Goal: Leave review/rating: Leave review/rating

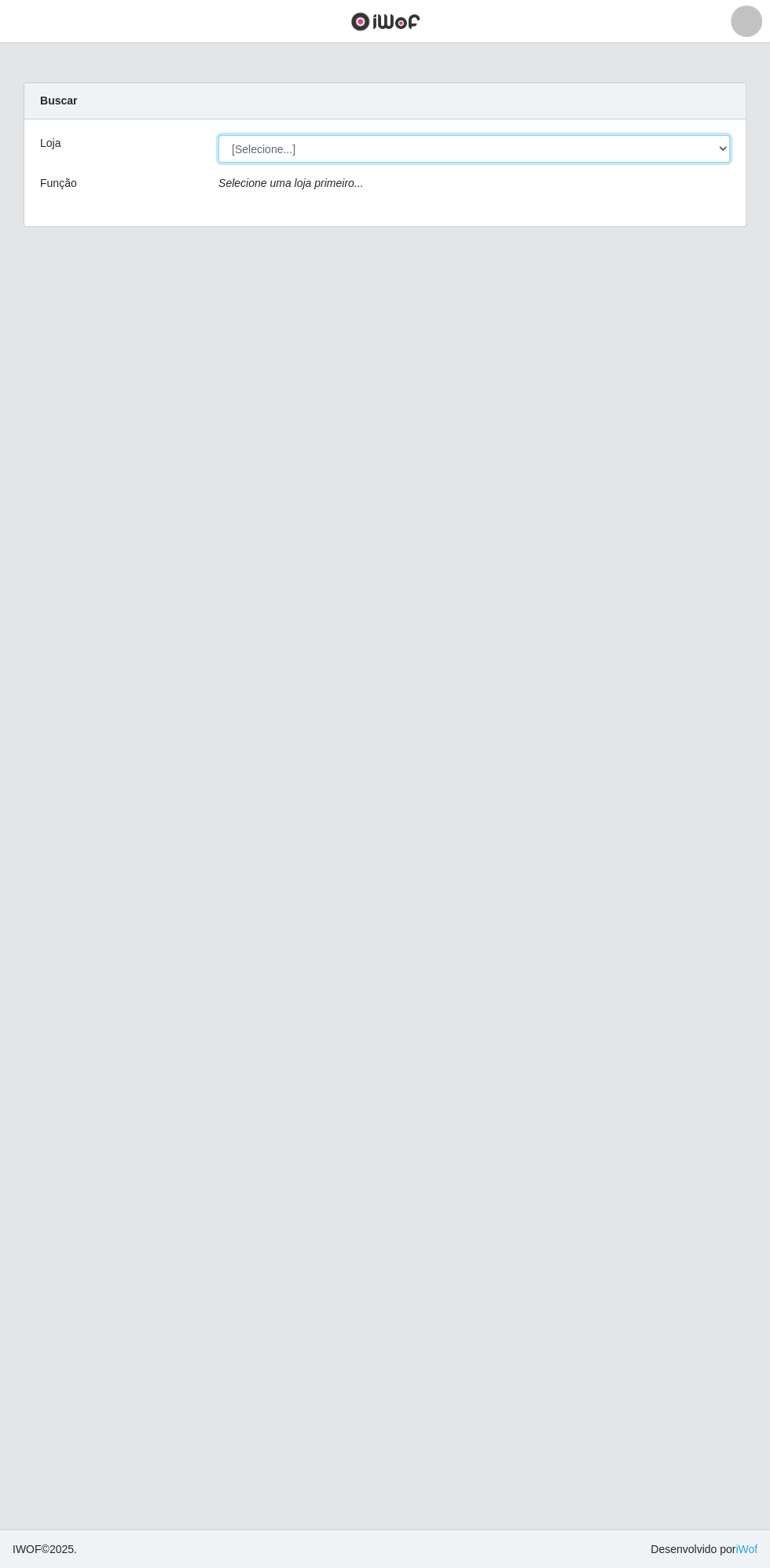
click at [264, 148] on select "[Selecione...] Extrabom - Loja 13 [GEOGRAPHIC_DATA]" at bounding box center [474, 149] width 511 height 28
select select "436"
click at [219, 135] on select "[Selecione...] Extrabom - Loja 13 [GEOGRAPHIC_DATA]" at bounding box center [474, 149] width 511 height 28
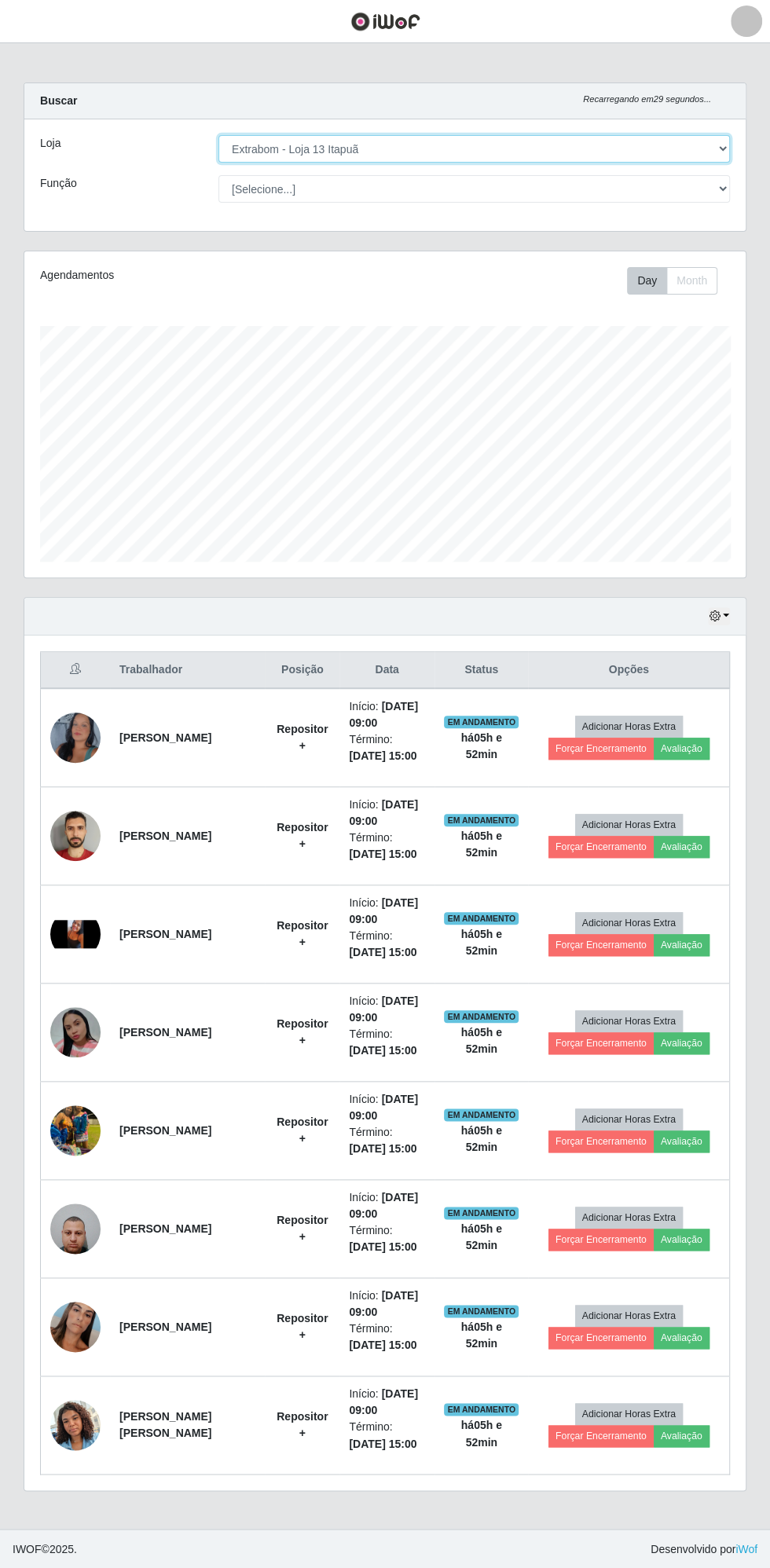
scroll to position [326, 721]
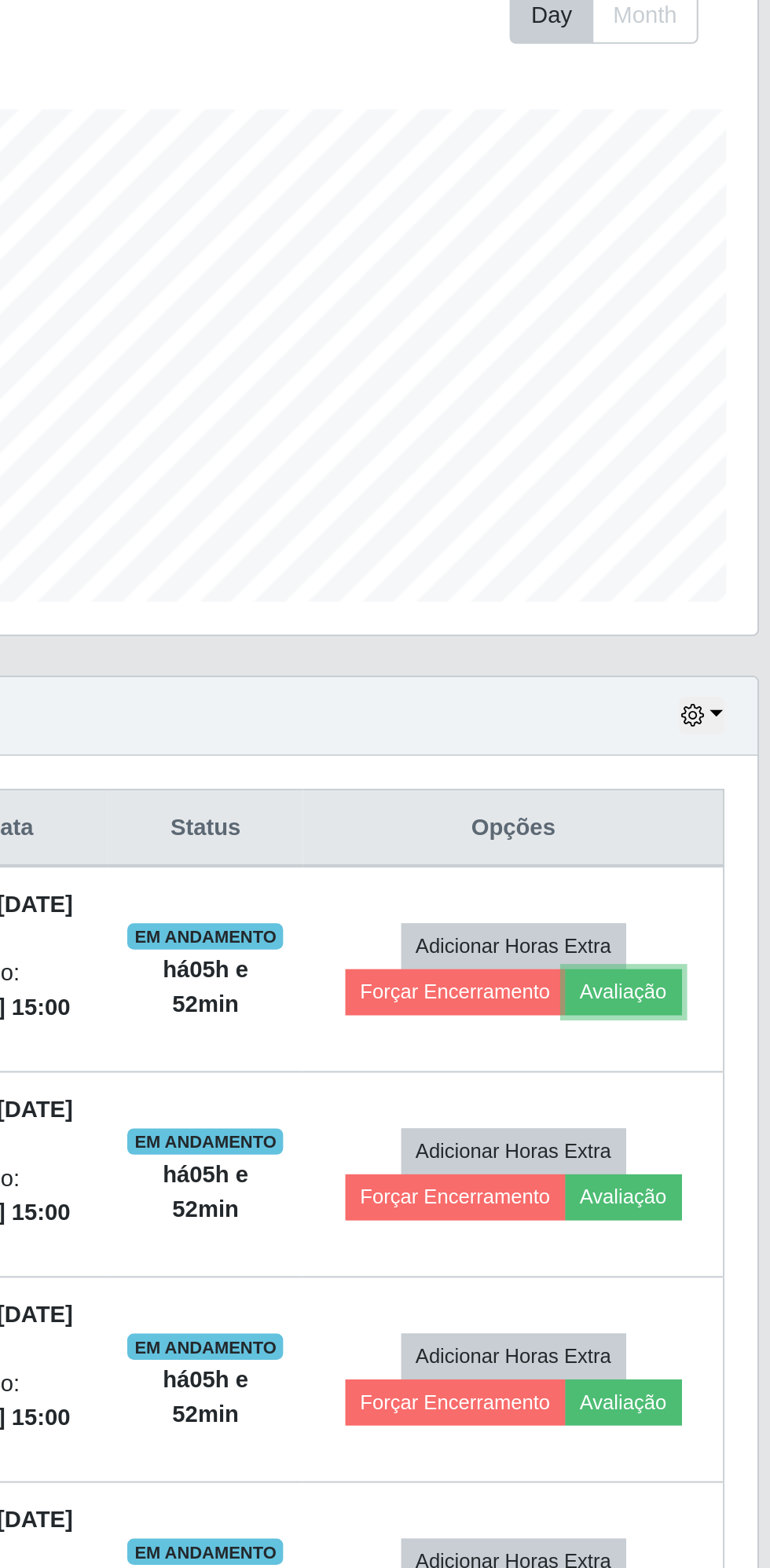
click at [685, 746] on button "Avaliação" at bounding box center [681, 748] width 55 height 22
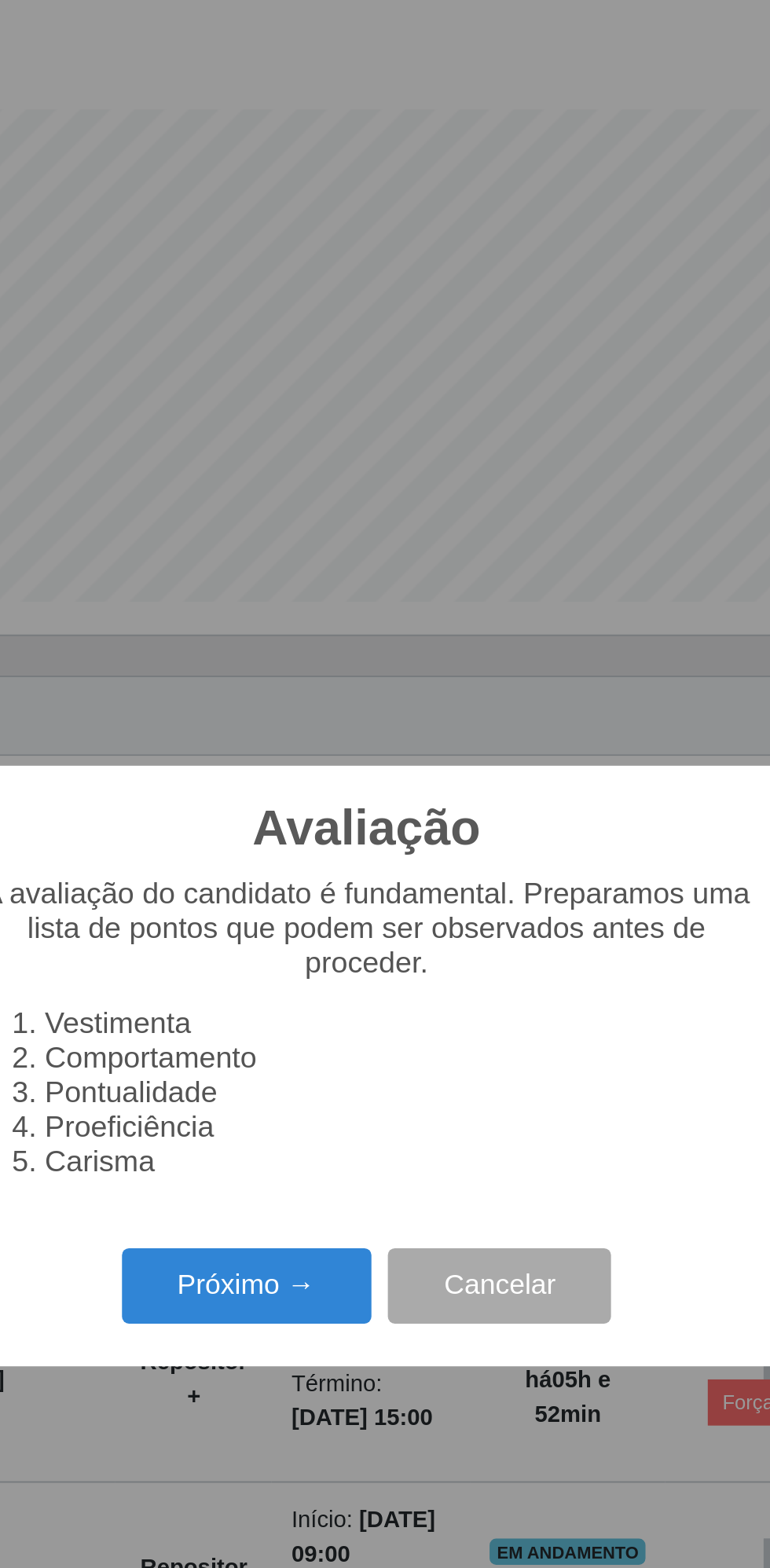
click at [322, 901] on button "Próximo →" at bounding box center [327, 889] width 119 height 37
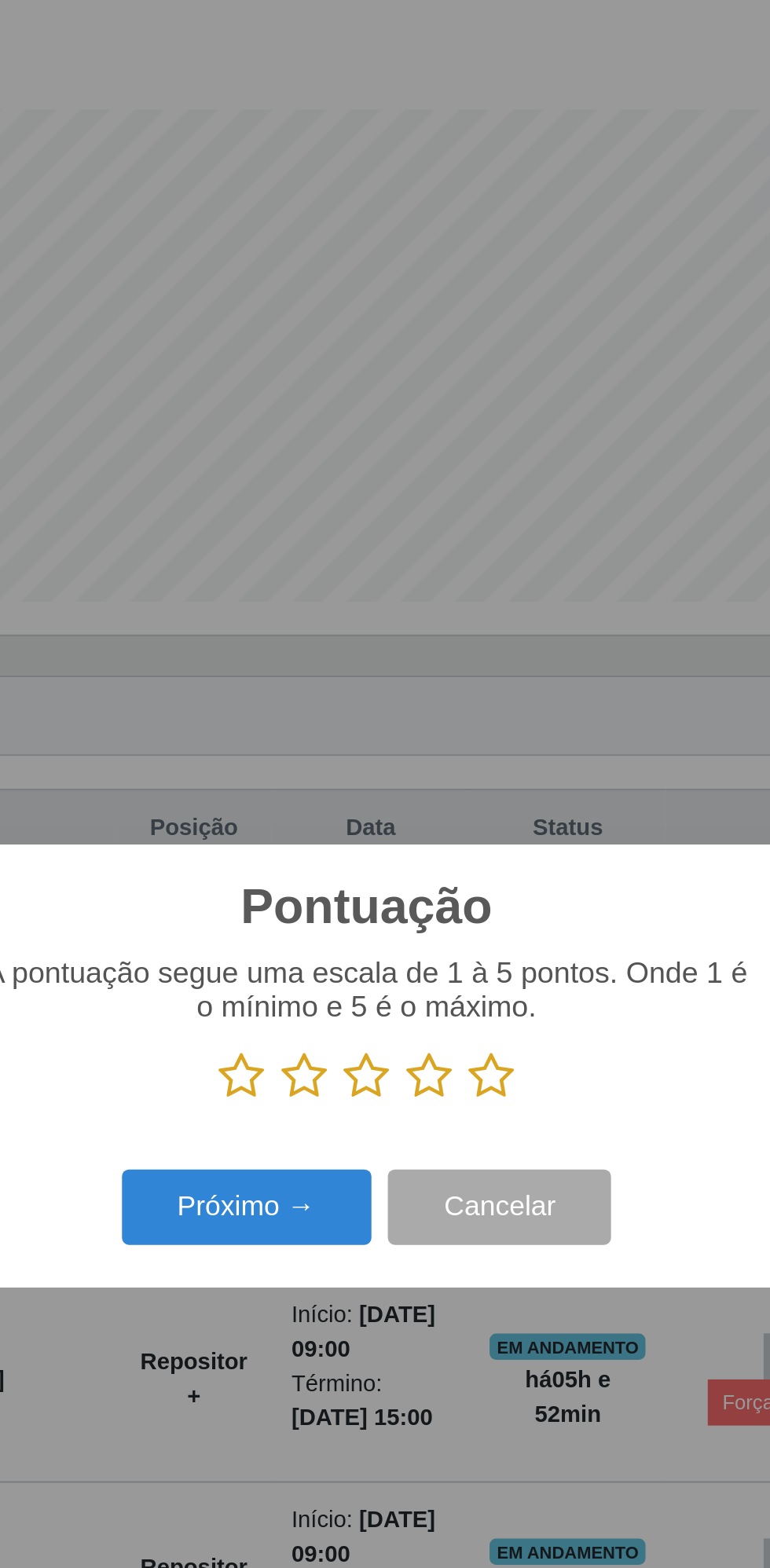
click at [451, 791] on icon at bounding box center [445, 788] width 22 height 24
click at [434, 800] on input "radio" at bounding box center [434, 800] width 0 height 0
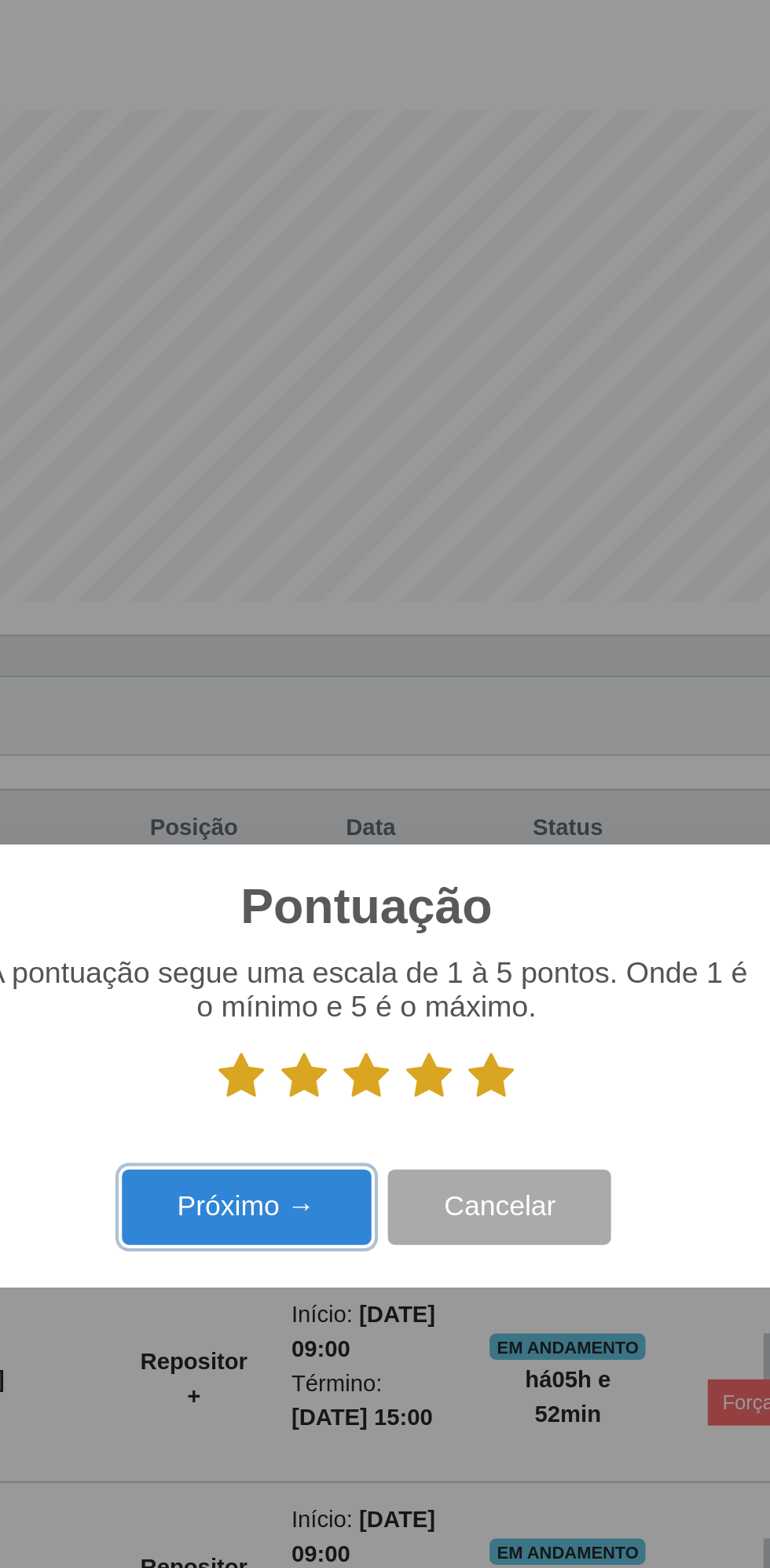
click at [320, 851] on button "Próximo →" at bounding box center [327, 852] width 119 height 37
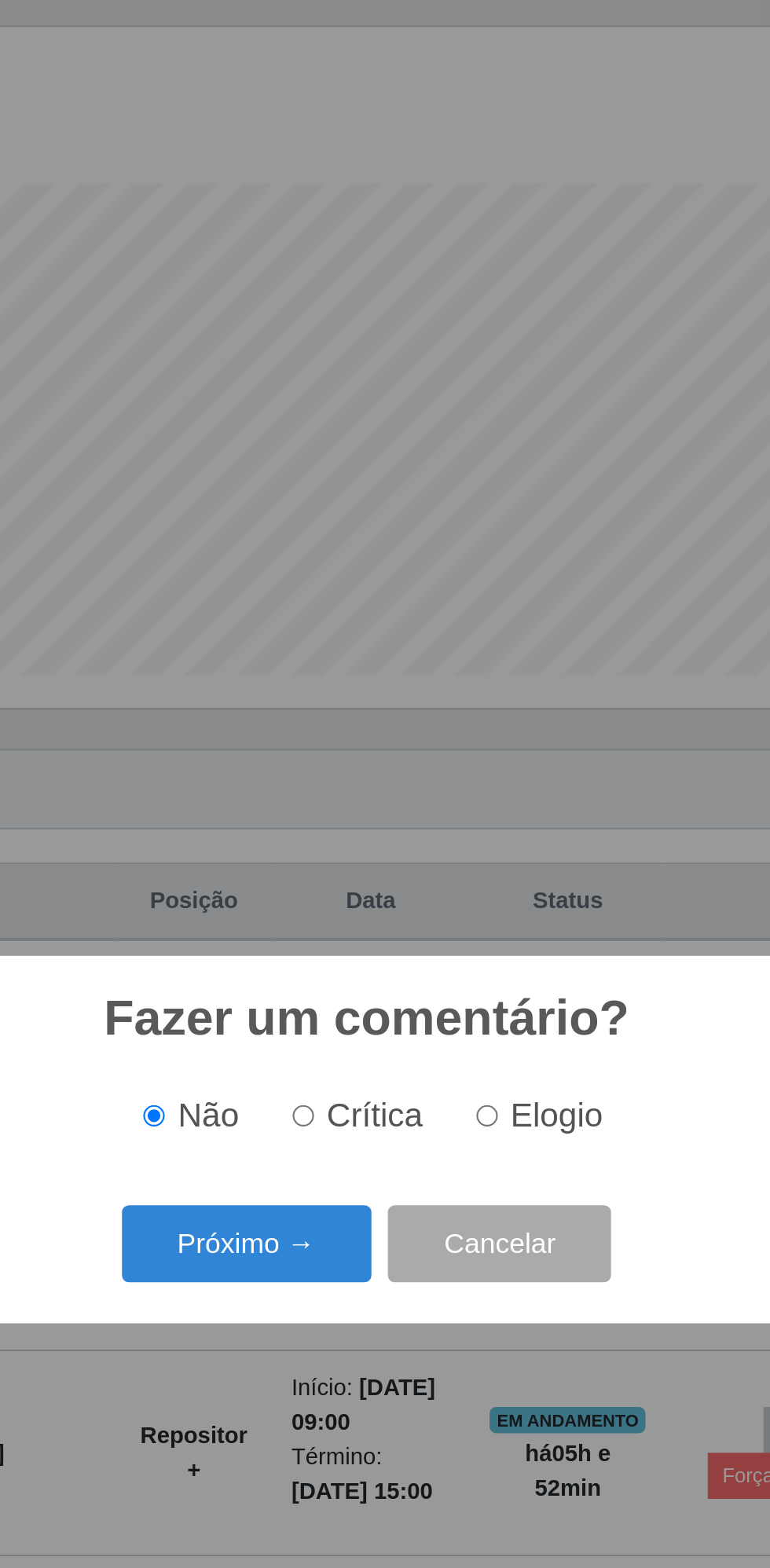
click at [311, 842] on button "Próximo →" at bounding box center [327, 834] width 119 height 37
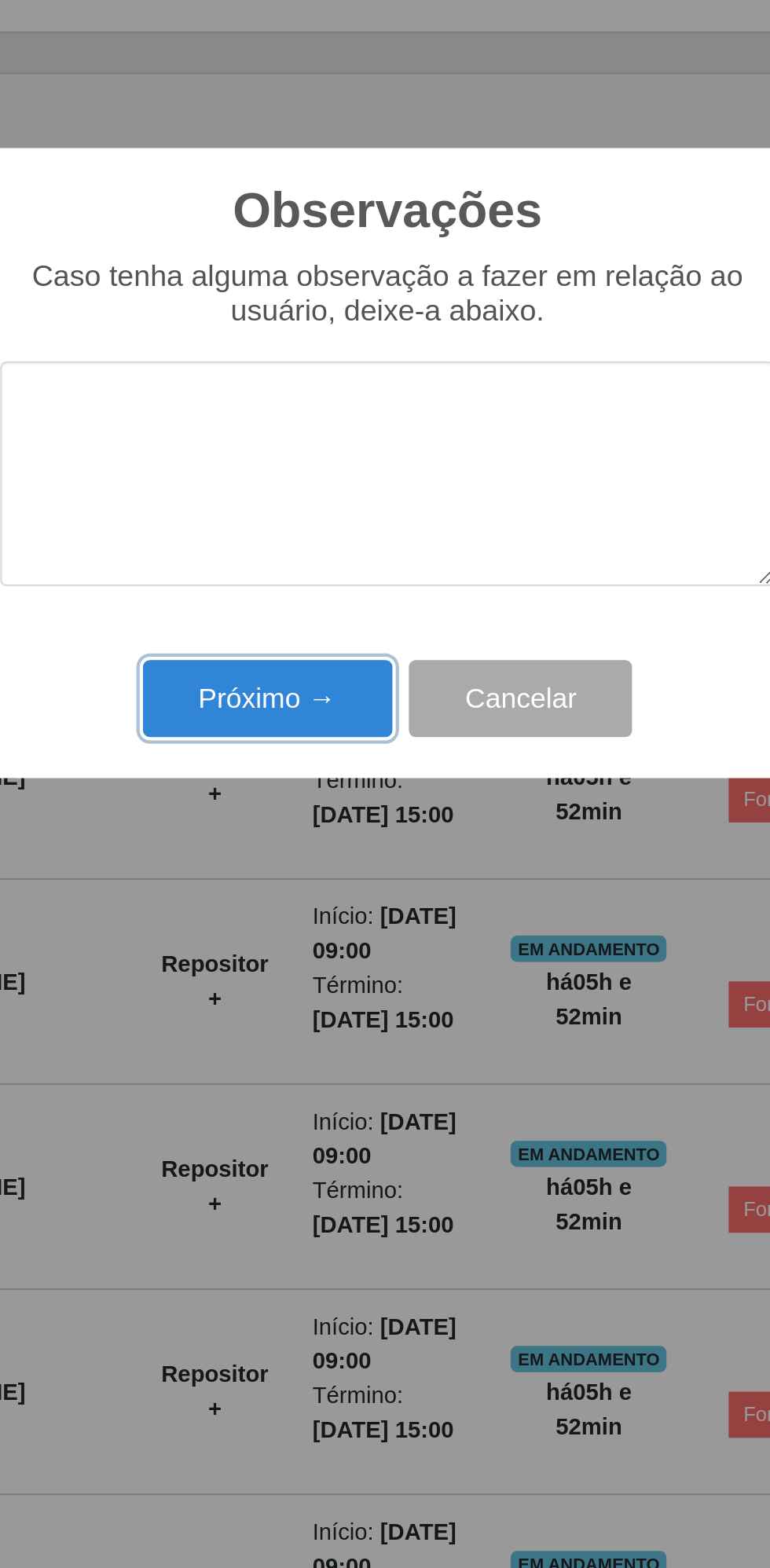
click at [319, 891] on button "Próximo →" at bounding box center [327, 897] width 119 height 37
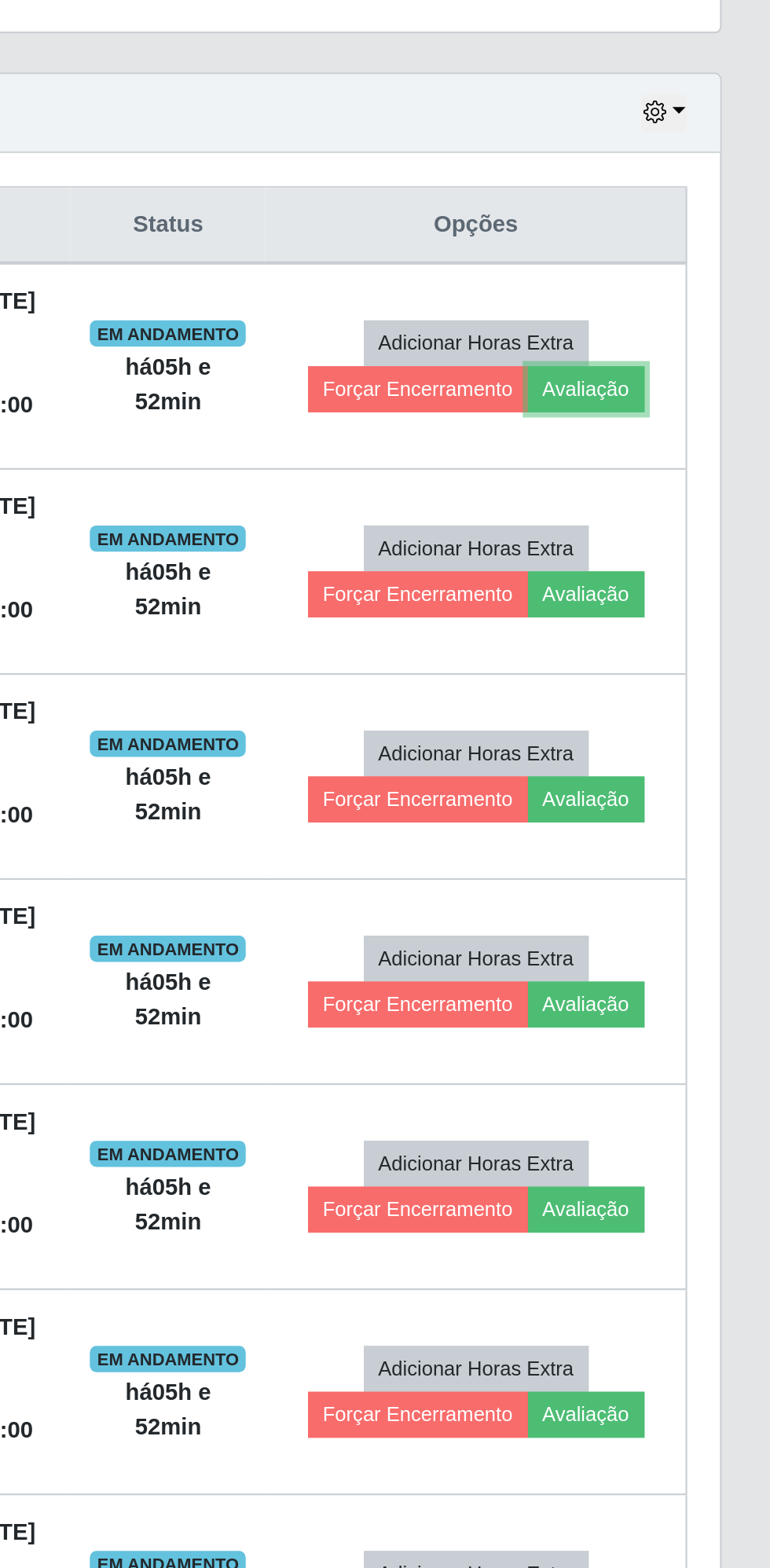
scroll to position [0, 0]
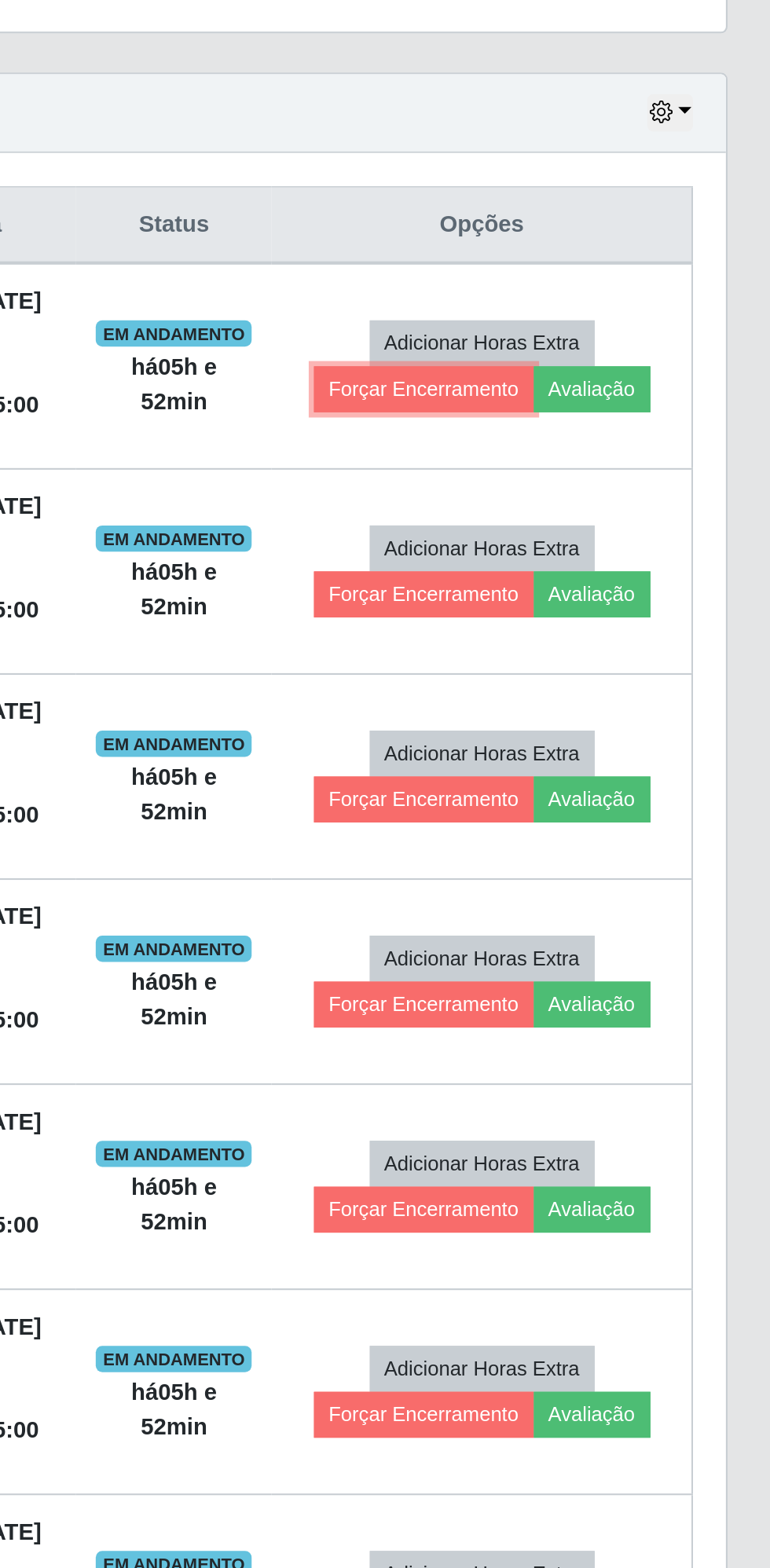
click at [593, 746] on button "Forçar Encerramento" at bounding box center [600, 748] width 105 height 22
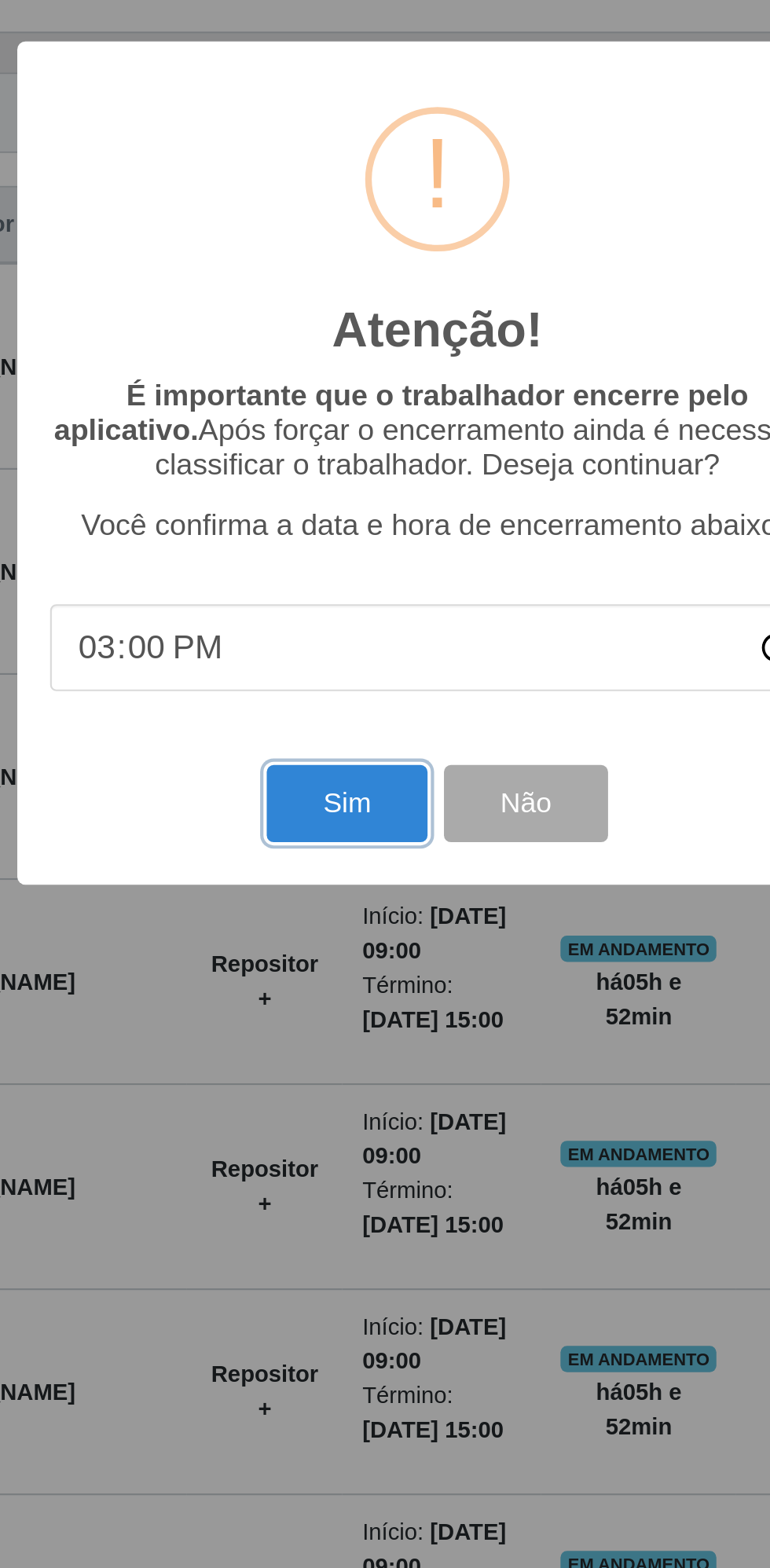
click at [331, 950] on button "Sim" at bounding box center [341, 946] width 76 height 37
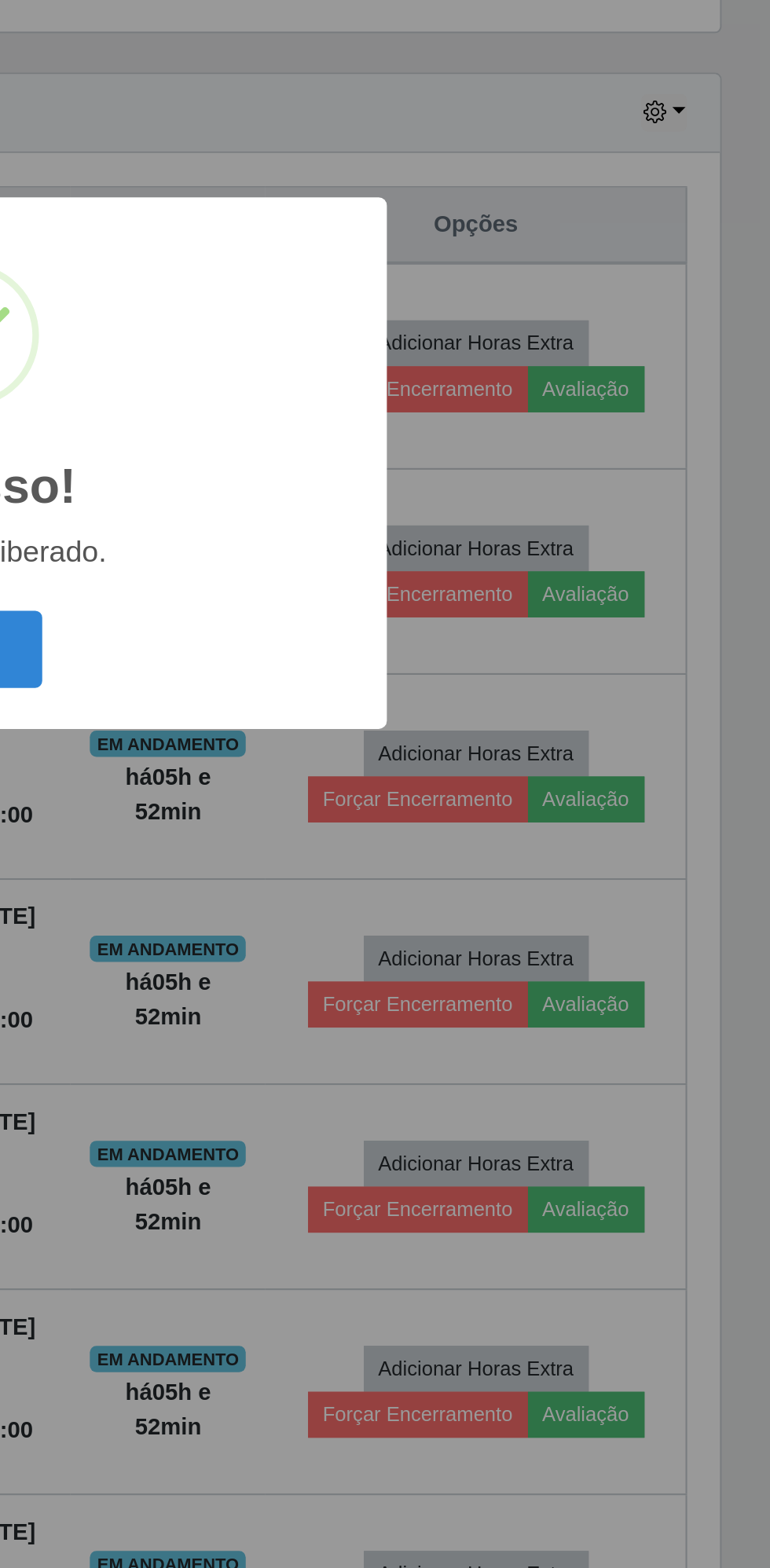
click at [416, 867] on button "OK" at bounding box center [386, 873] width 73 height 37
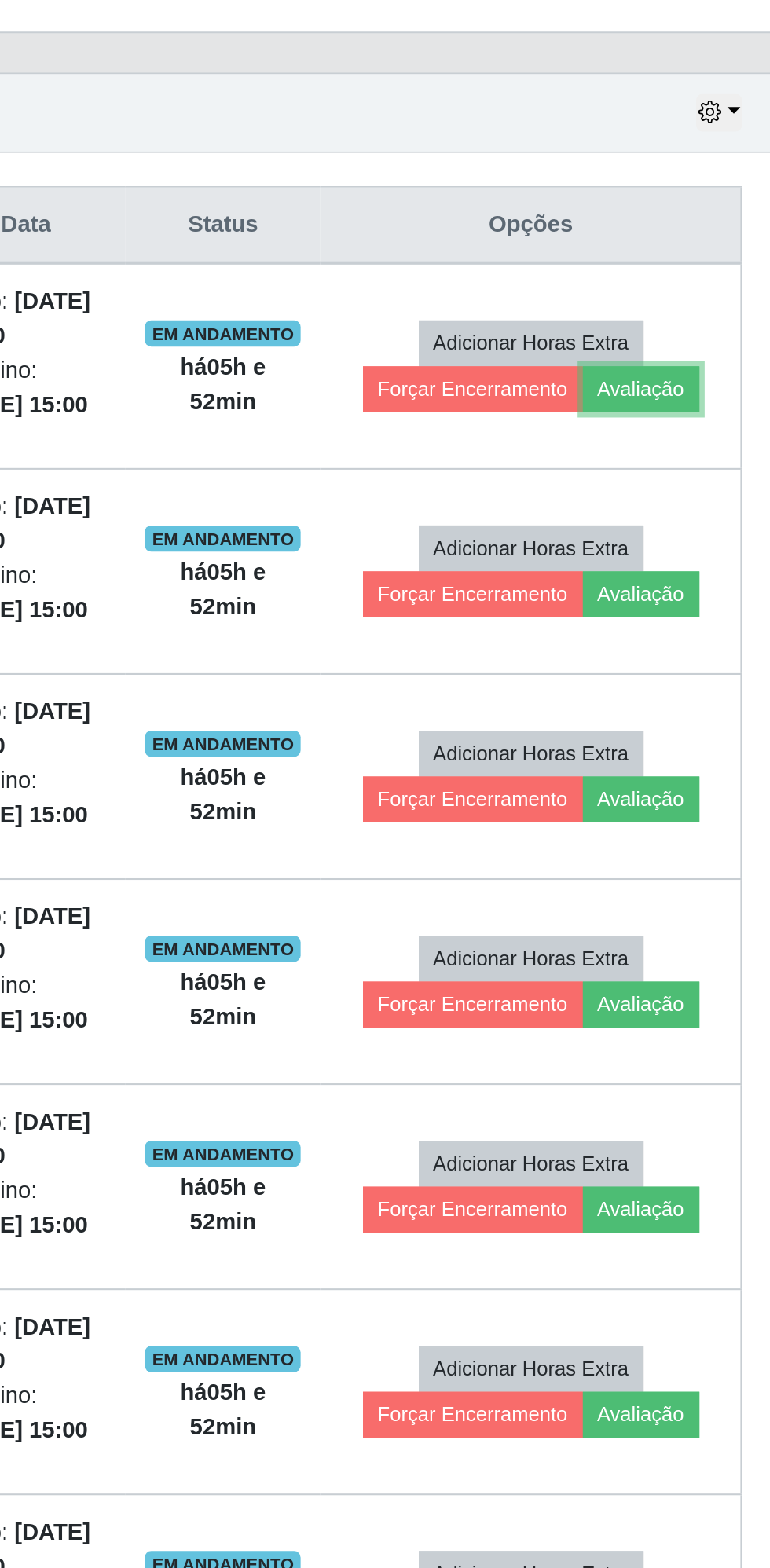
click at [681, 745] on button "Avaliação" at bounding box center [681, 748] width 55 height 22
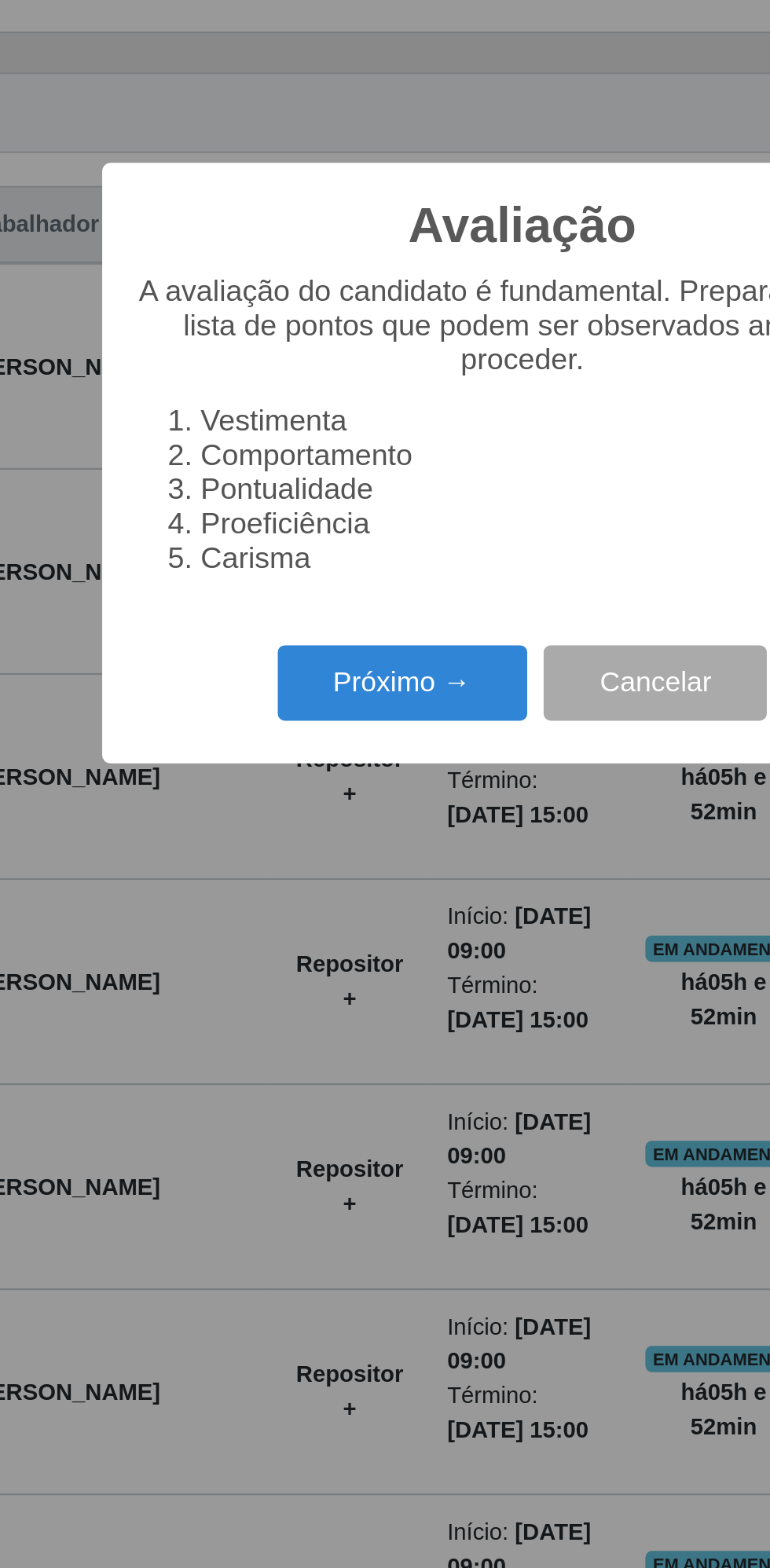
click at [333, 887] on button "Próximo →" at bounding box center [327, 889] width 119 height 37
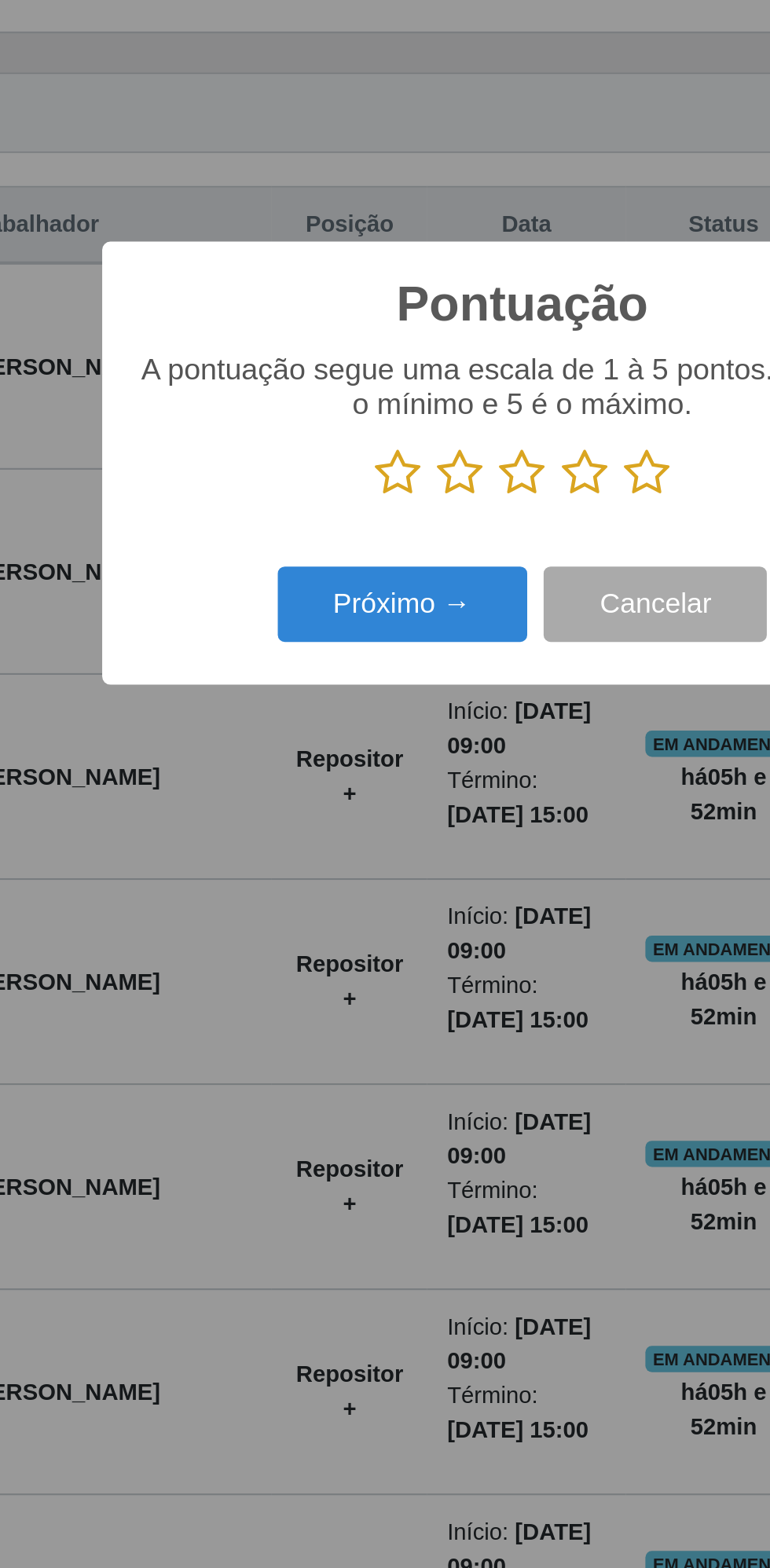
click at [448, 798] on icon at bounding box center [445, 788] width 22 height 24
click at [434, 800] on input "radio" at bounding box center [434, 800] width 0 height 0
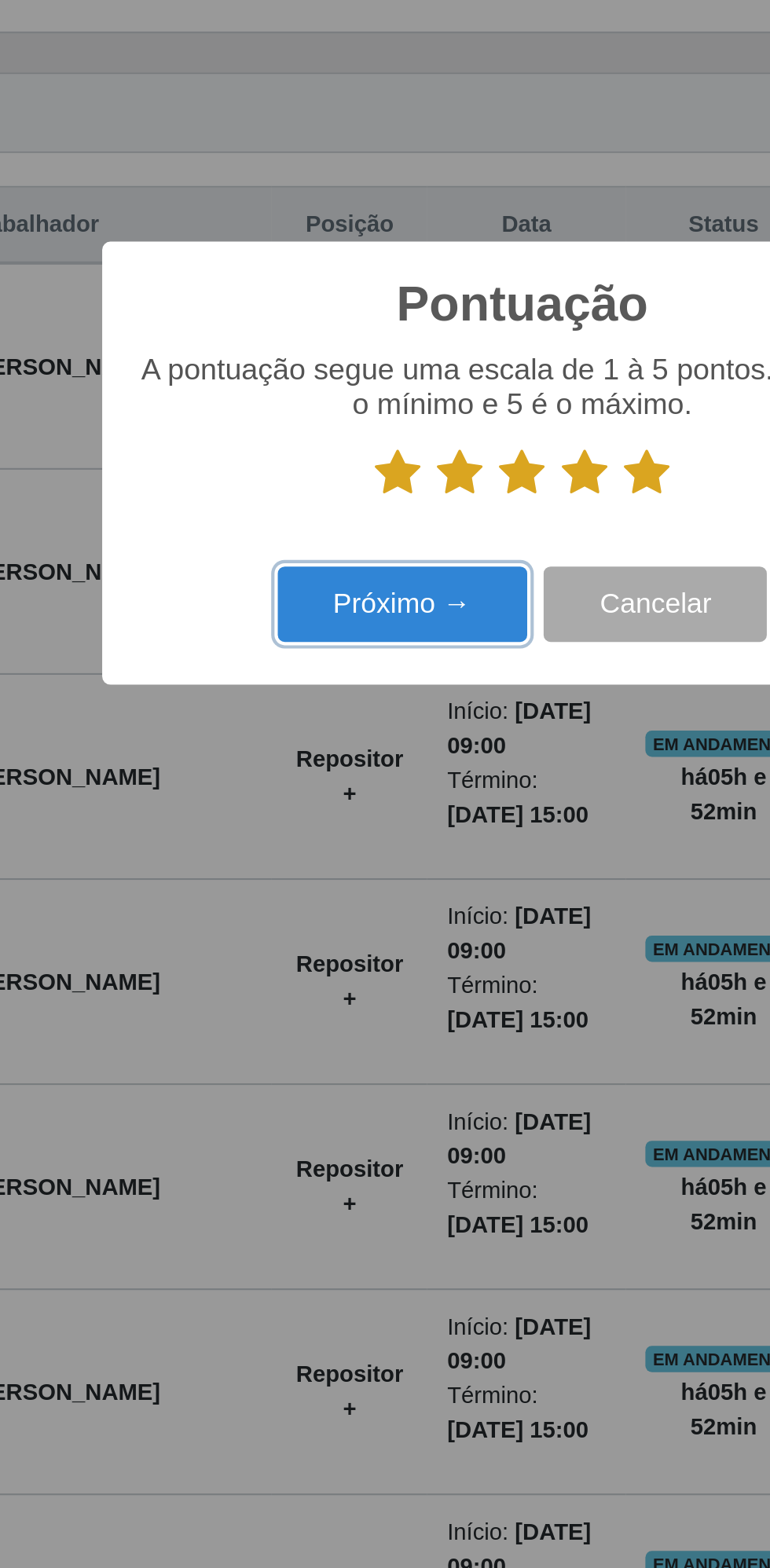
click at [321, 858] on button "Próximo →" at bounding box center [327, 852] width 119 height 37
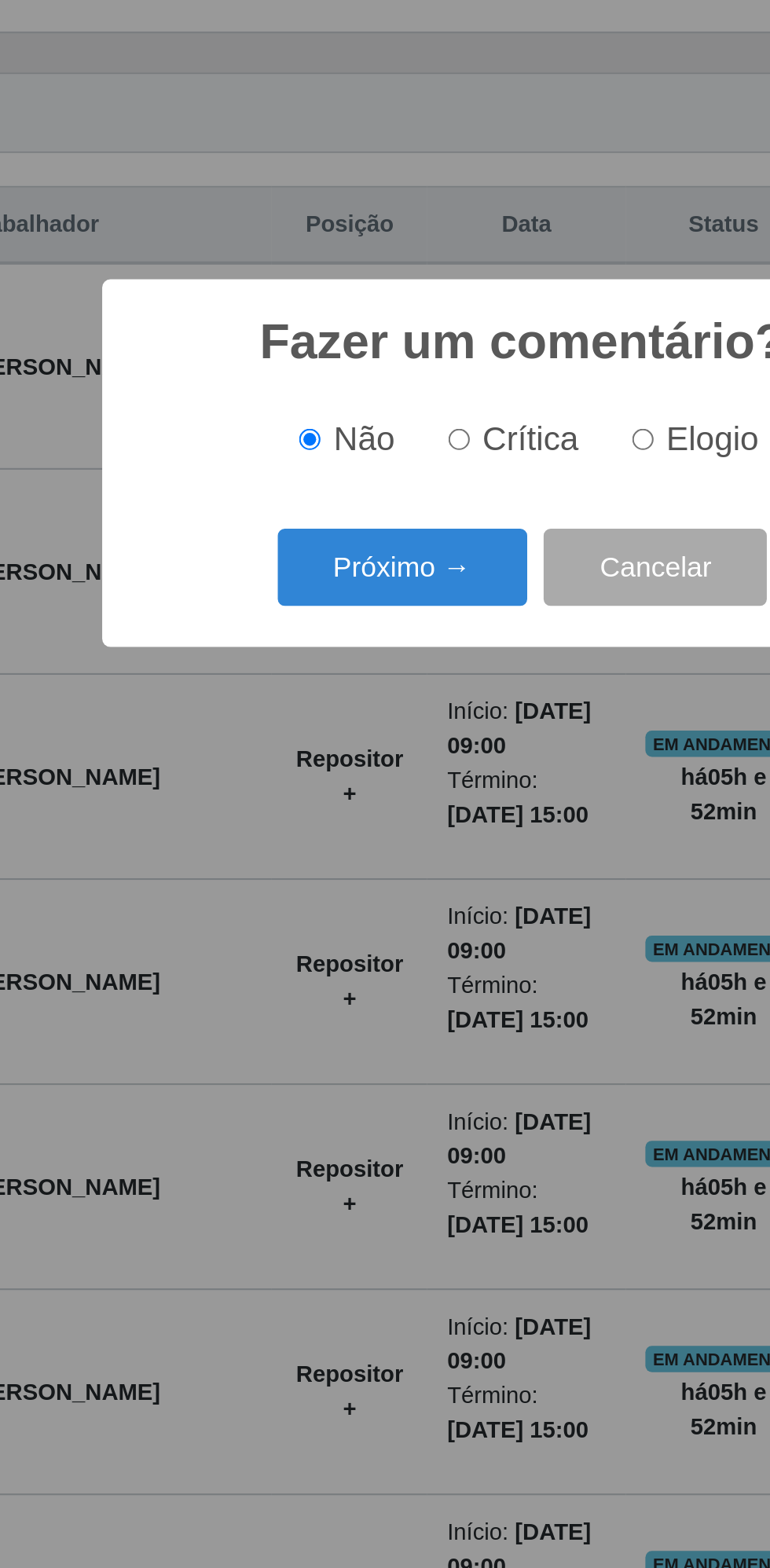
click at [334, 836] on button "Próximo →" at bounding box center [327, 834] width 119 height 37
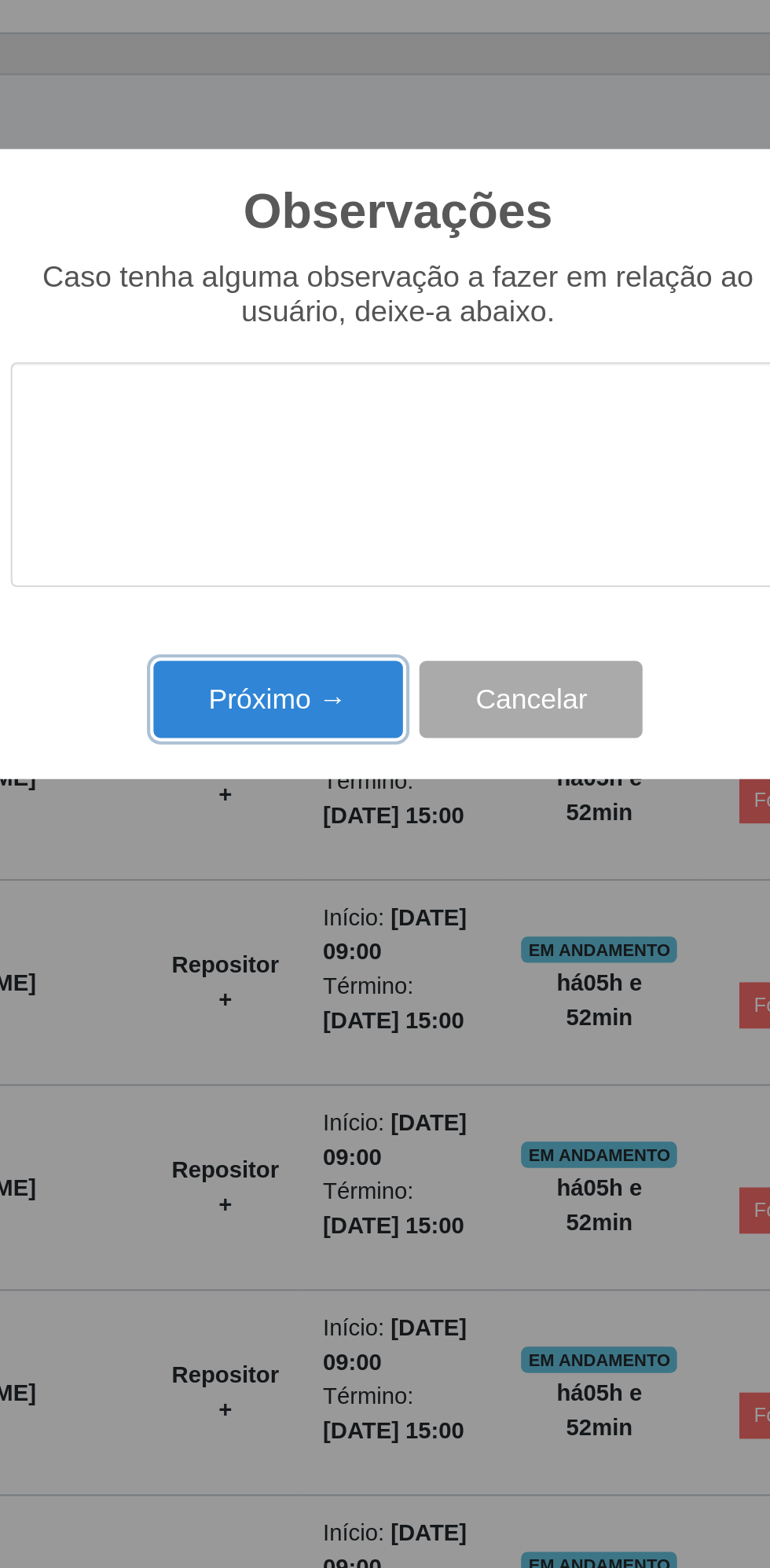
click at [328, 892] on button "Próximo →" at bounding box center [327, 897] width 119 height 37
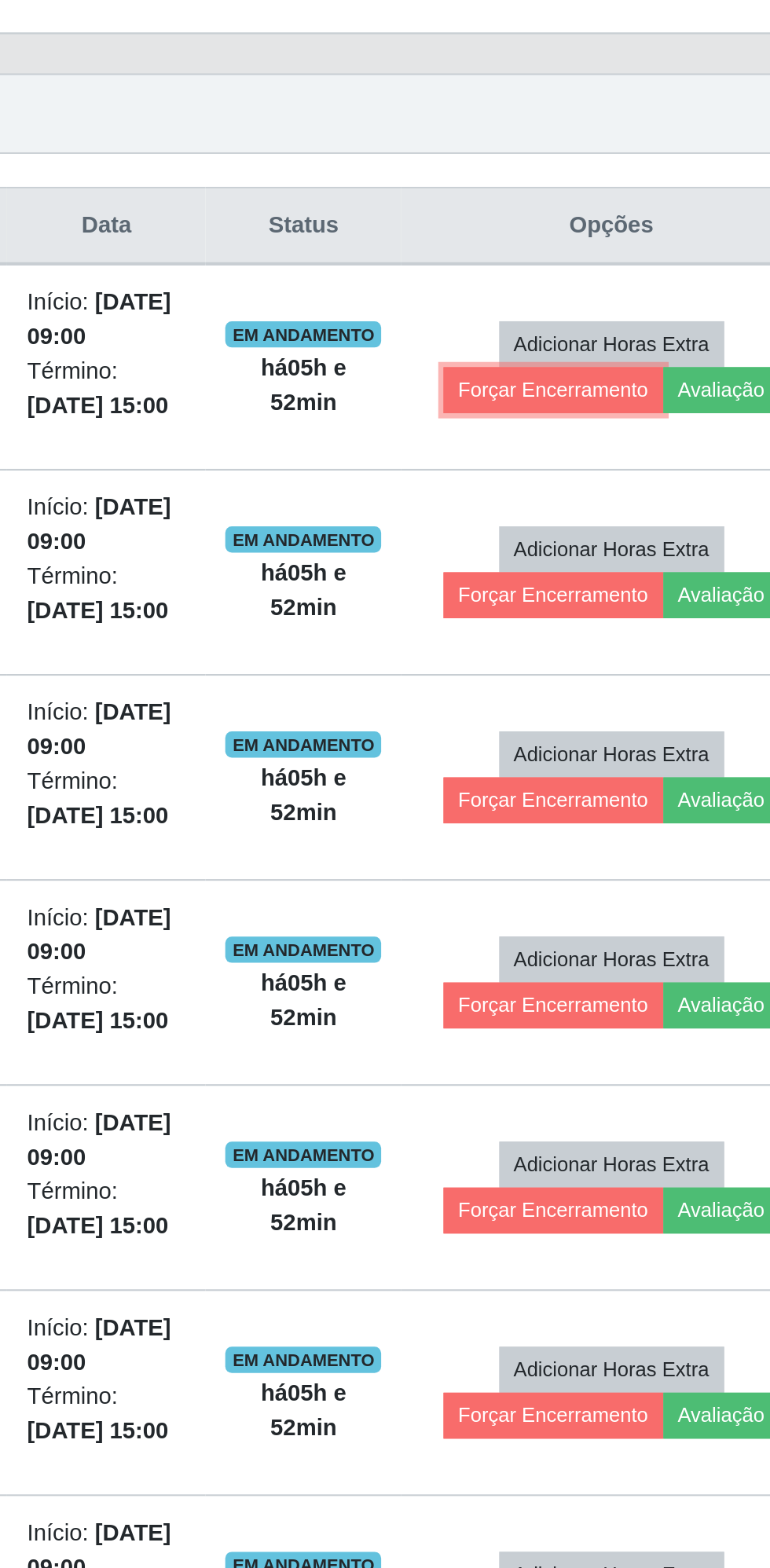
click at [601, 744] on button "Forçar Encerramento" at bounding box center [600, 748] width 105 height 22
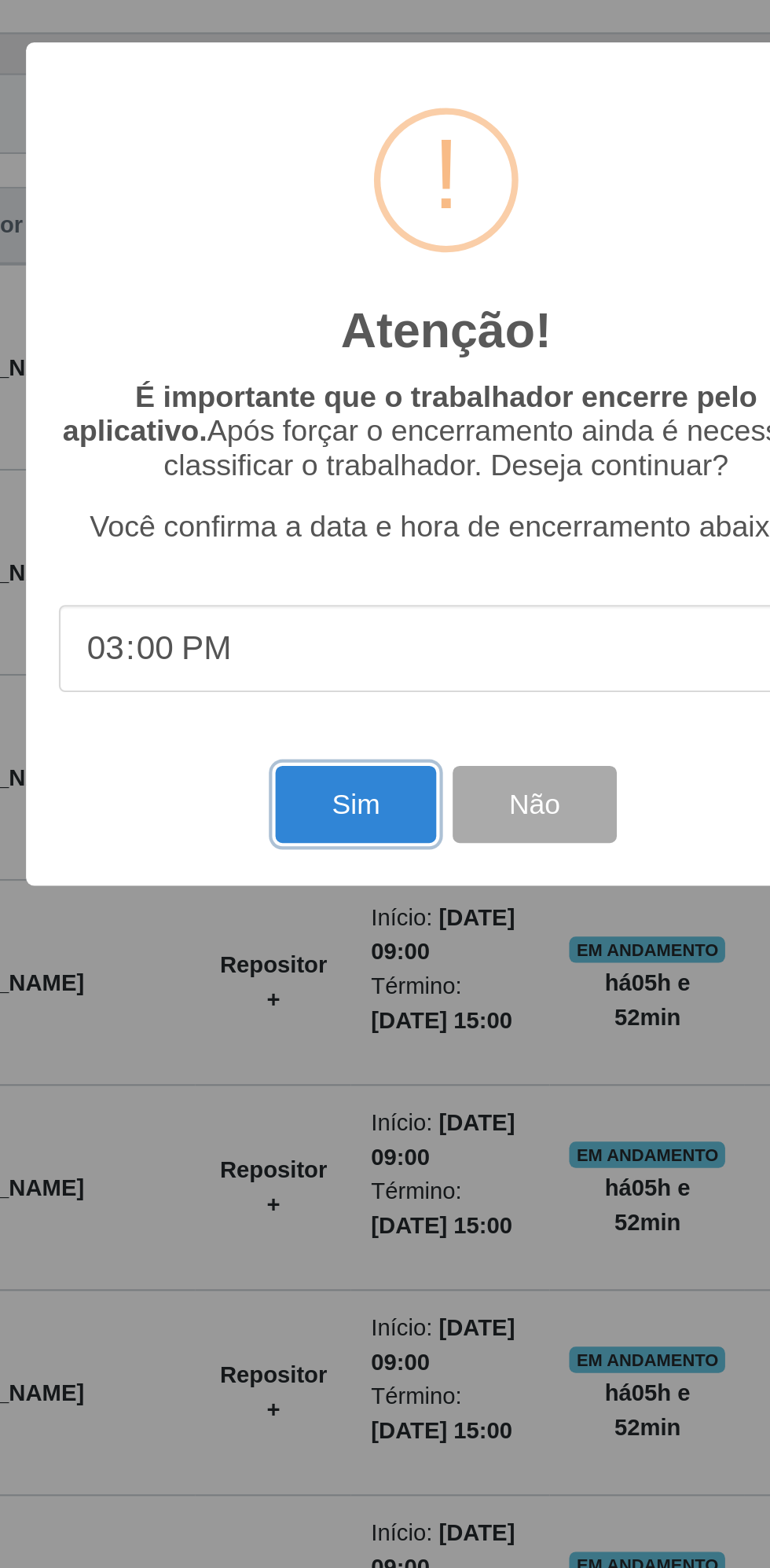
click at [336, 956] on button "Sim" at bounding box center [341, 946] width 76 height 37
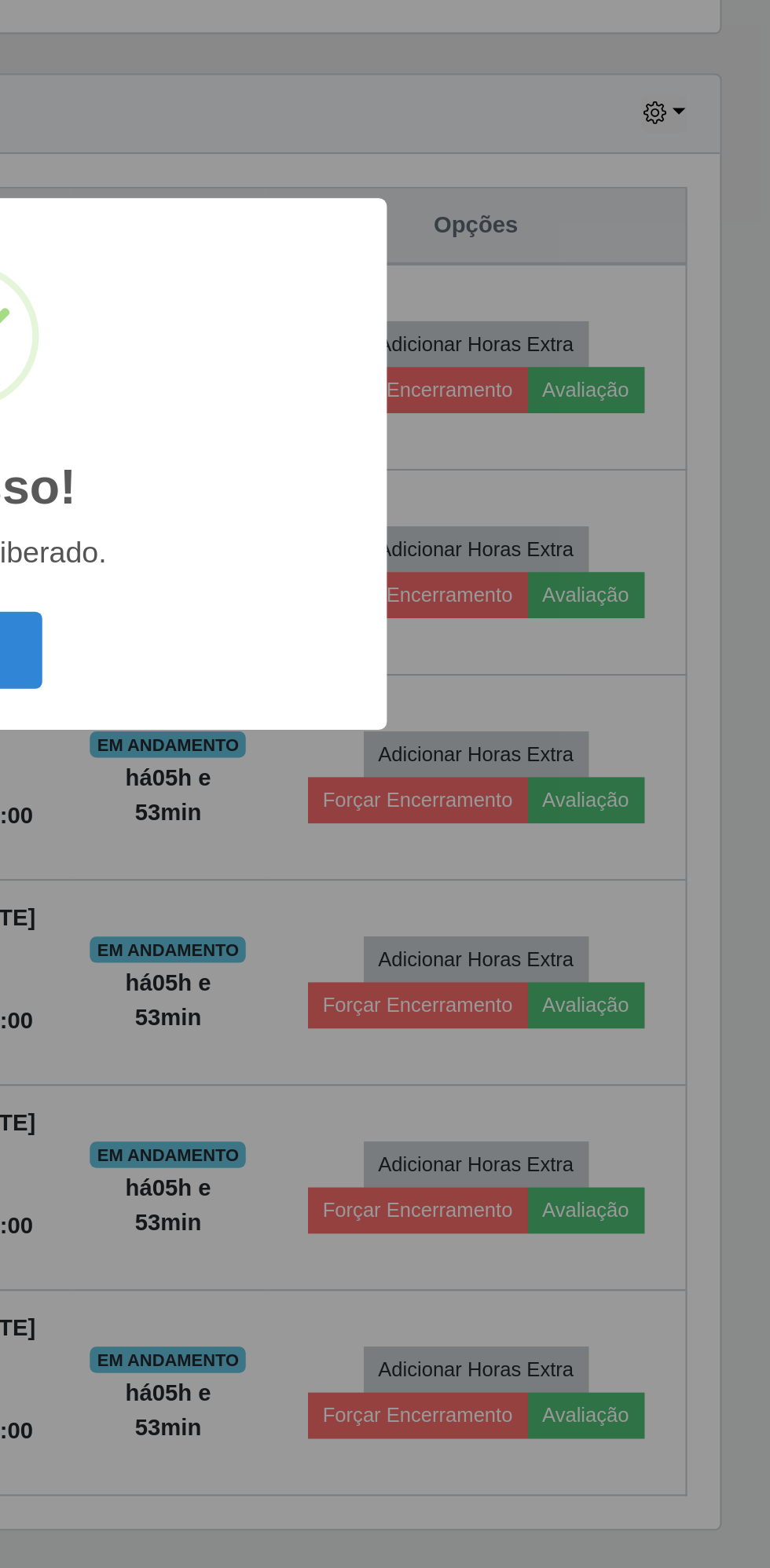
click at [414, 873] on button "OK" at bounding box center [386, 873] width 73 height 37
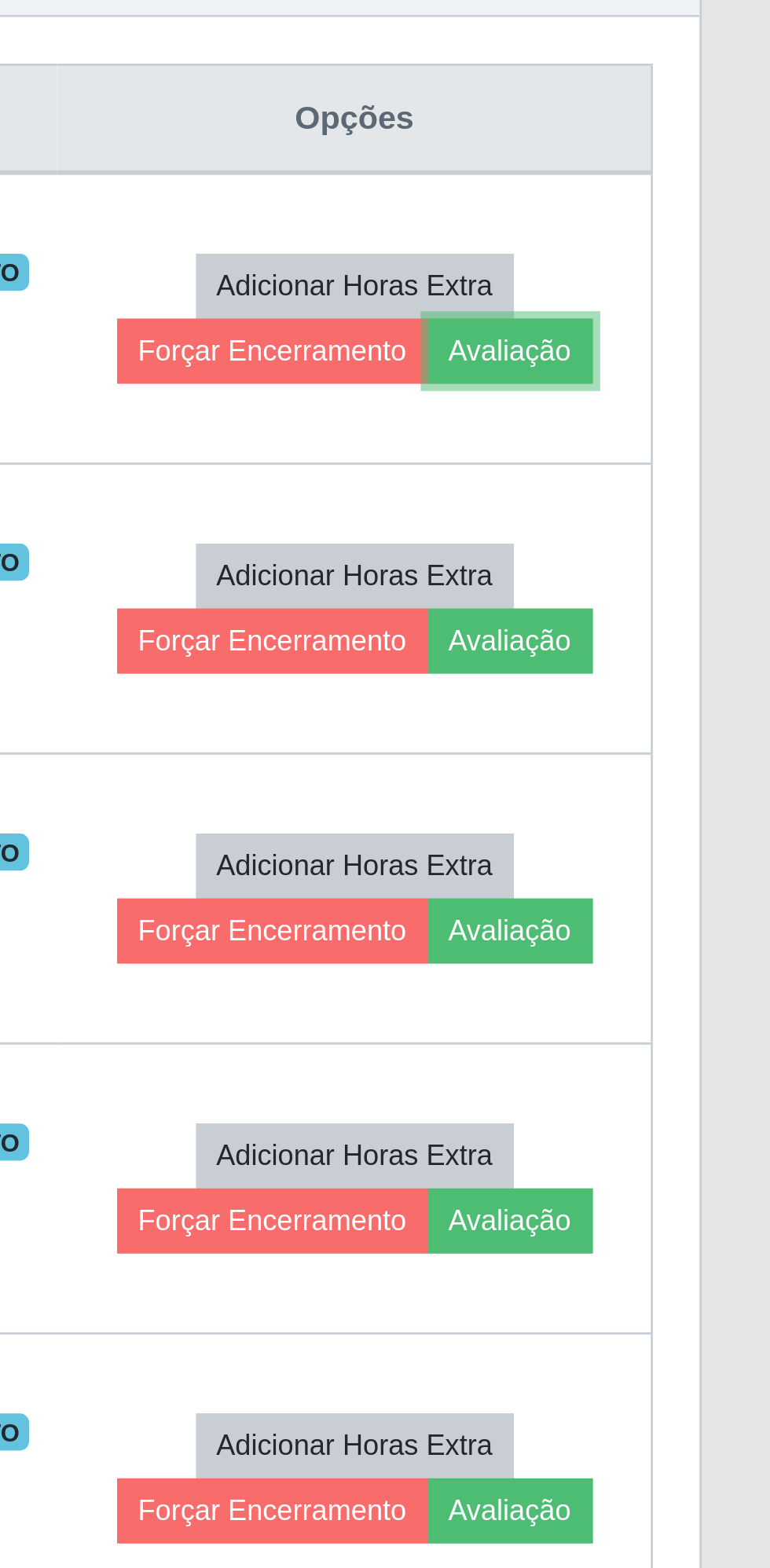
click at [692, 746] on button "Avaliação" at bounding box center [681, 748] width 55 height 22
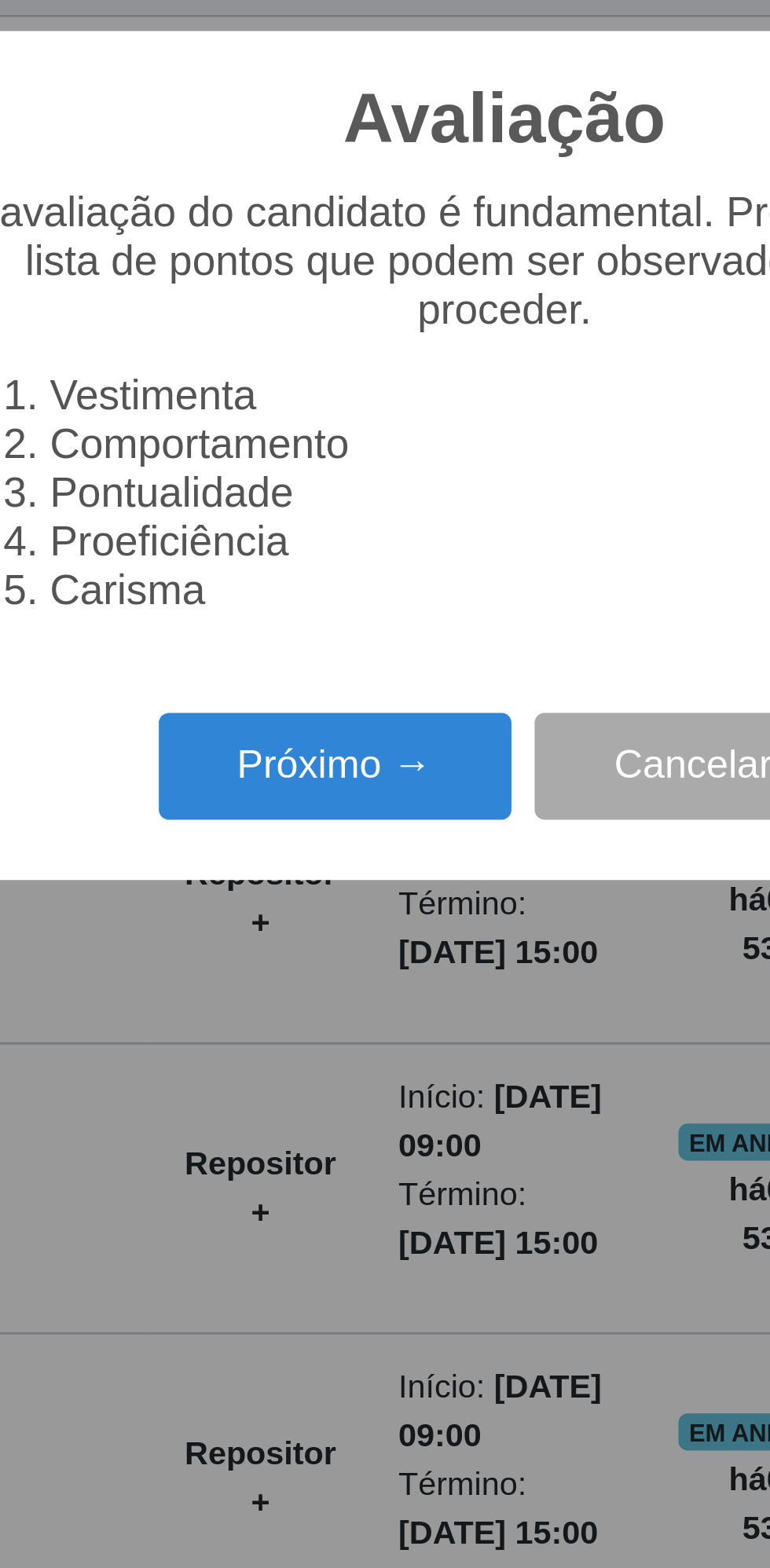
click at [325, 885] on button "Próximo →" at bounding box center [327, 889] width 119 height 37
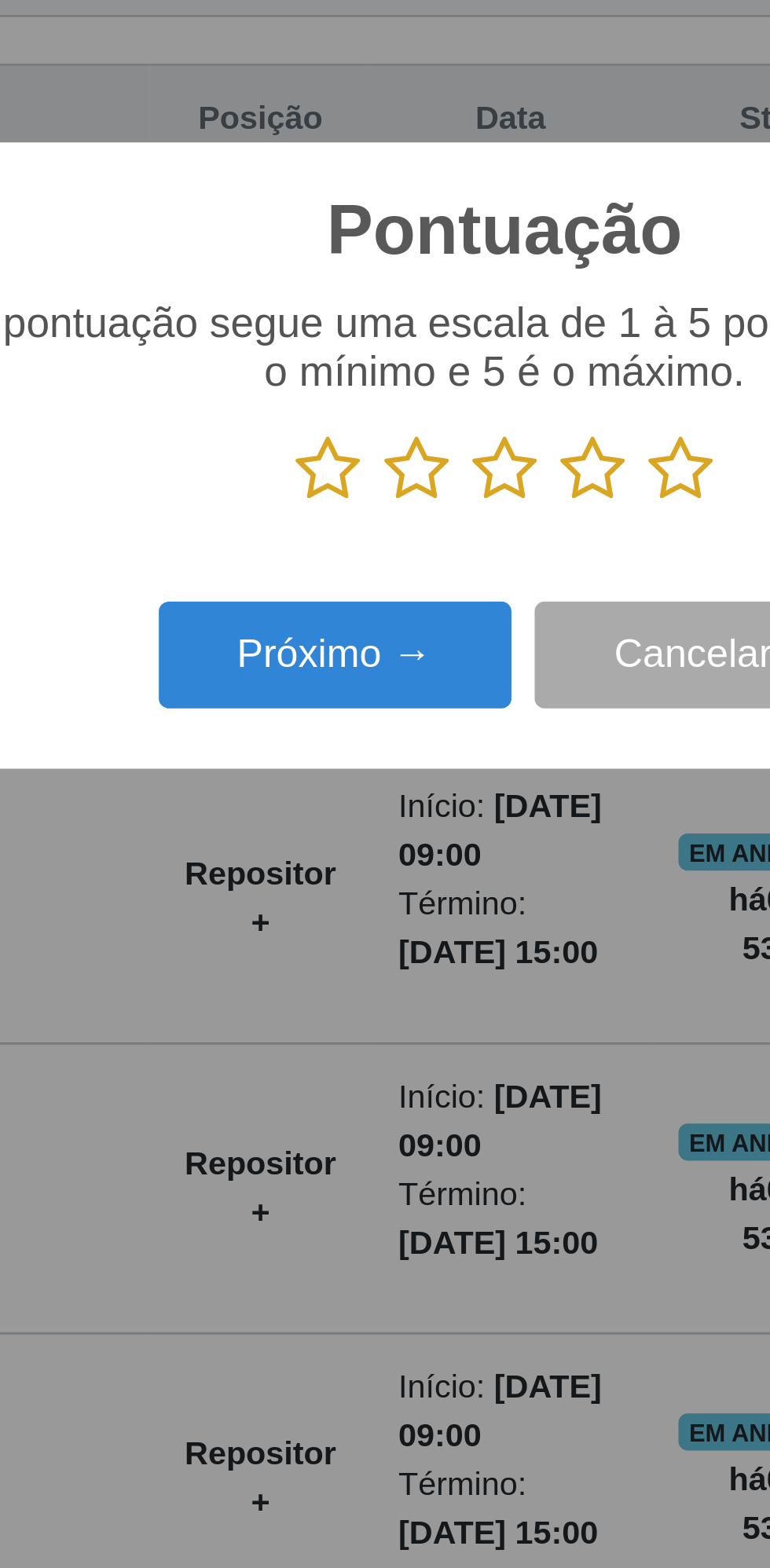
click at [454, 794] on icon at bounding box center [445, 788] width 22 height 24
click at [434, 800] on input "radio" at bounding box center [434, 800] width 0 height 0
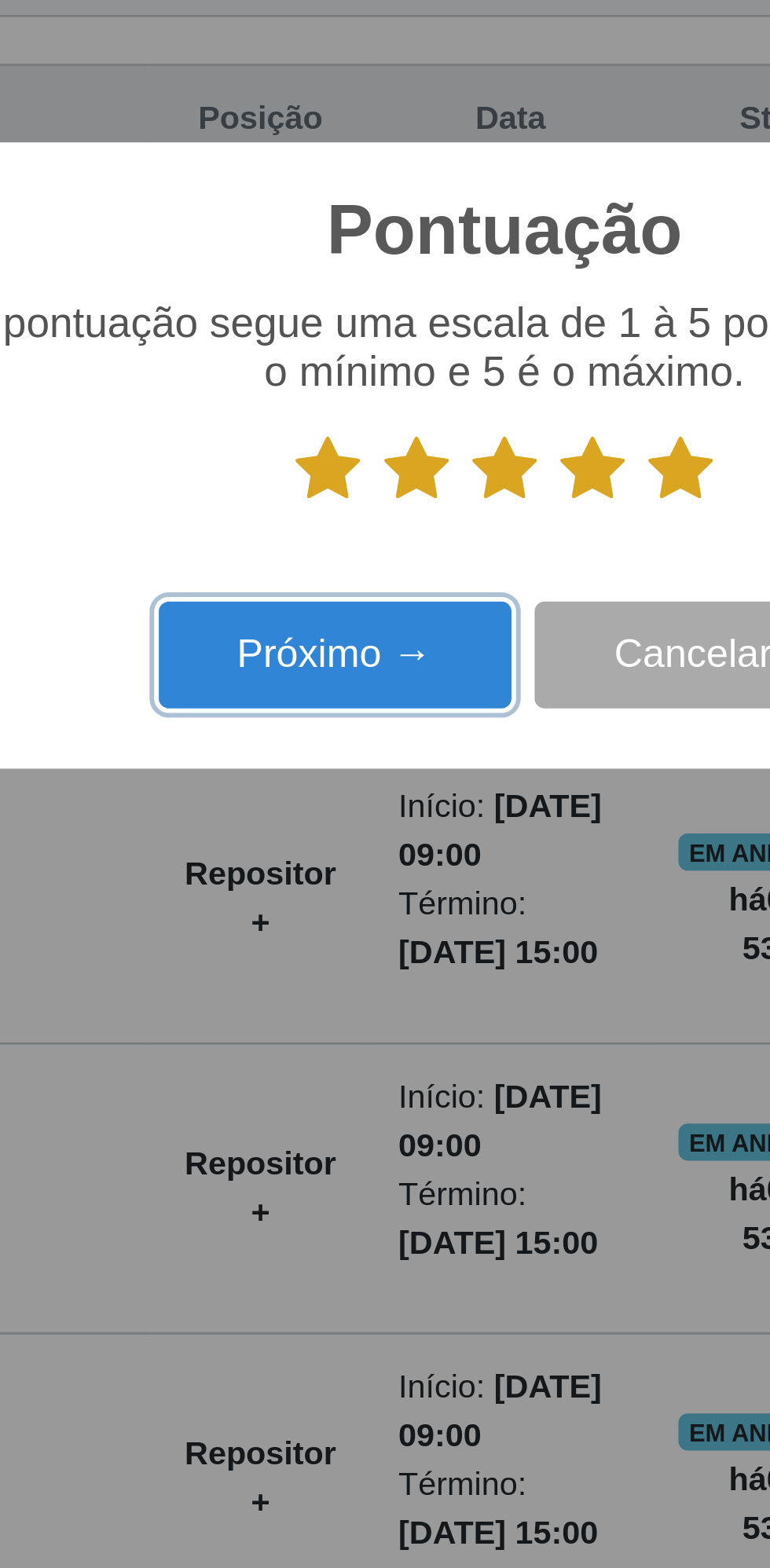
click at [330, 853] on button "Próximo →" at bounding box center [327, 852] width 119 height 37
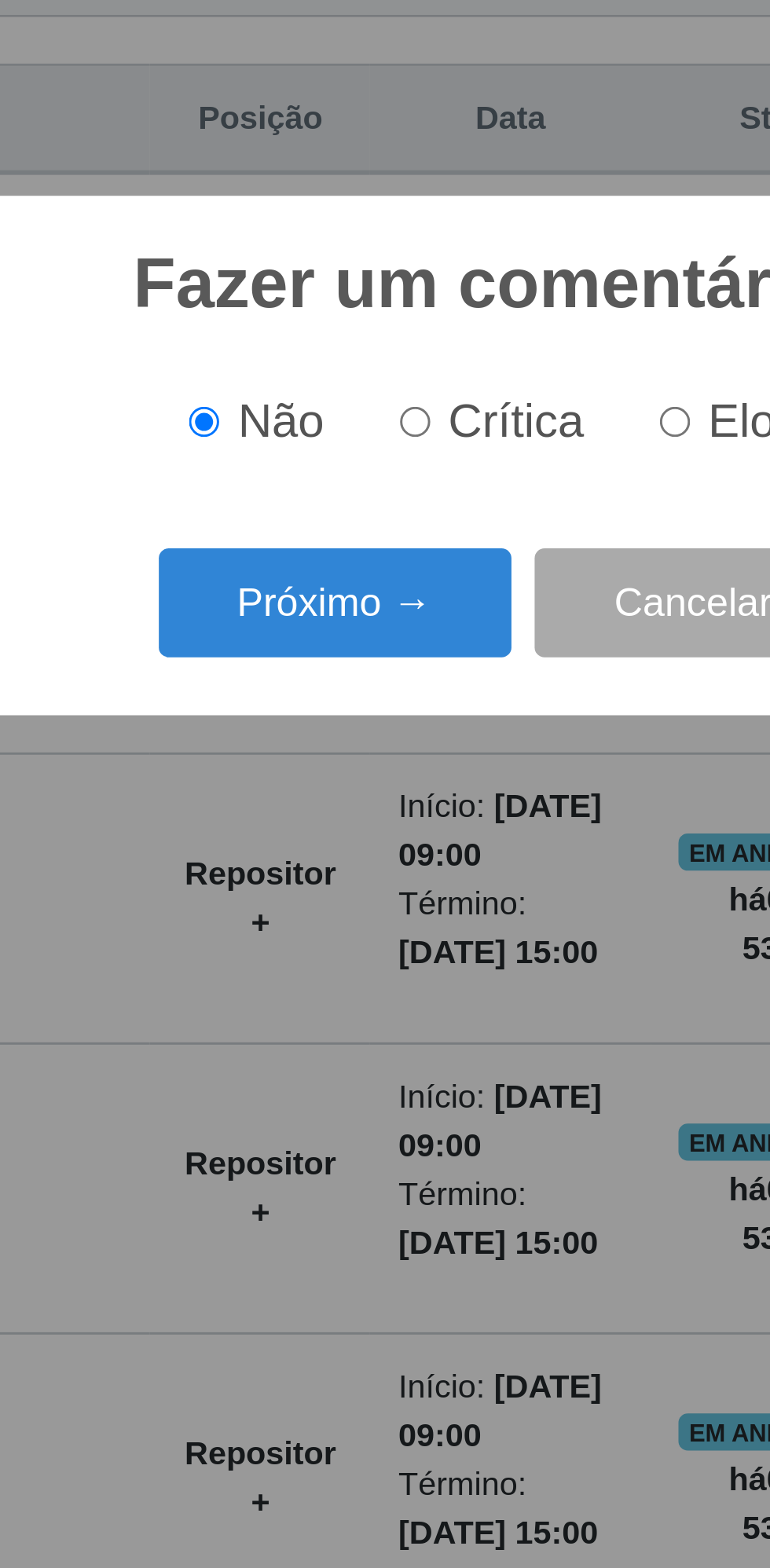
click at [326, 830] on button "Próximo →" at bounding box center [327, 834] width 119 height 37
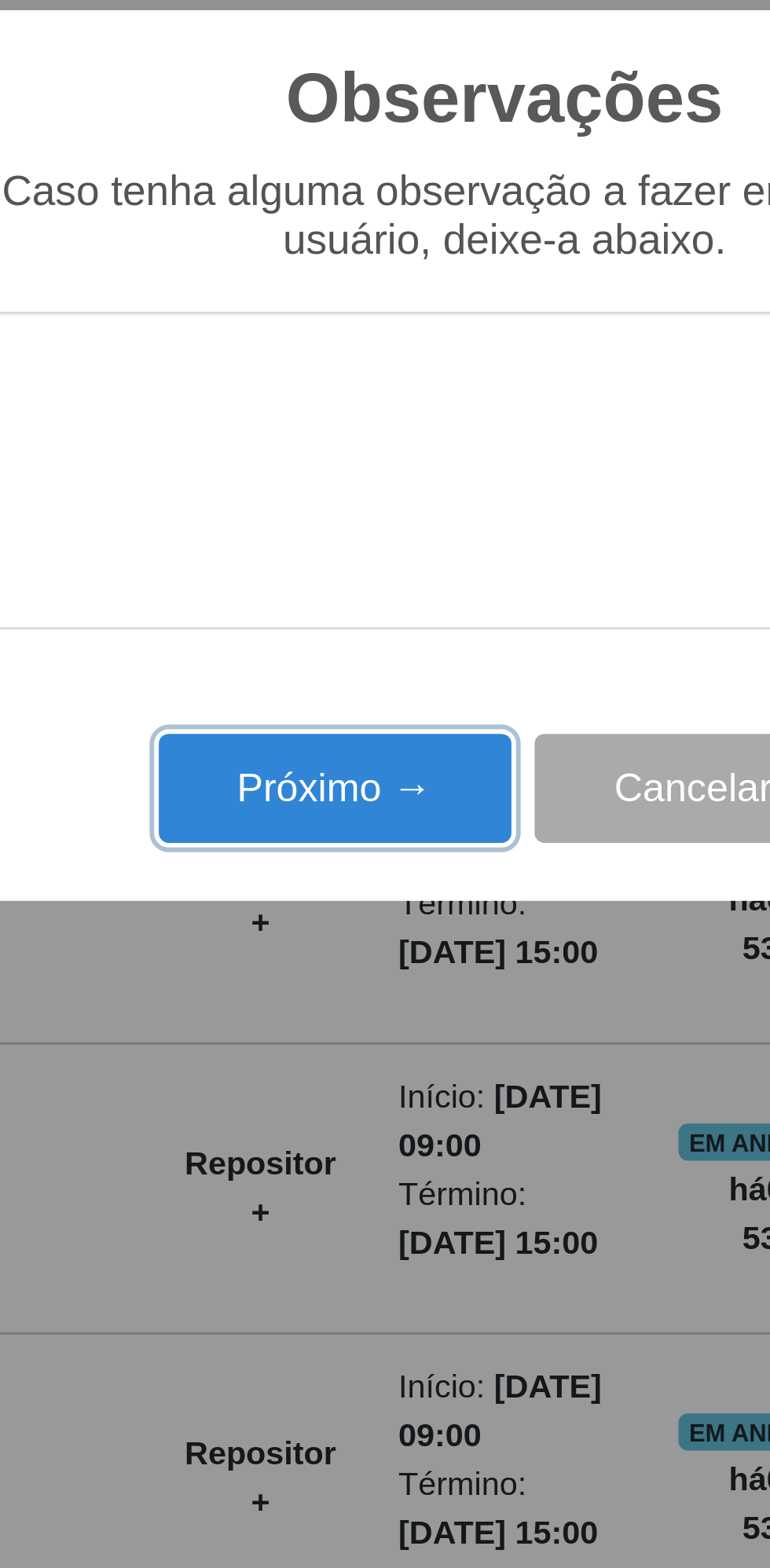
click at [322, 889] on button "Próximo →" at bounding box center [327, 897] width 119 height 37
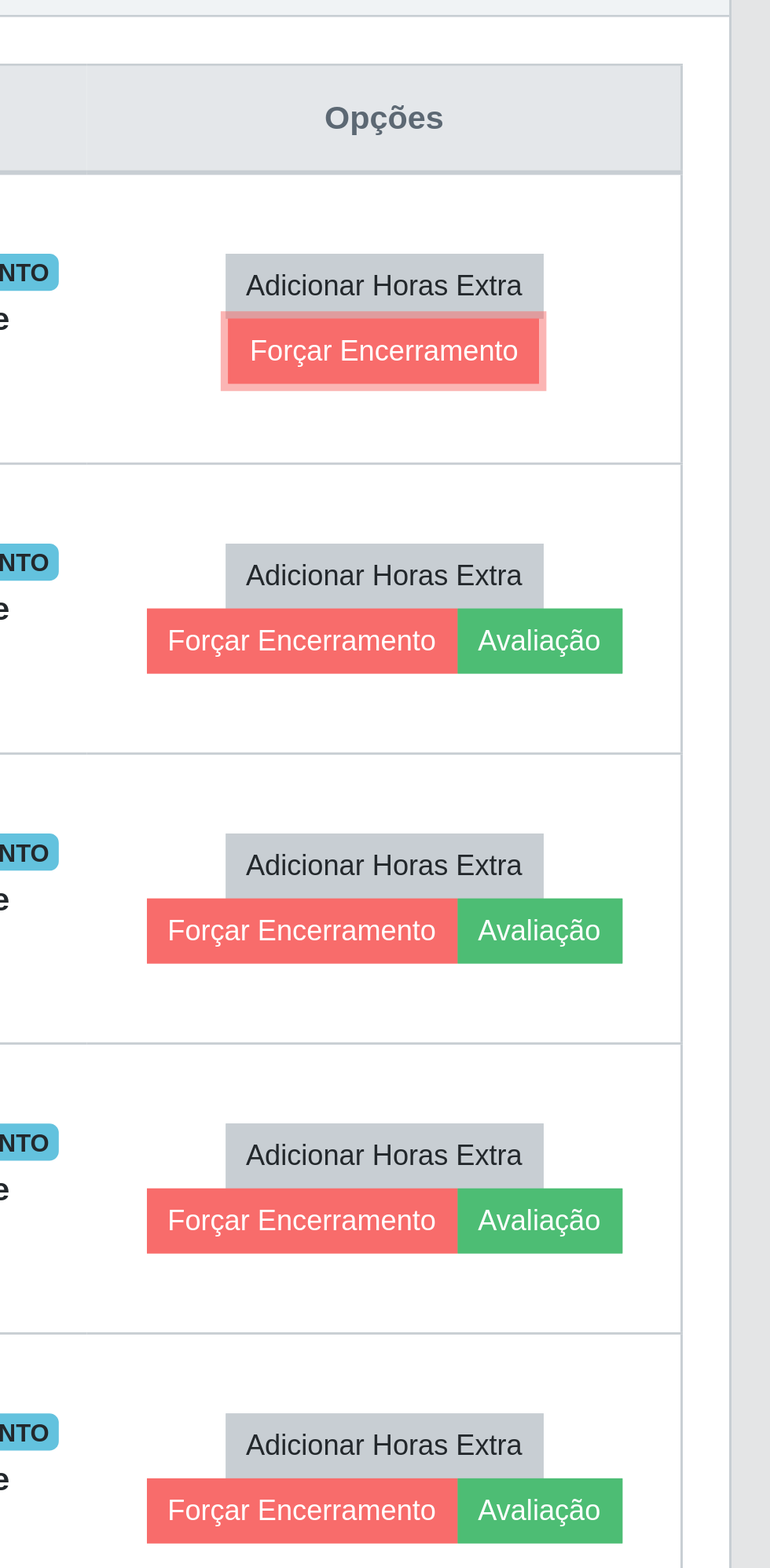
click at [616, 742] on button "Forçar Encerramento" at bounding box center [628, 748] width 105 height 22
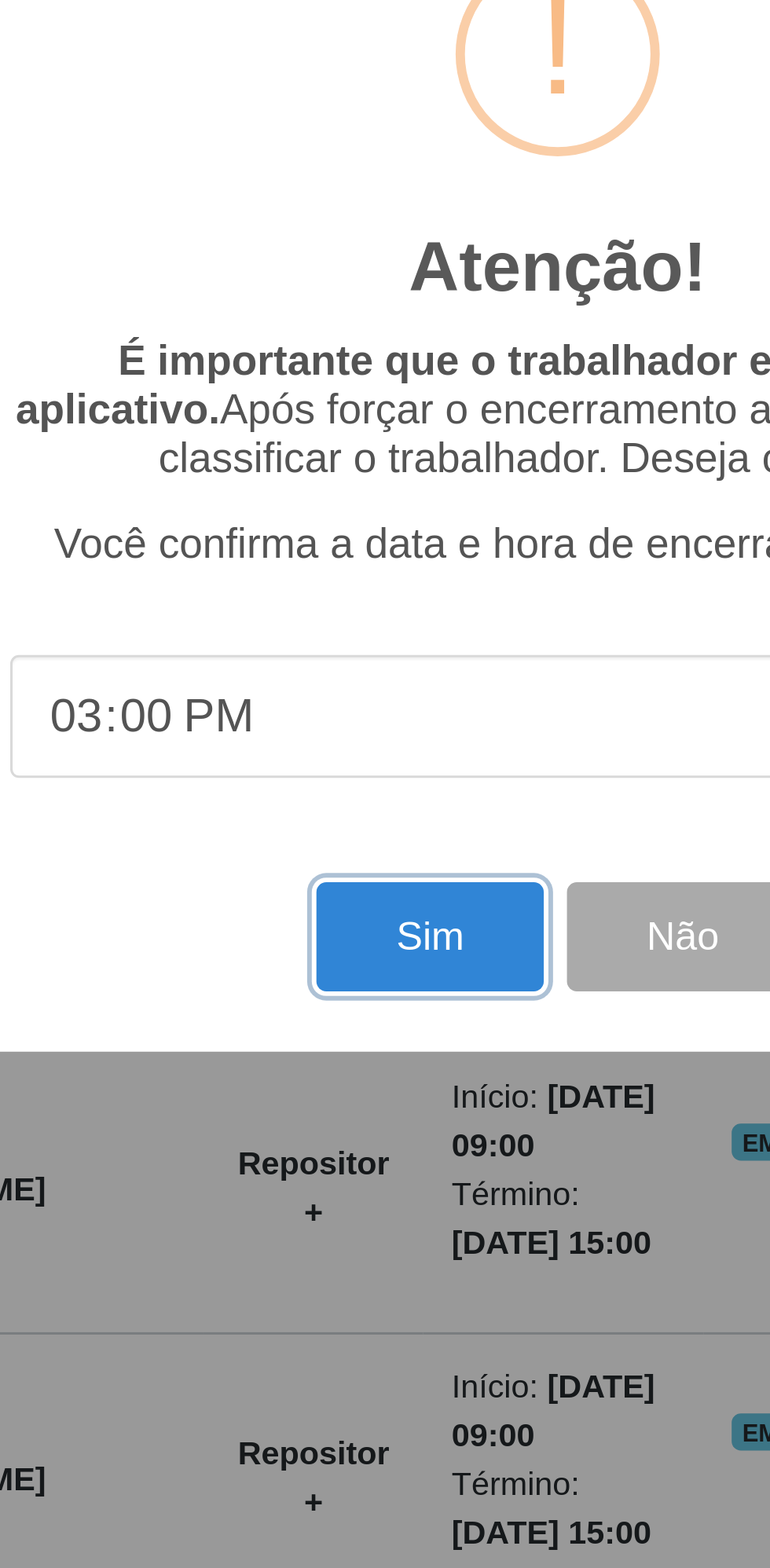
click at [335, 946] on button "Sim" at bounding box center [341, 946] width 76 height 37
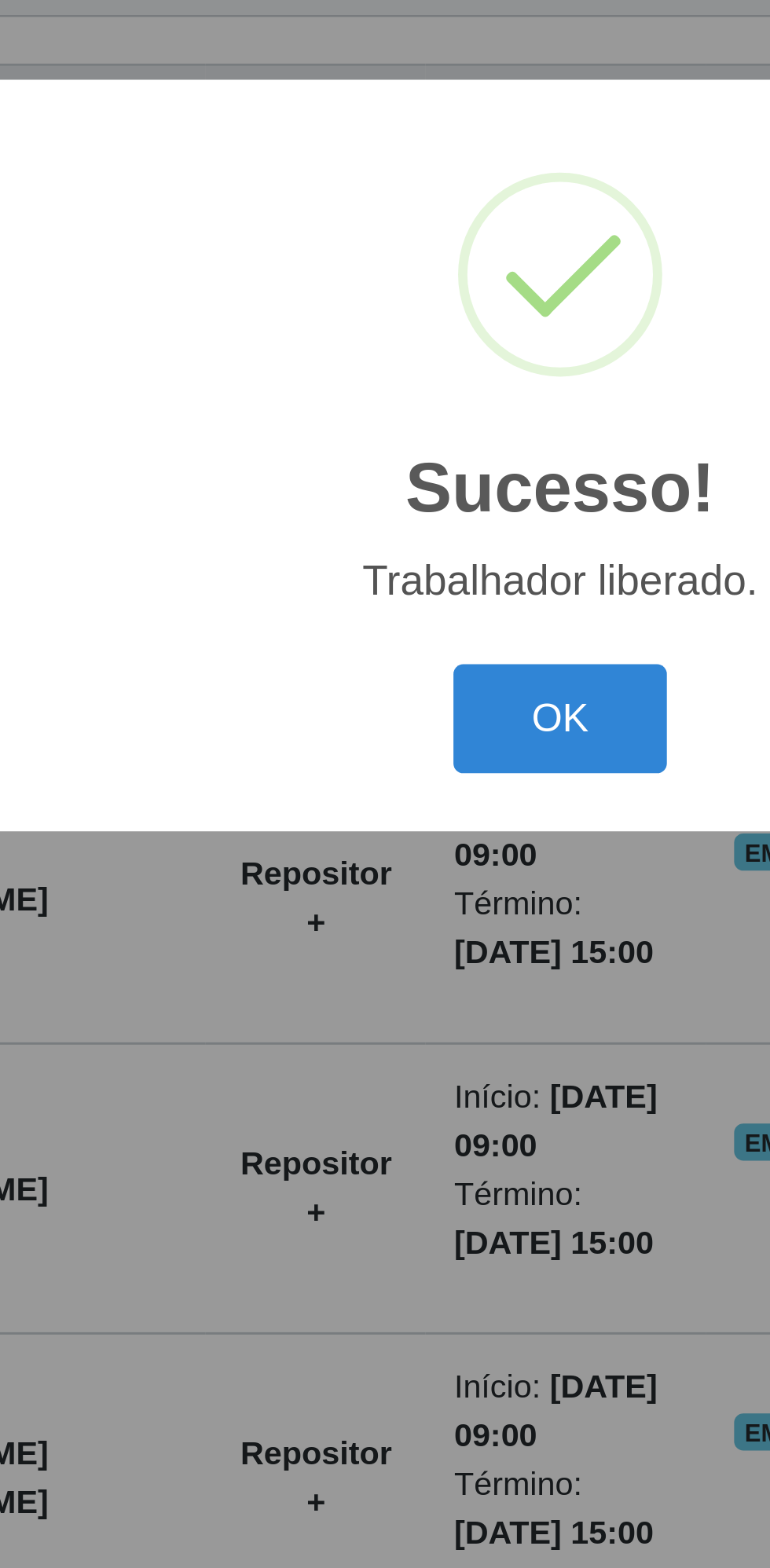
click at [389, 882] on button "OK" at bounding box center [386, 873] width 73 height 37
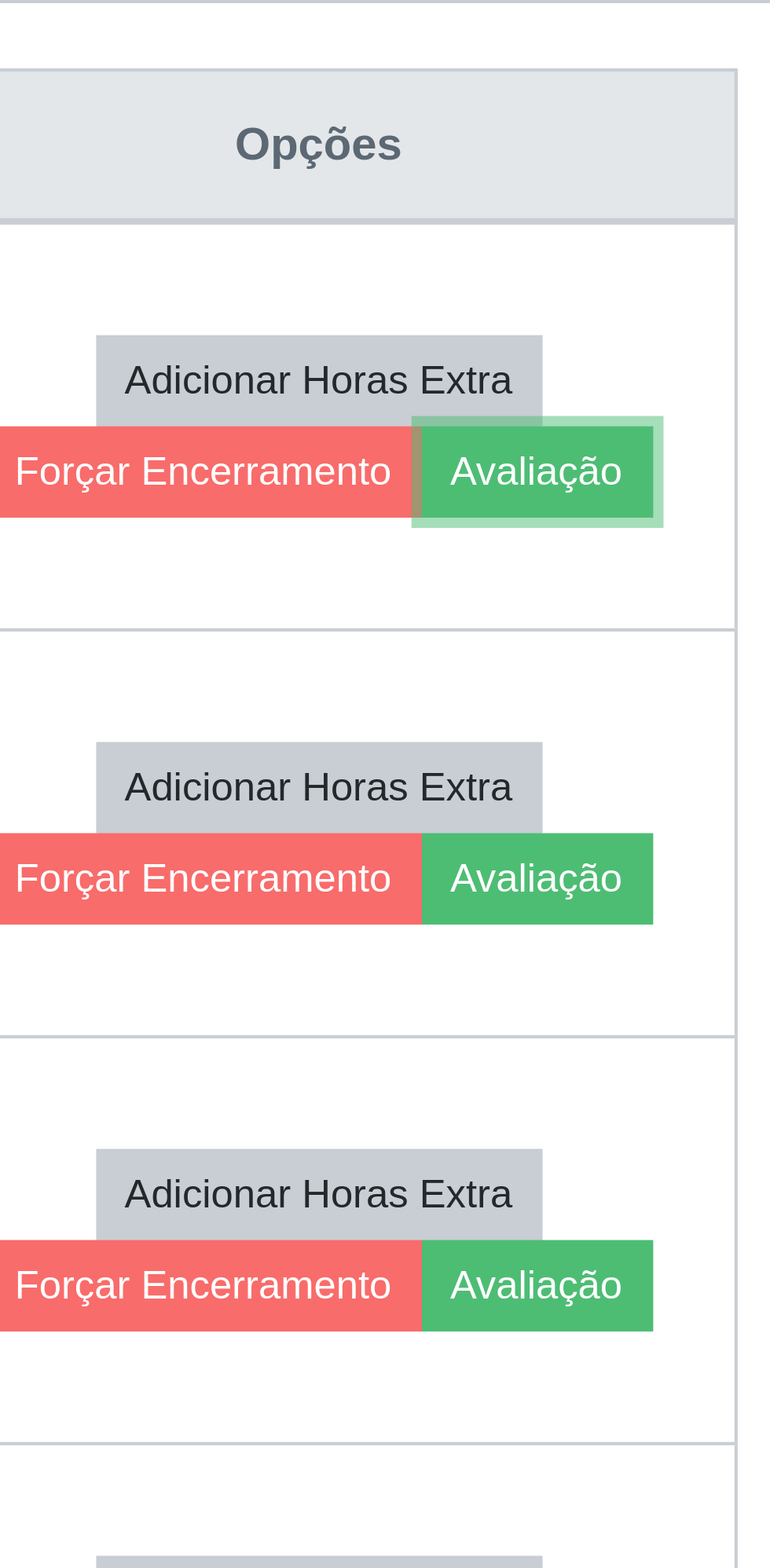
click at [676, 744] on button "Avaliação" at bounding box center [681, 748] width 55 height 22
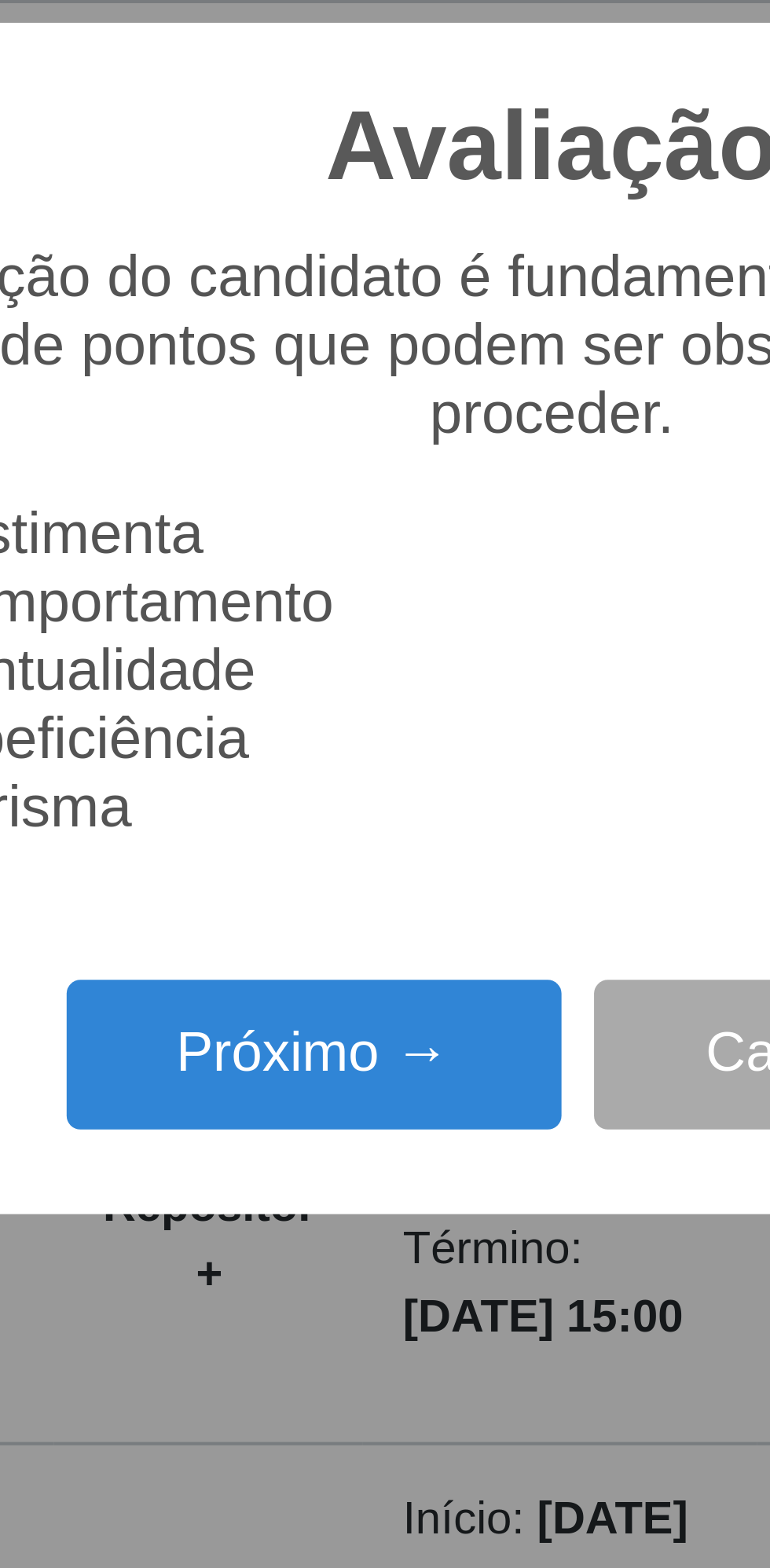
click at [320, 891] on button "Próximo →" at bounding box center [327, 889] width 119 height 37
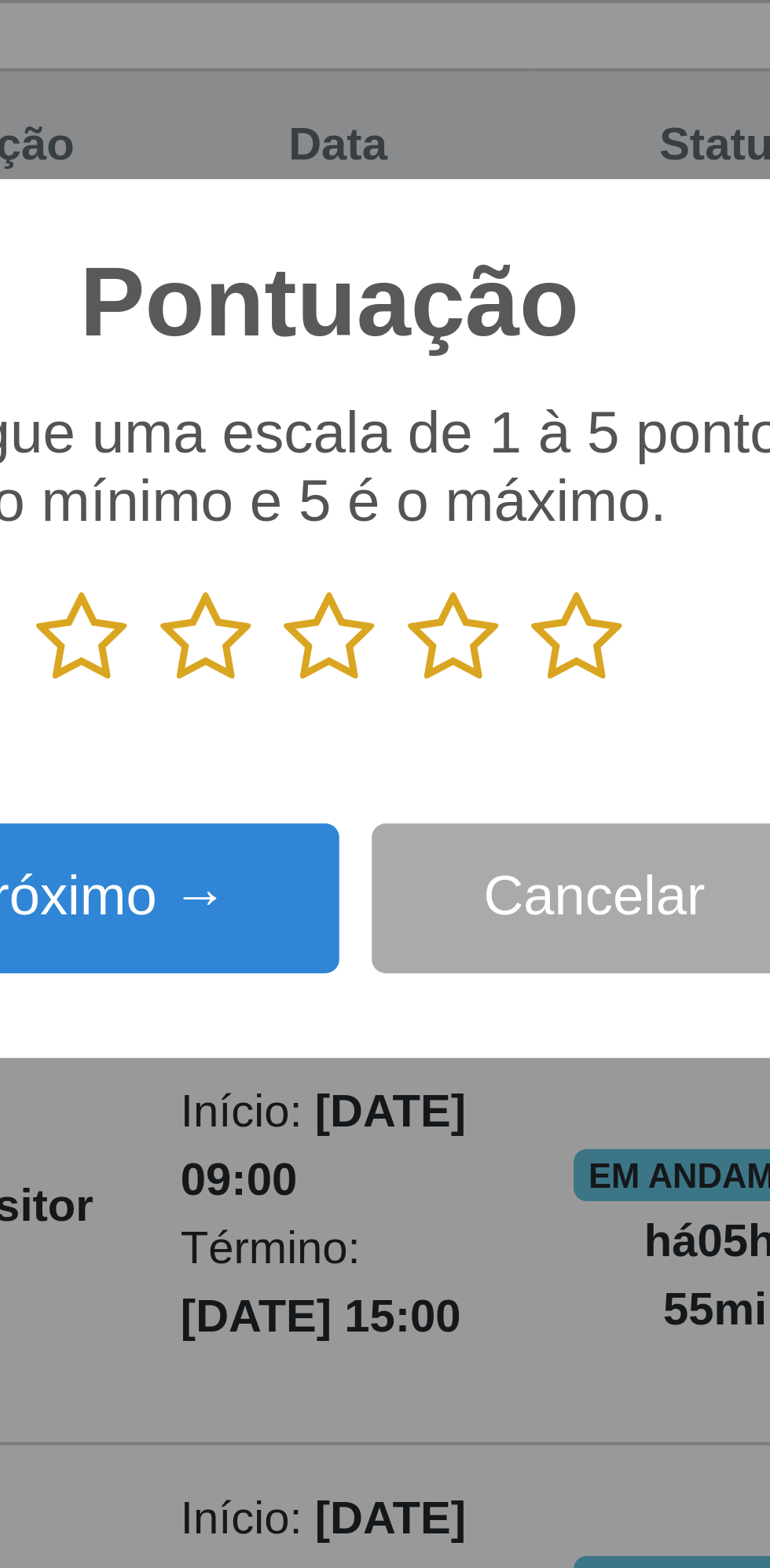
click at [446, 787] on icon at bounding box center [445, 788] width 22 height 24
click at [434, 800] on input "radio" at bounding box center [434, 800] width 0 height 0
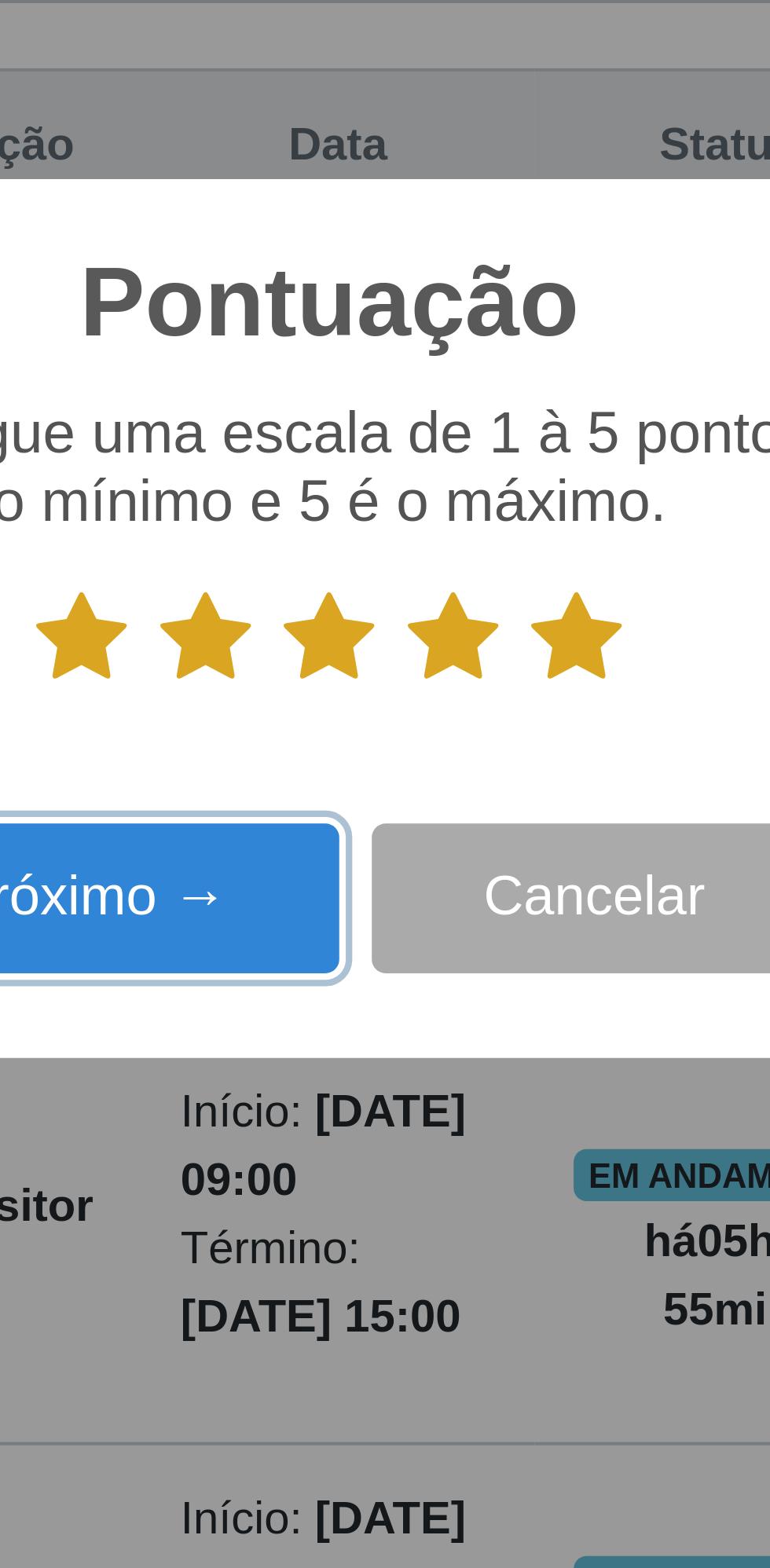
click at [338, 851] on button "Próximo →" at bounding box center [327, 852] width 119 height 37
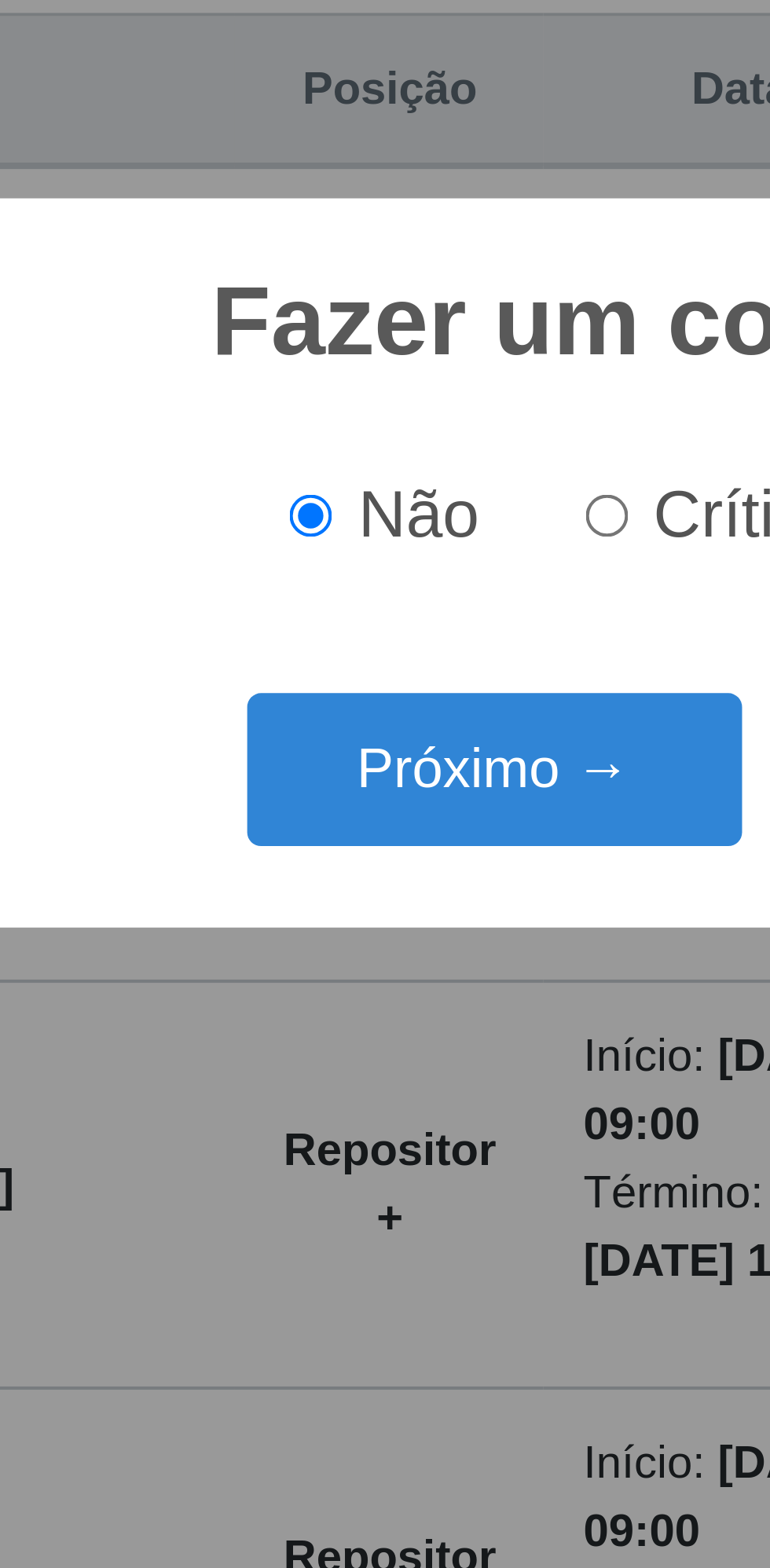
click at [344, 835] on button "Próximo →" at bounding box center [327, 834] width 119 height 37
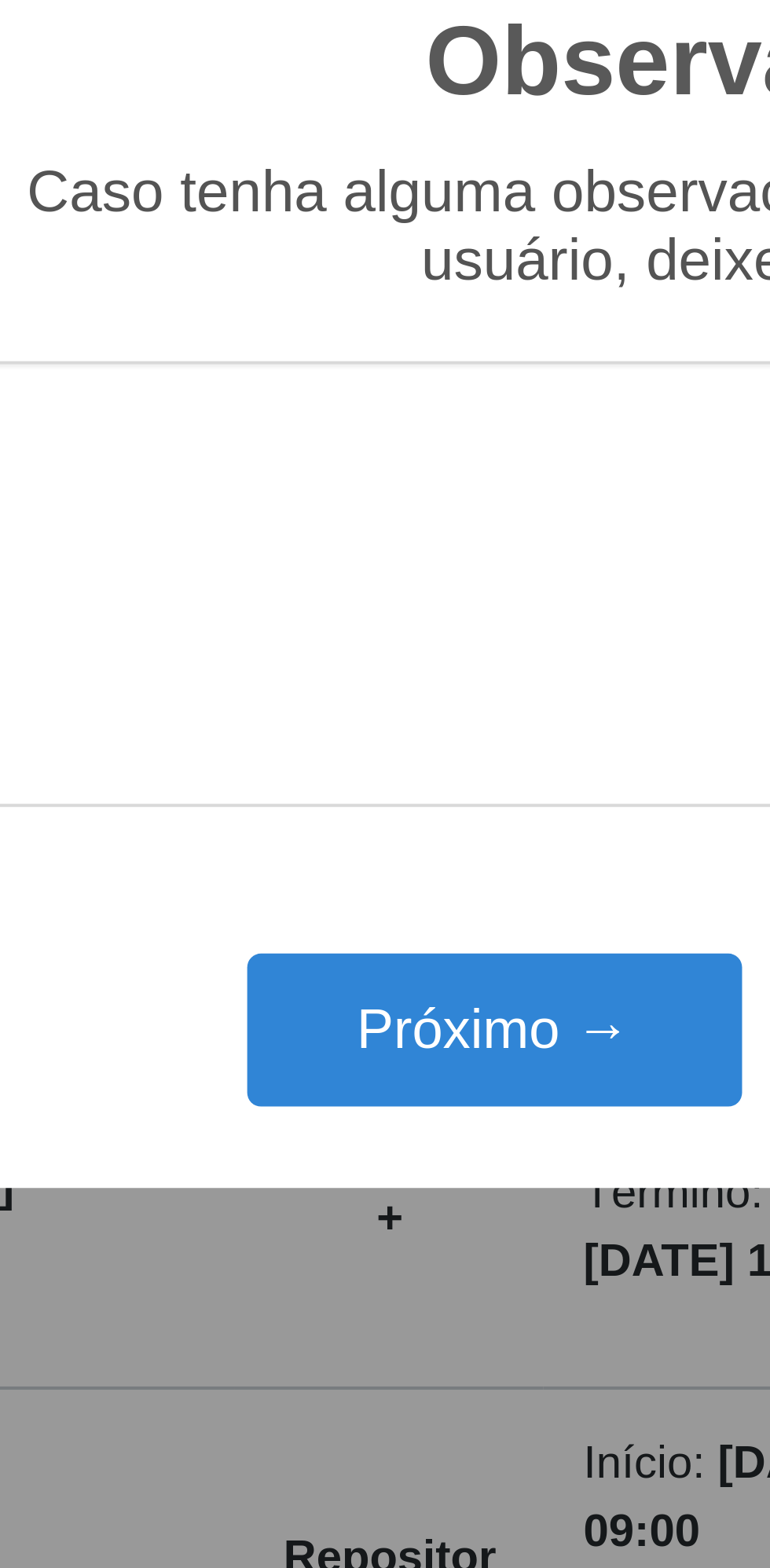
click at [352, 812] on textarea at bounding box center [385, 789] width 371 height 108
click at [343, 863] on div "Observações × Caso tenha alguma observação a fazer em relação ao usuário, deixe…" at bounding box center [384, 784] width 402 height 303
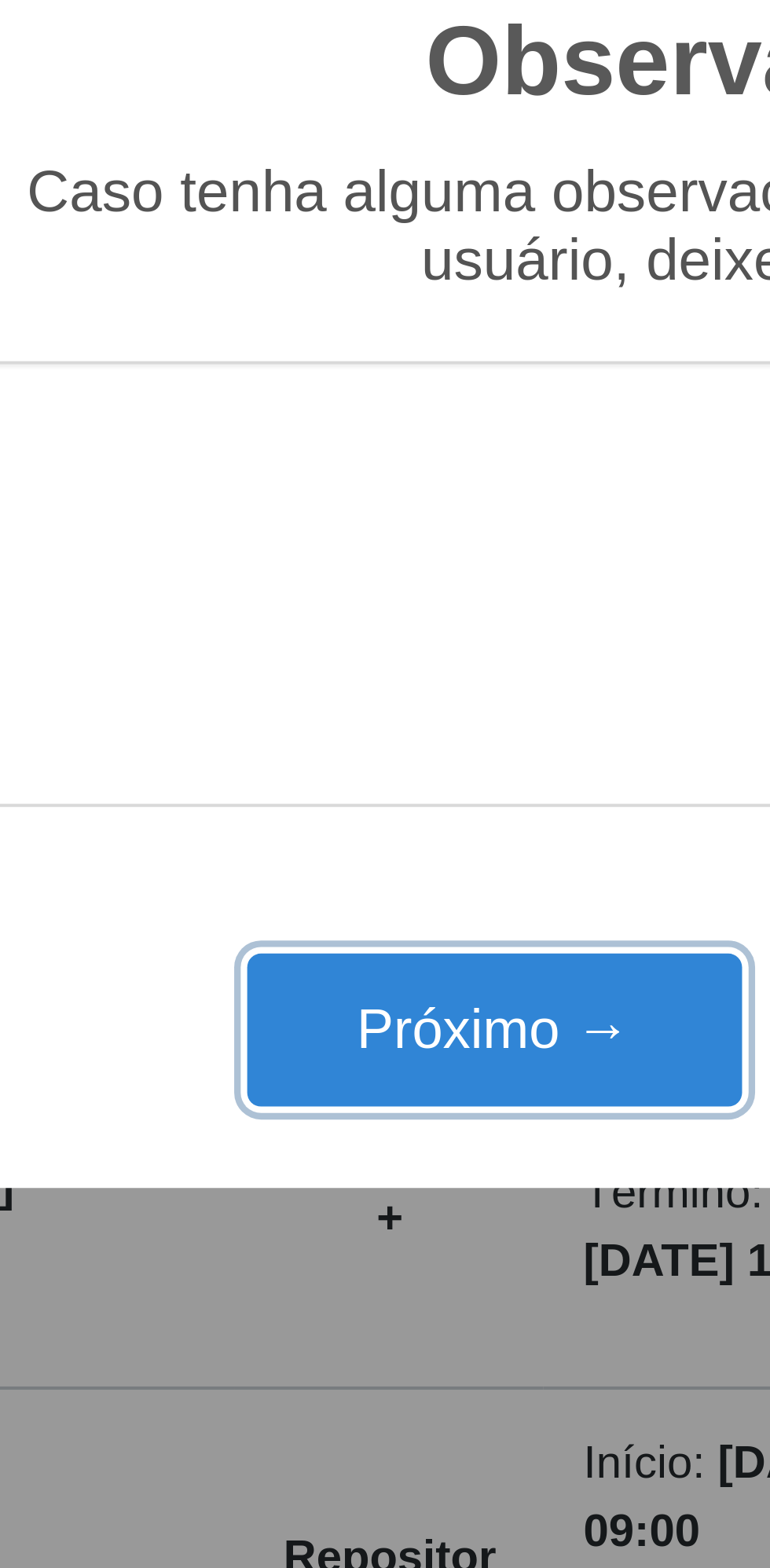
click at [343, 890] on button "Próximo →" at bounding box center [327, 897] width 119 height 37
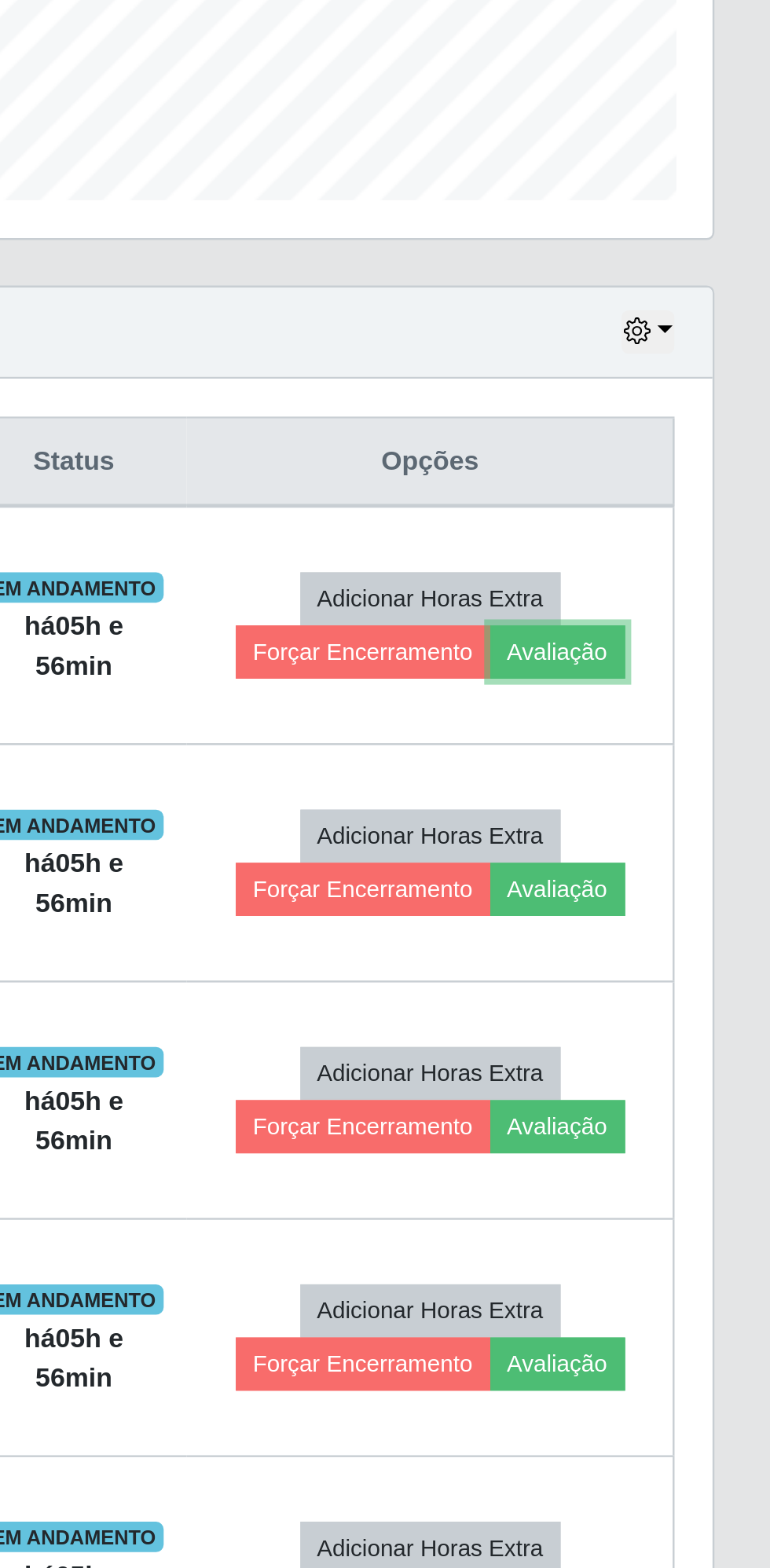
click at [679, 743] on button "Avaliação" at bounding box center [681, 748] width 55 height 22
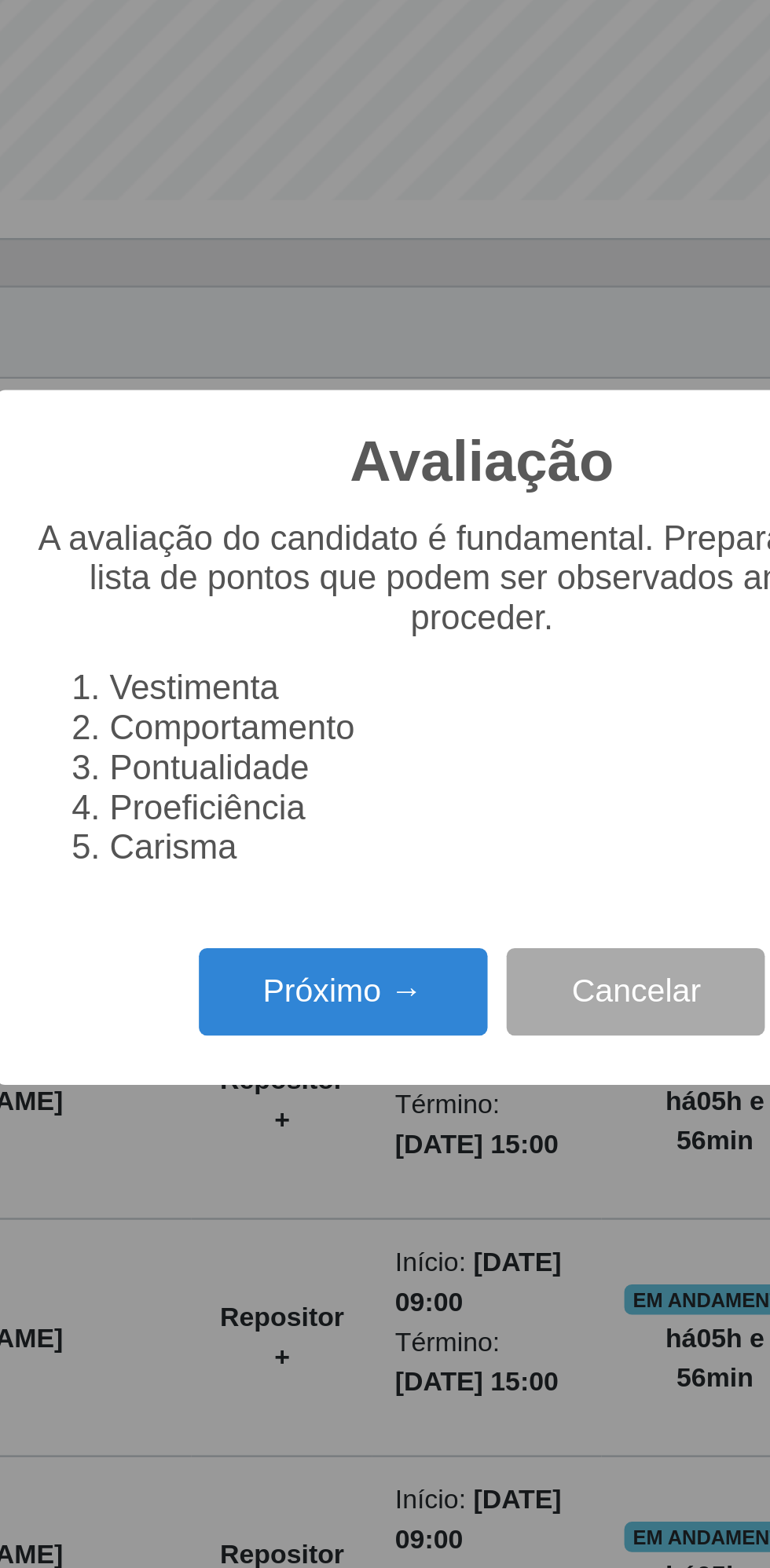
click at [320, 891] on button "Próximo →" at bounding box center [327, 889] width 119 height 37
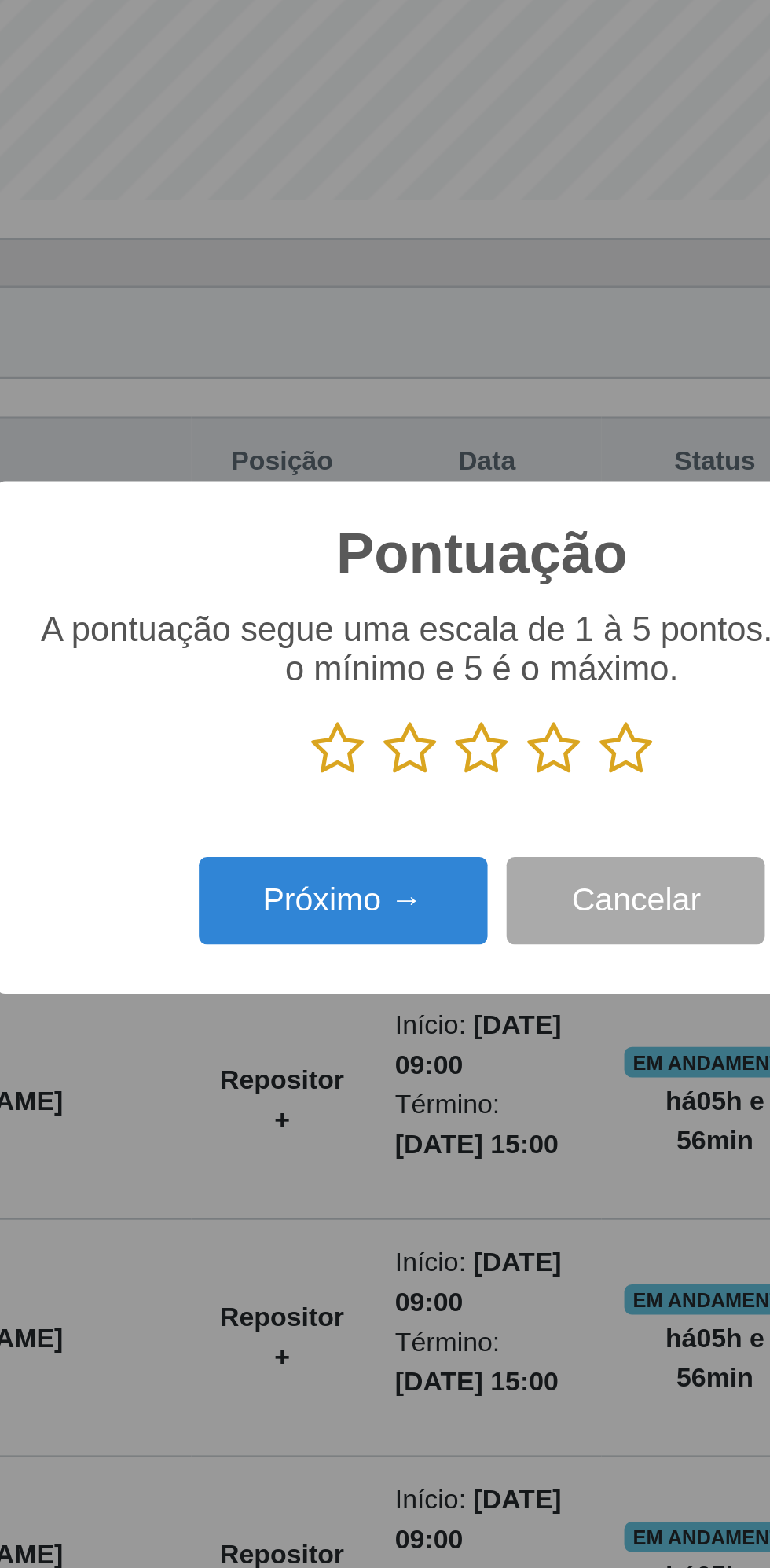
click at [446, 784] on icon at bounding box center [445, 788] width 22 height 24
click at [434, 800] on input "radio" at bounding box center [434, 800] width 0 height 0
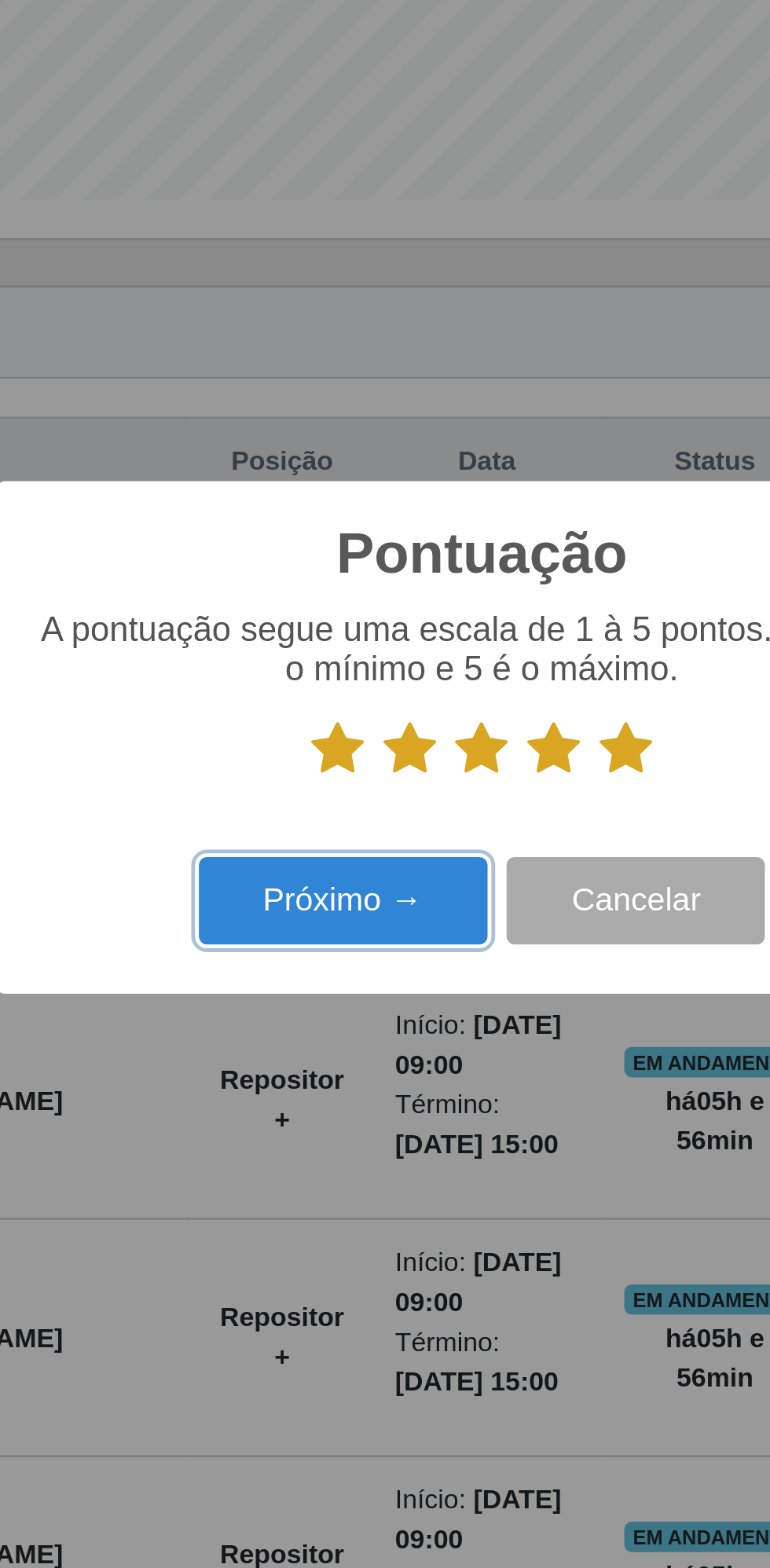
click at [317, 851] on button "Próximo →" at bounding box center [327, 852] width 119 height 37
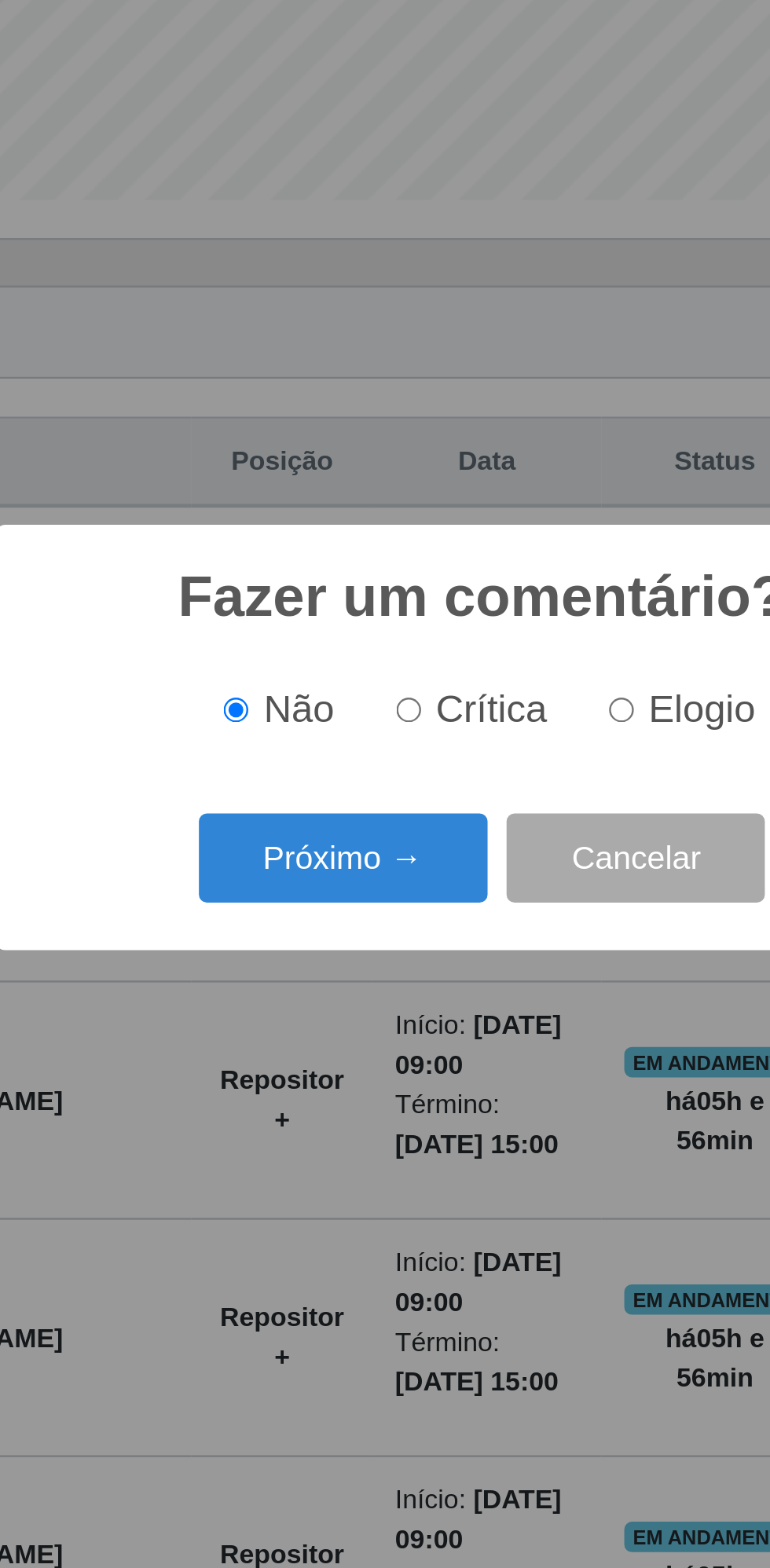
click at [331, 834] on button "Próximo →" at bounding box center [327, 834] width 119 height 37
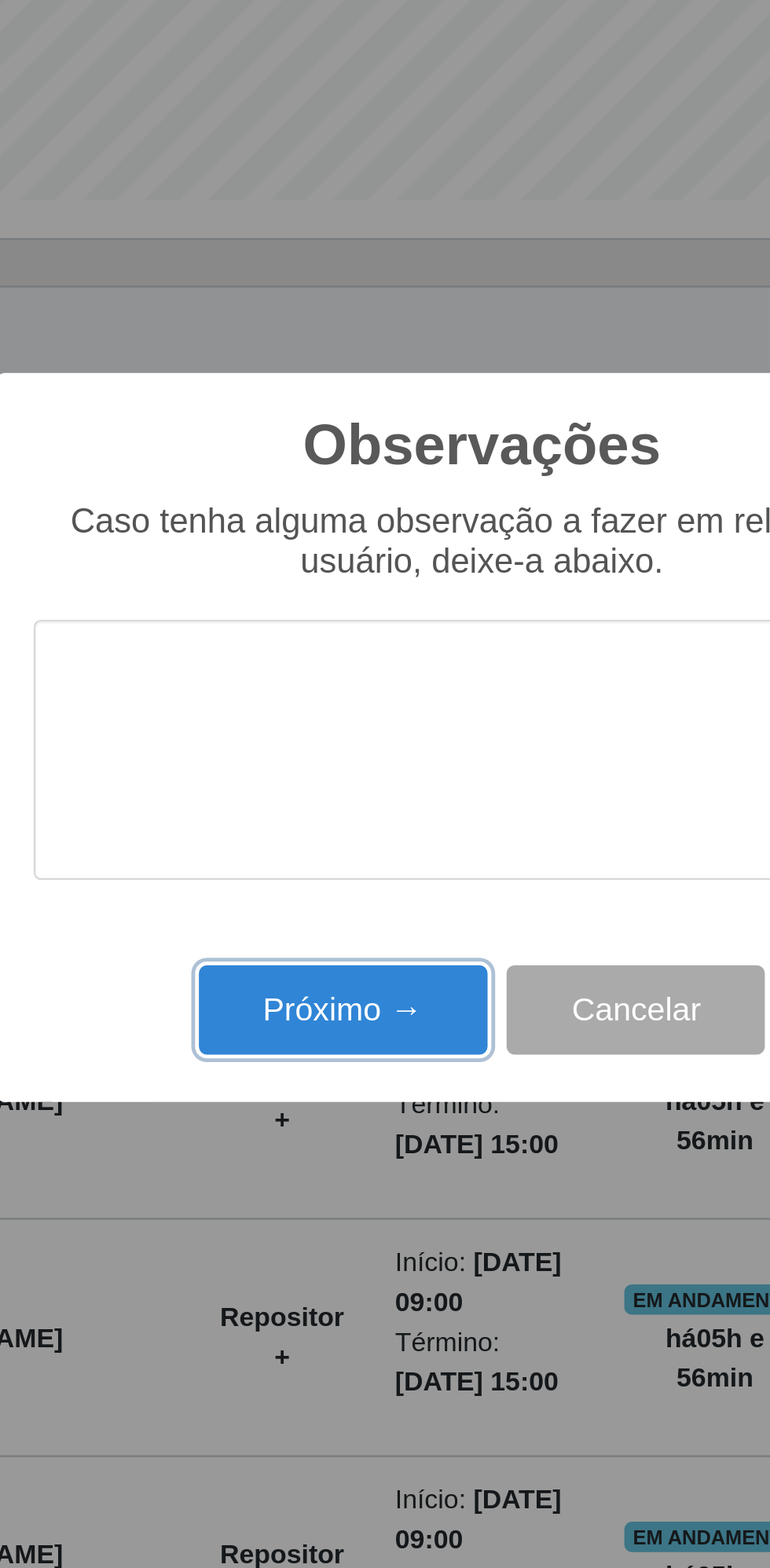
click at [315, 887] on button "Próximo →" at bounding box center [327, 897] width 119 height 37
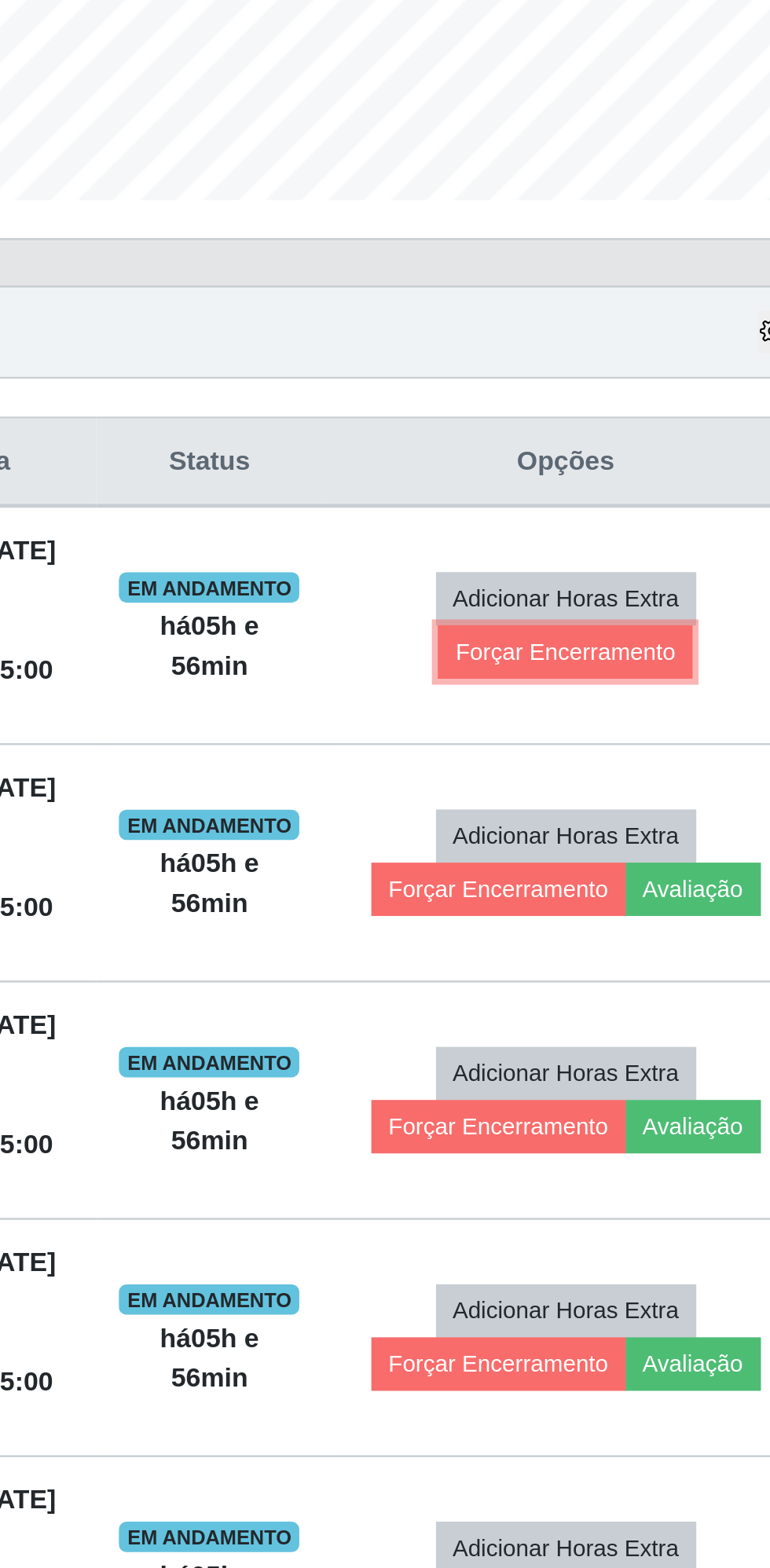
click at [627, 746] on button "Forçar Encerramento" at bounding box center [628, 748] width 105 height 22
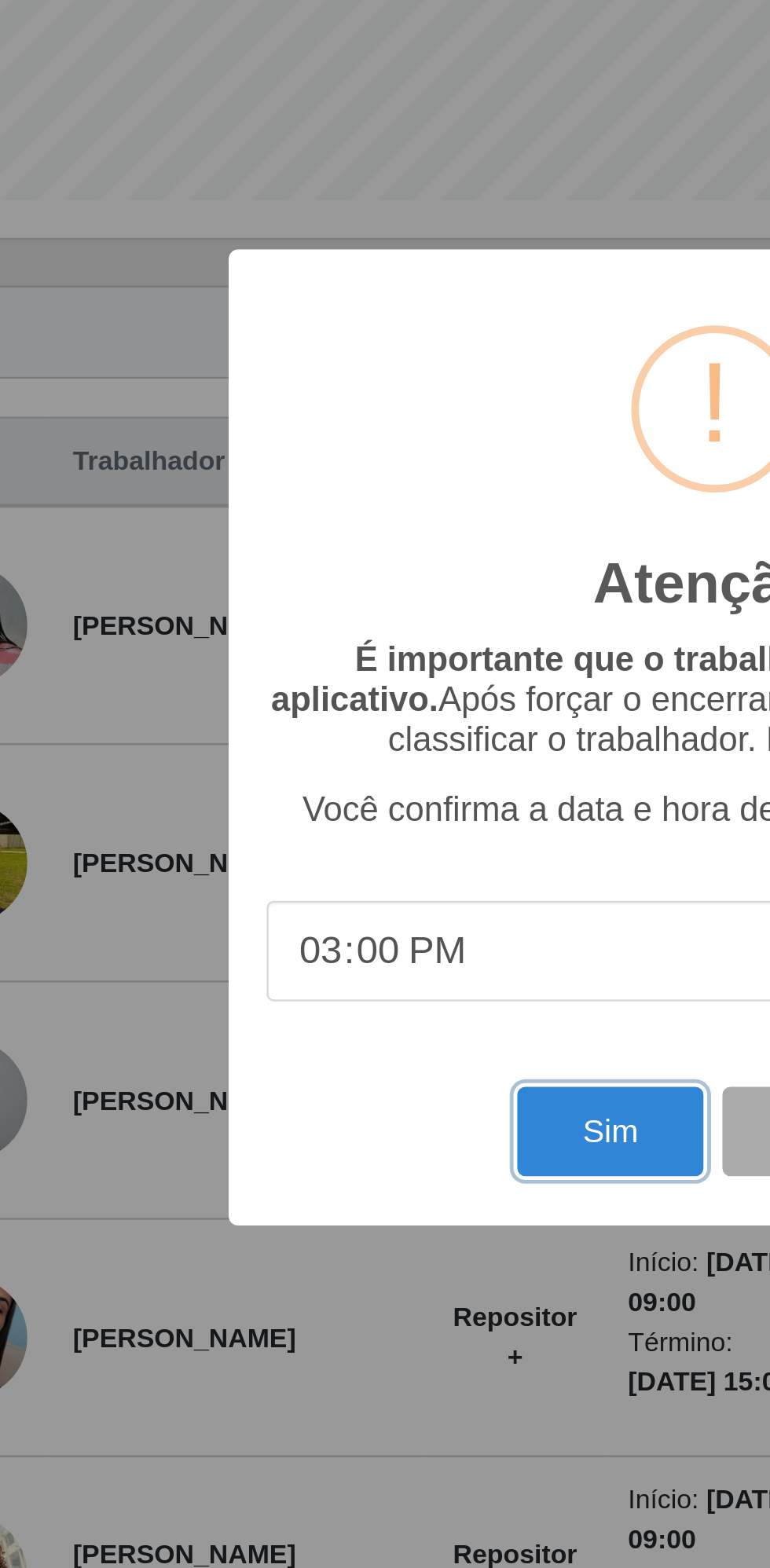
click at [342, 946] on button "Sim" at bounding box center [341, 946] width 76 height 37
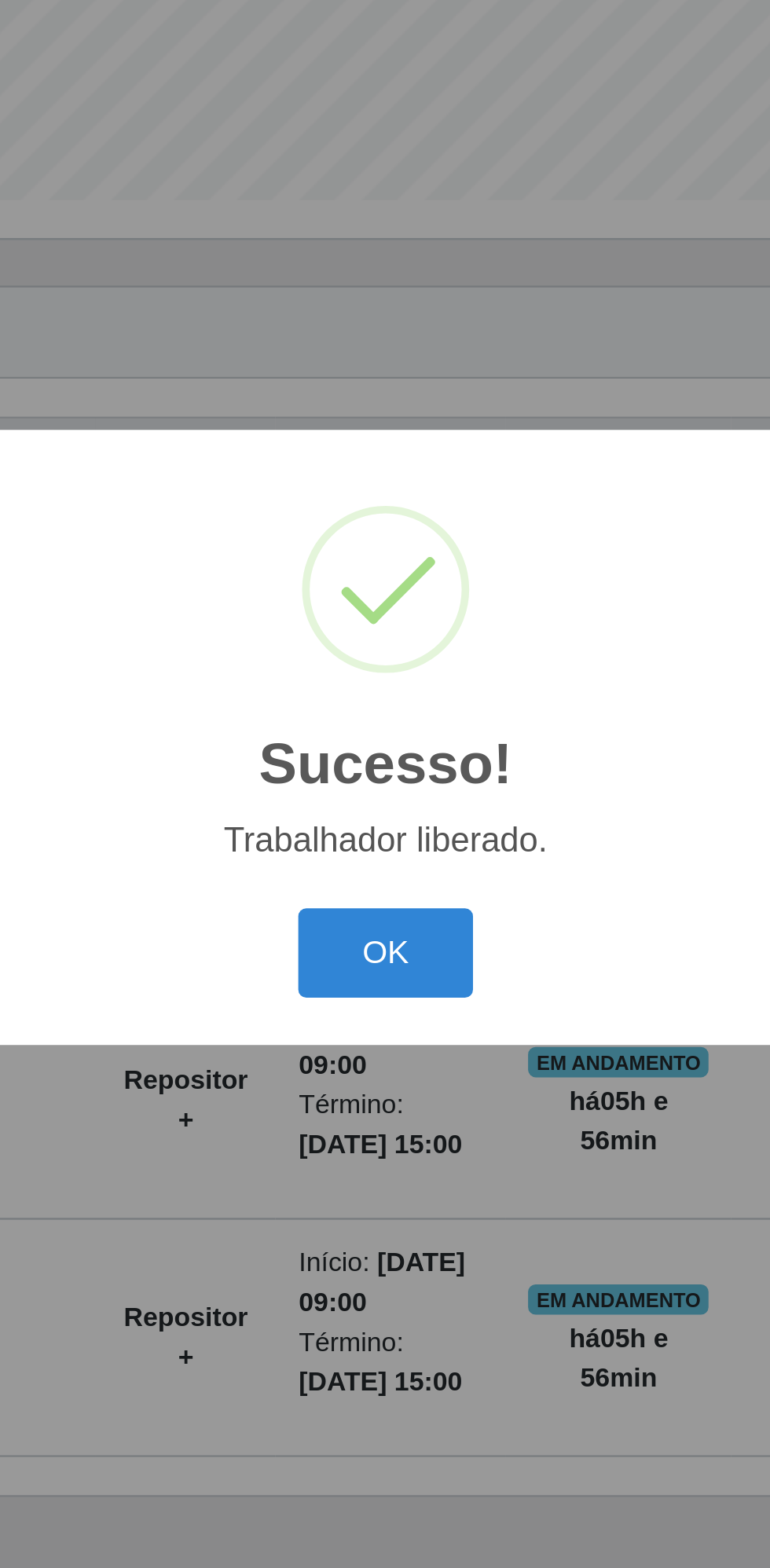
click at [390, 868] on button "OK" at bounding box center [386, 873] width 73 height 37
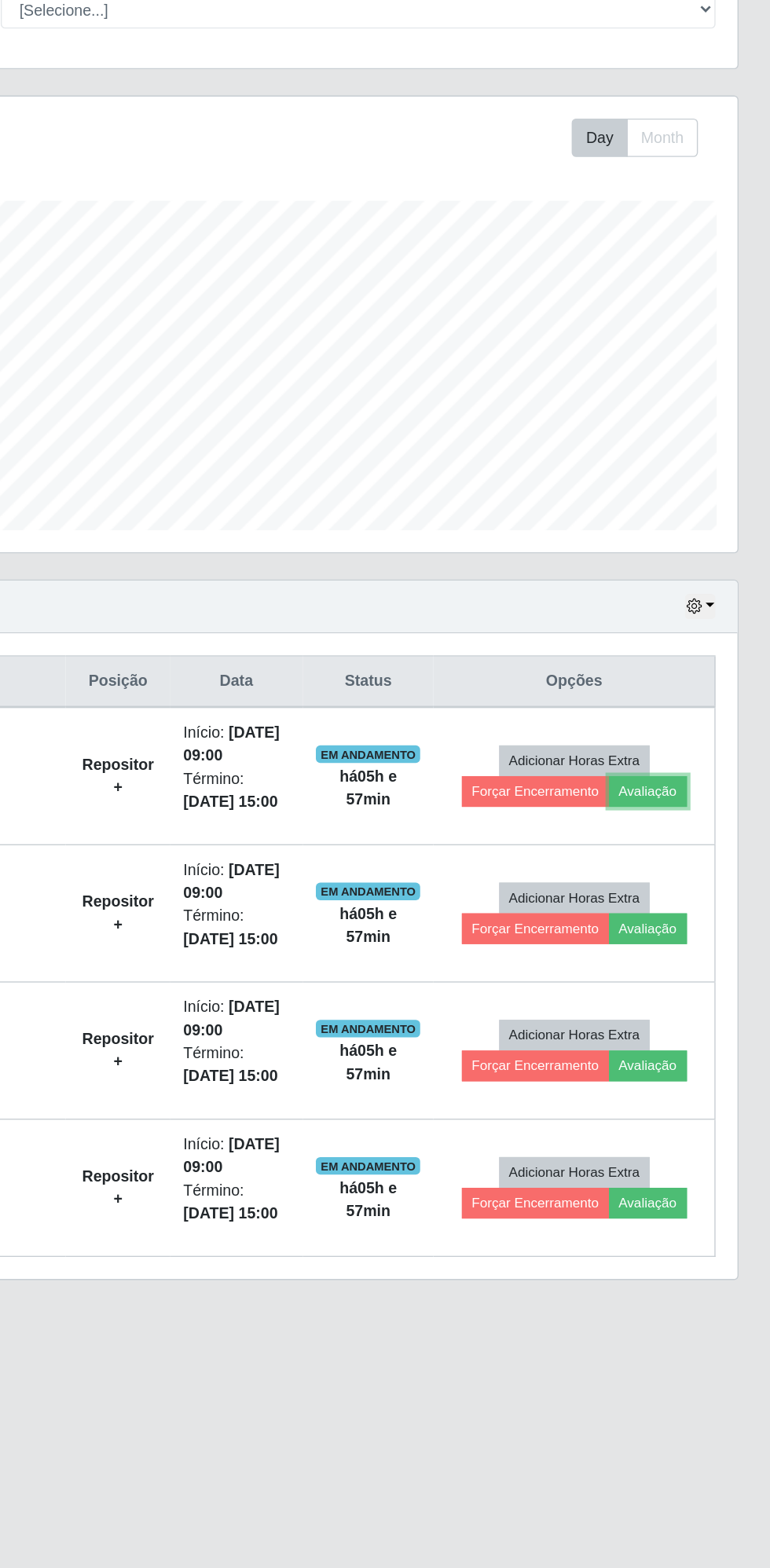
click at [688, 745] on button "Avaliação" at bounding box center [681, 748] width 55 height 22
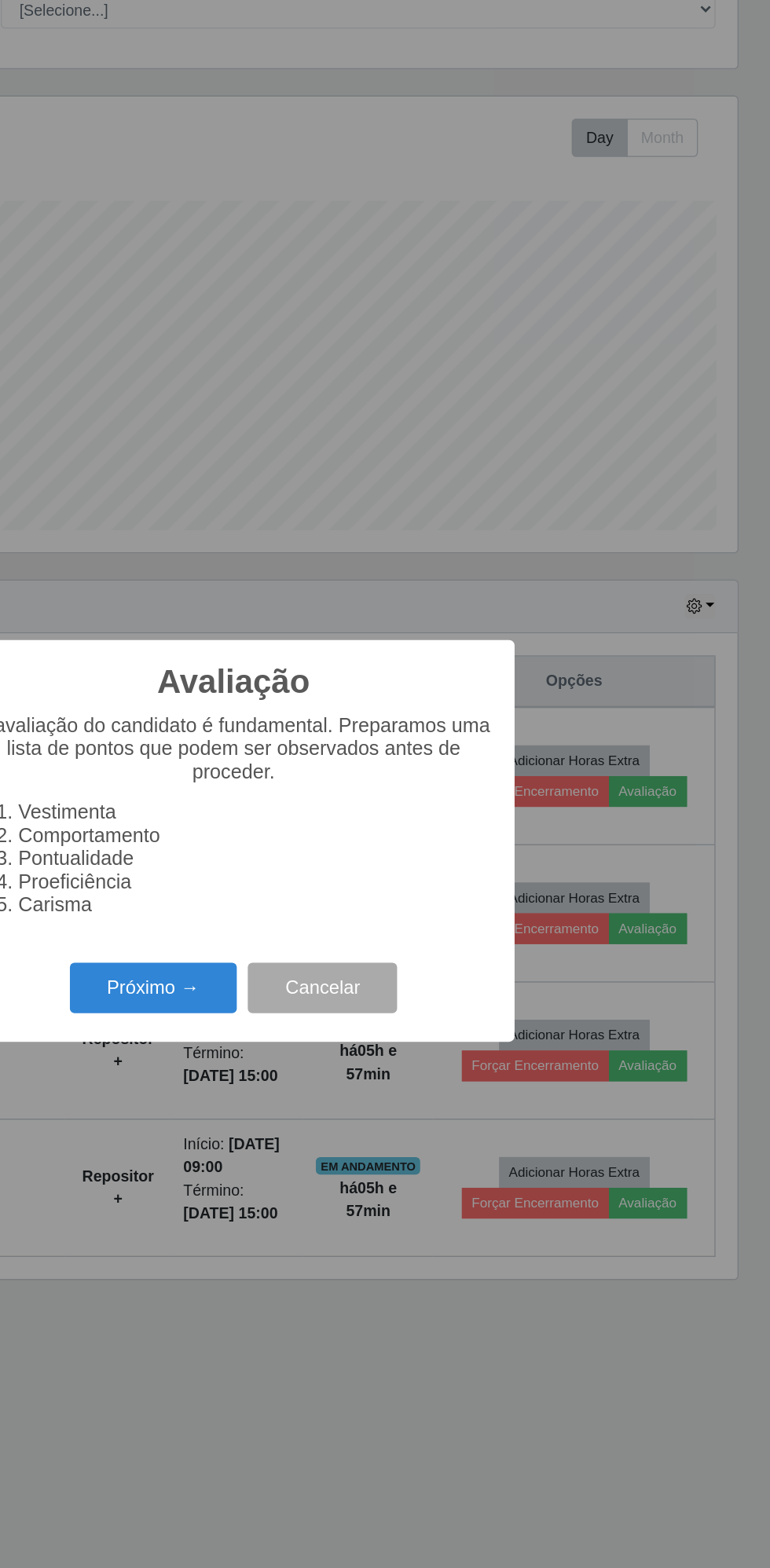
click at [329, 888] on button "Próximo →" at bounding box center [327, 889] width 119 height 37
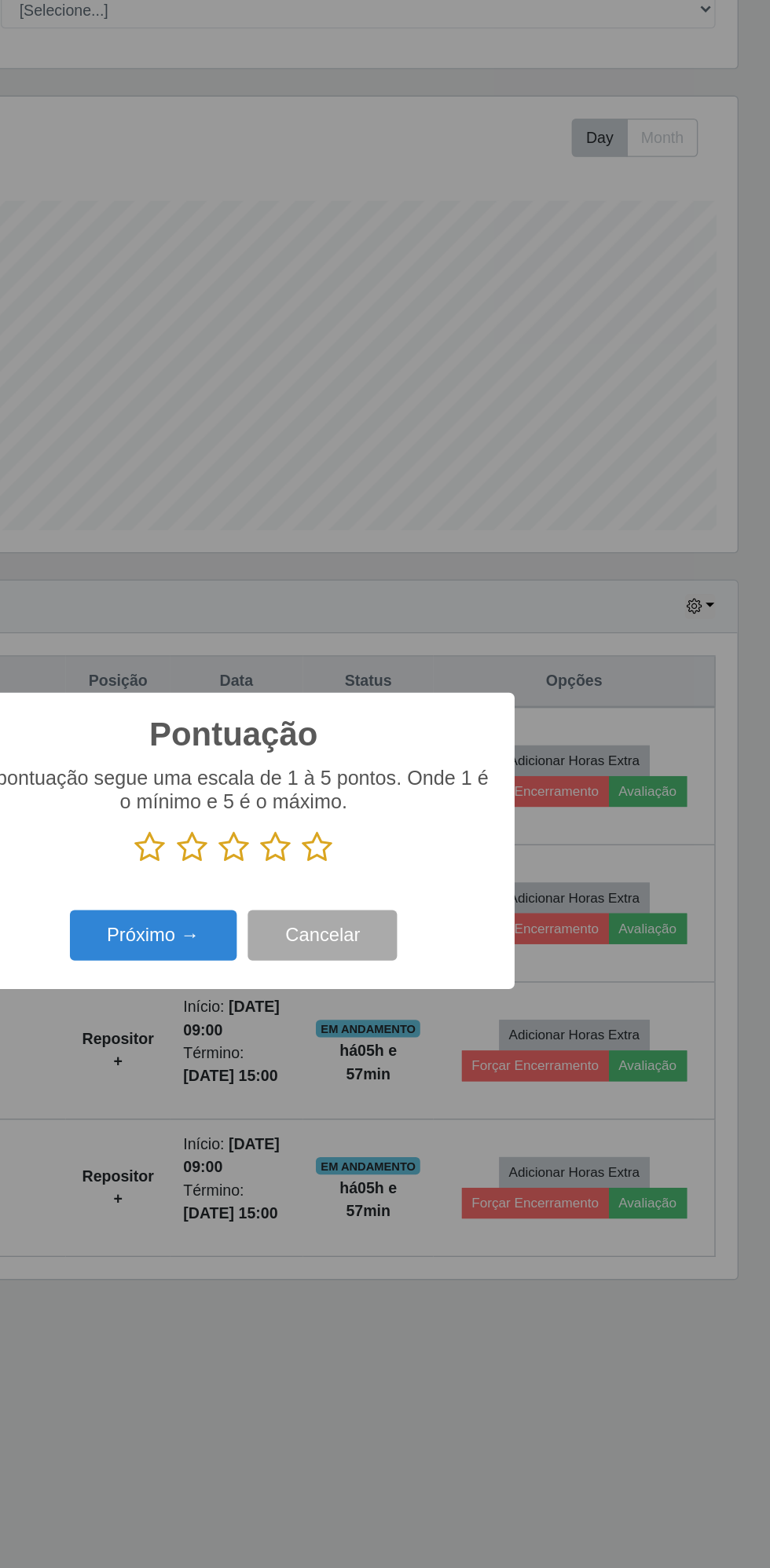
click at [451, 790] on icon at bounding box center [445, 788] width 22 height 24
click at [434, 800] on input "radio" at bounding box center [434, 800] width 0 height 0
click at [324, 862] on button "Próximo →" at bounding box center [327, 852] width 119 height 37
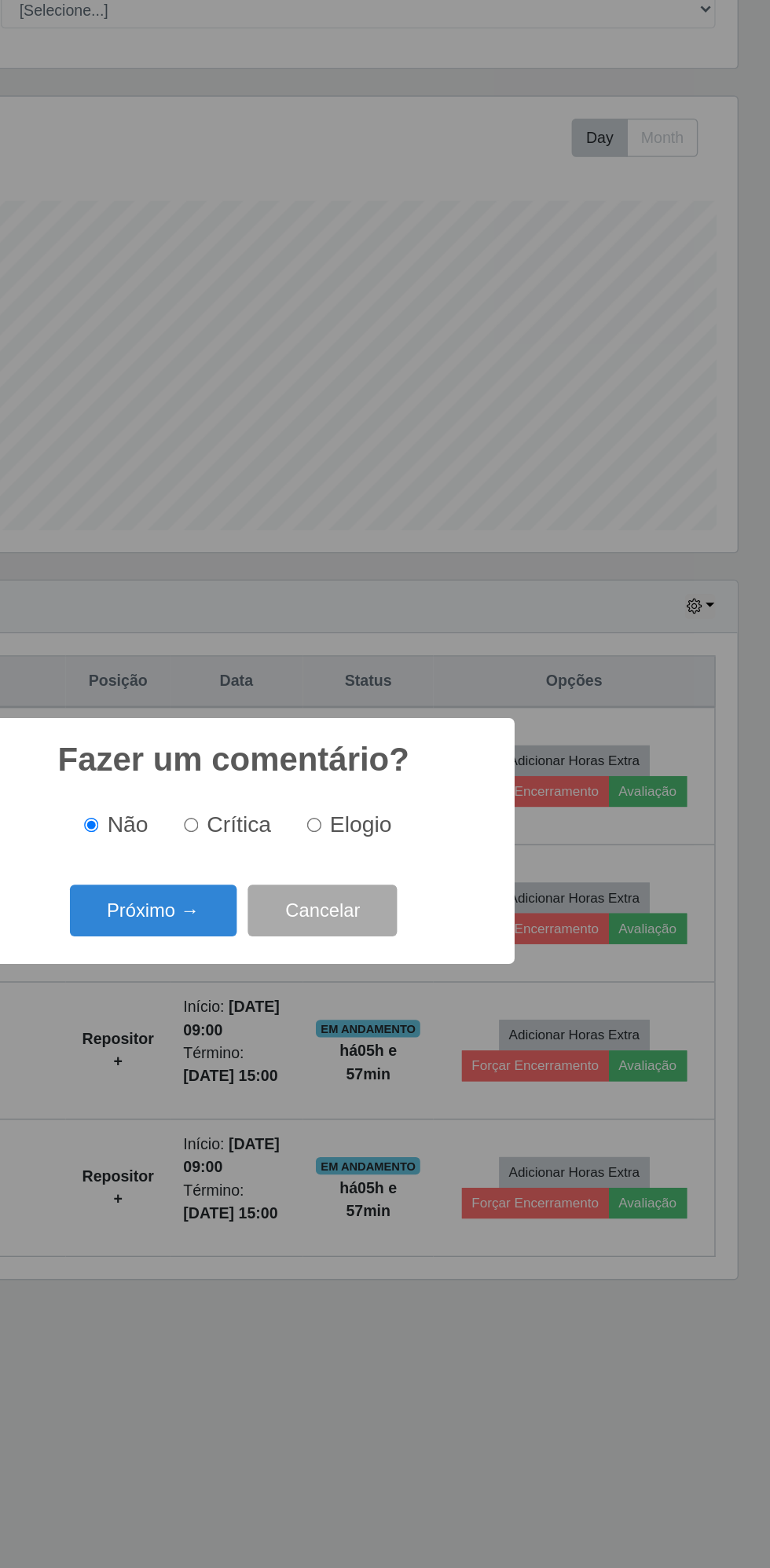
click at [336, 836] on button "Próximo →" at bounding box center [327, 834] width 119 height 37
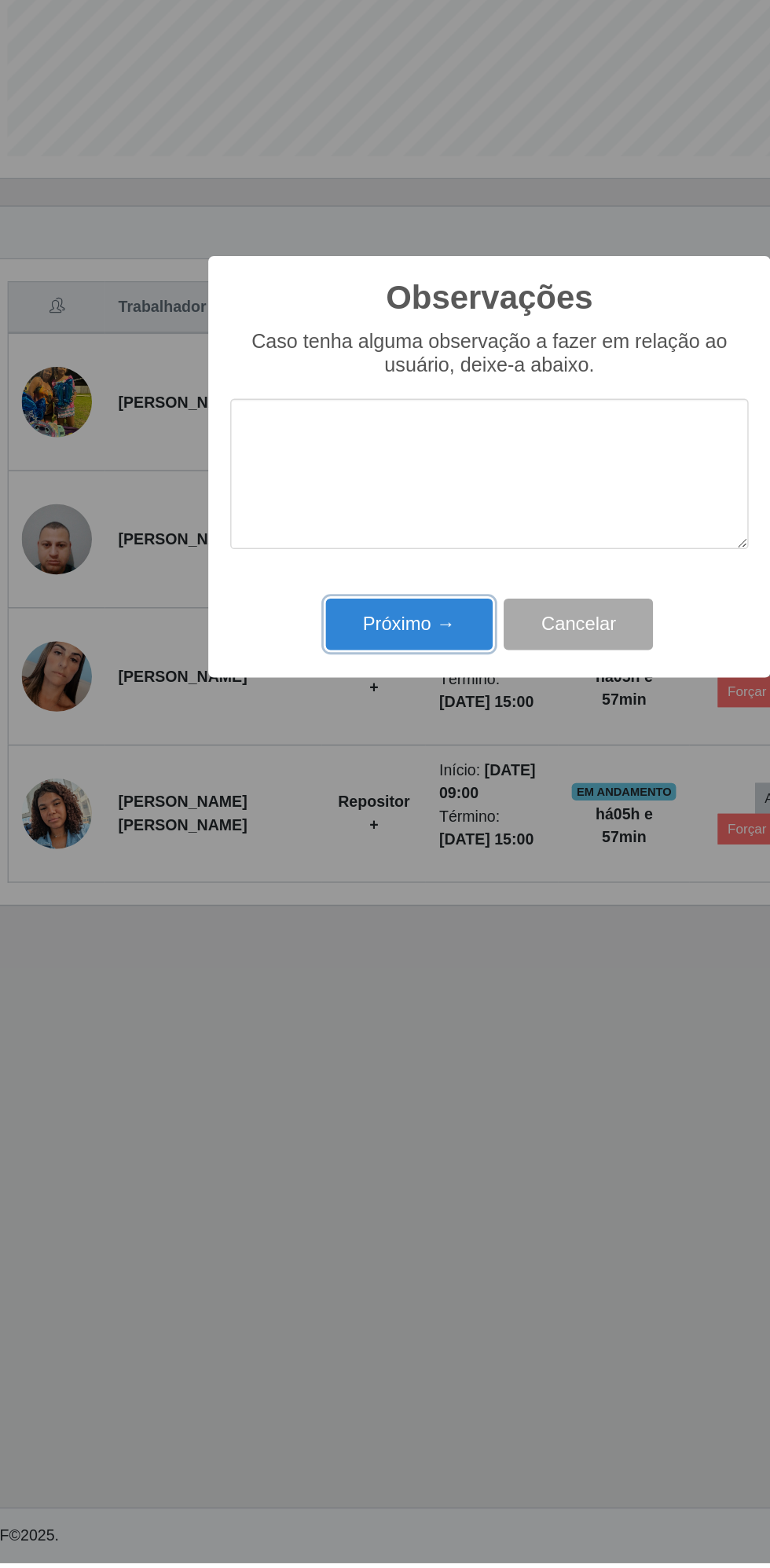
click at [330, 894] on button "Próximo →" at bounding box center [327, 897] width 119 height 37
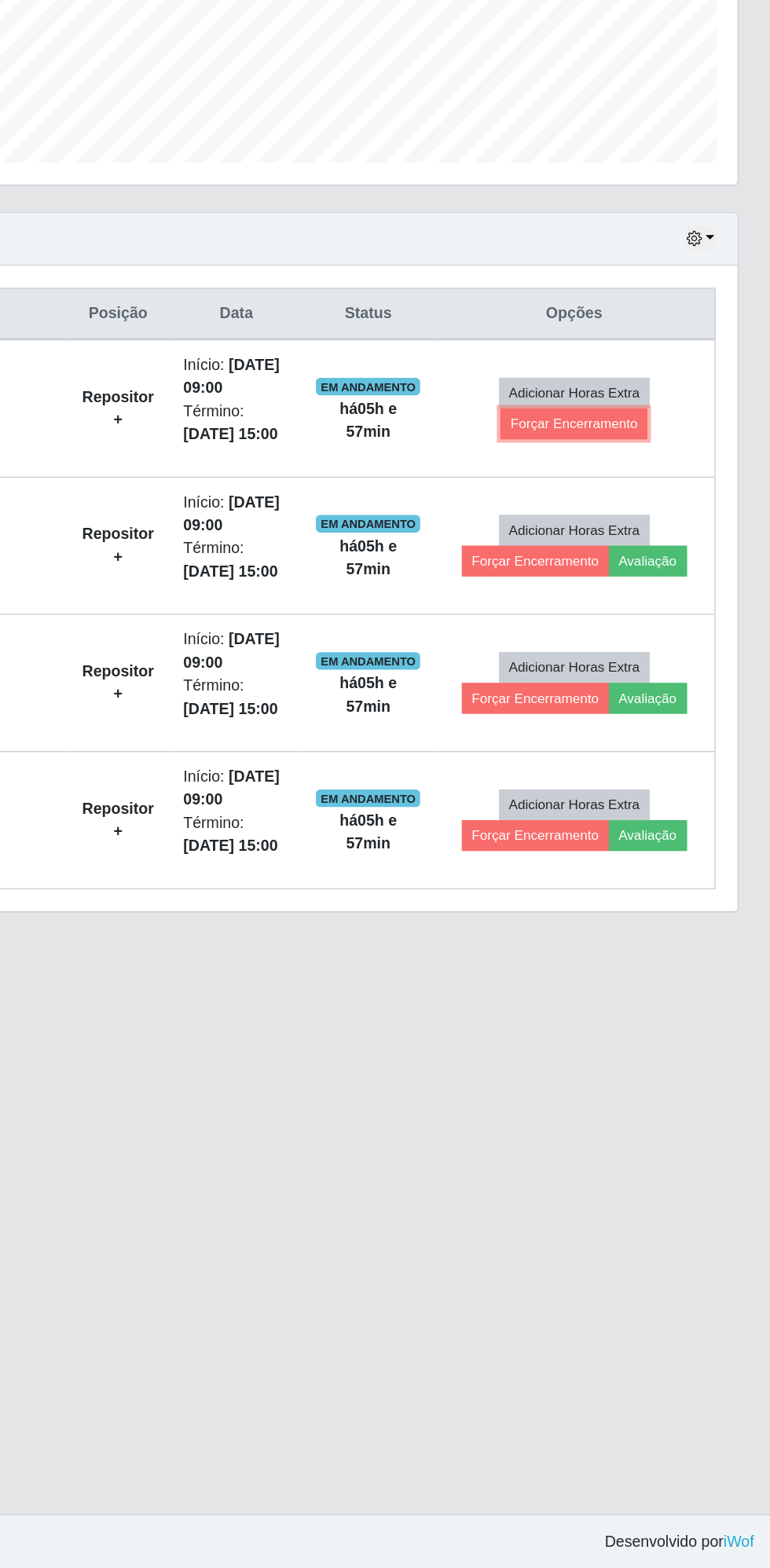
click at [637, 748] on button "Forçar Encerramento" at bounding box center [628, 748] width 105 height 22
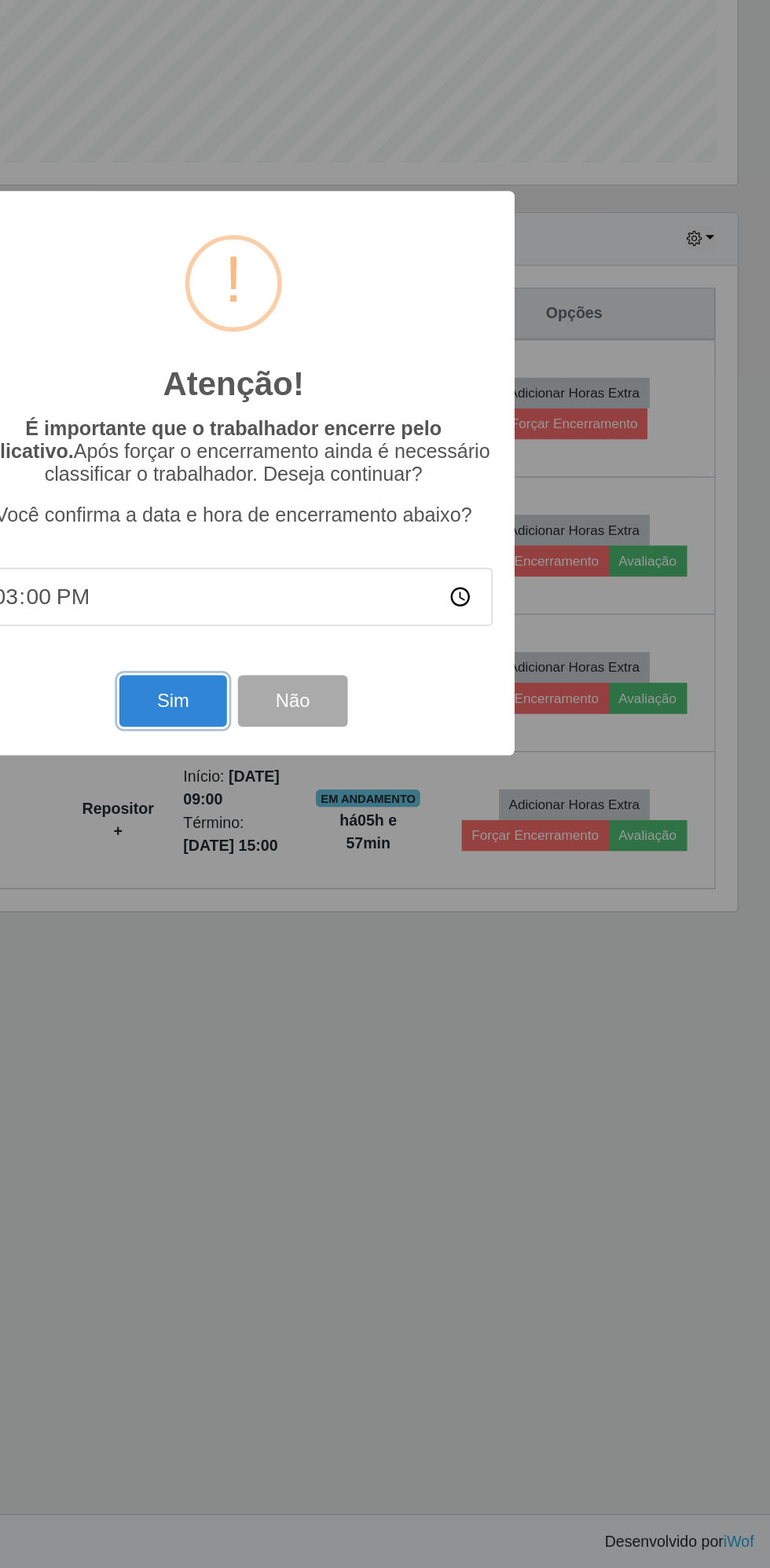
click at [341, 957] on button "Sim" at bounding box center [341, 946] width 76 height 37
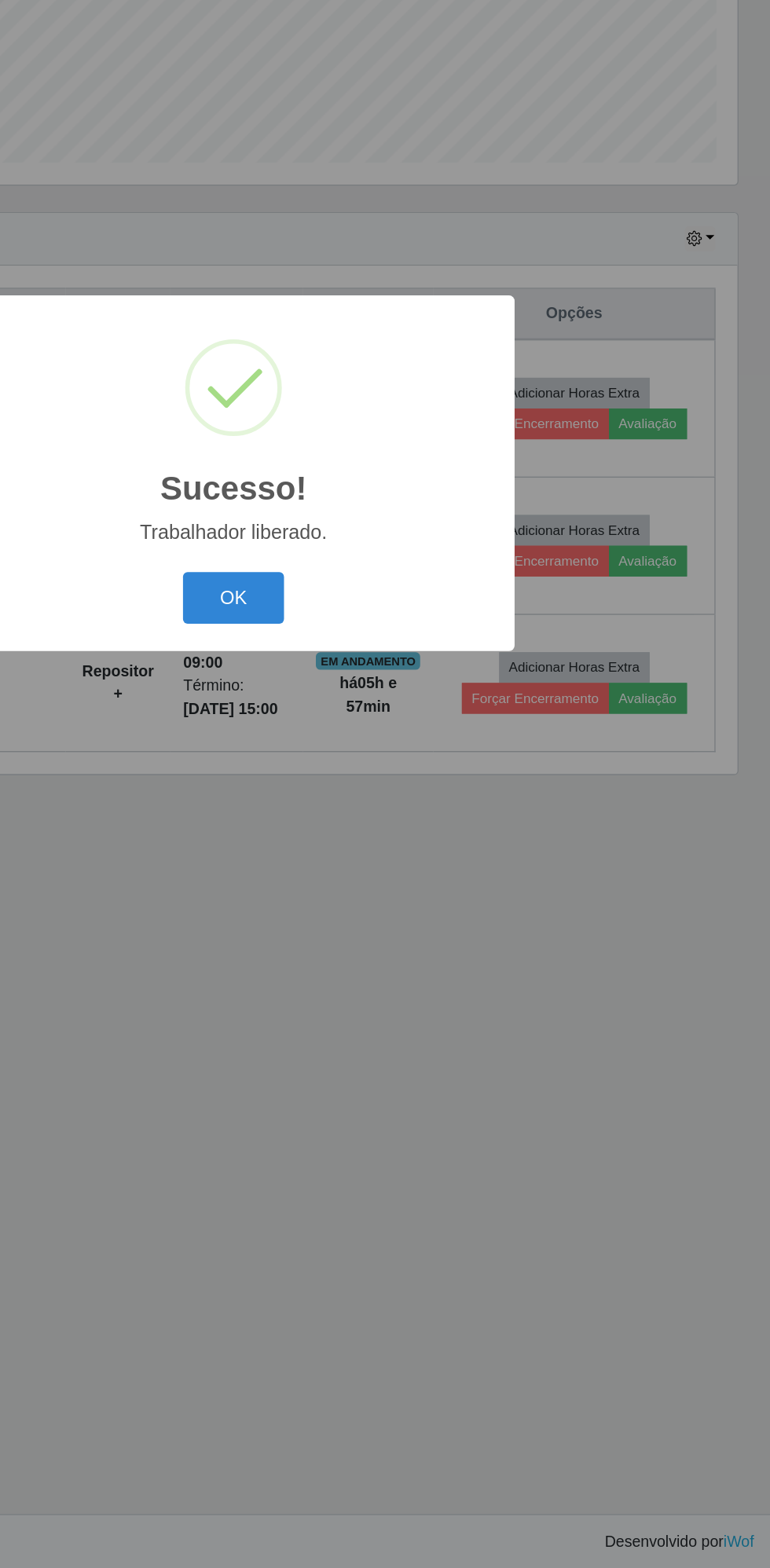
click at [383, 875] on button "OK" at bounding box center [386, 873] width 73 height 37
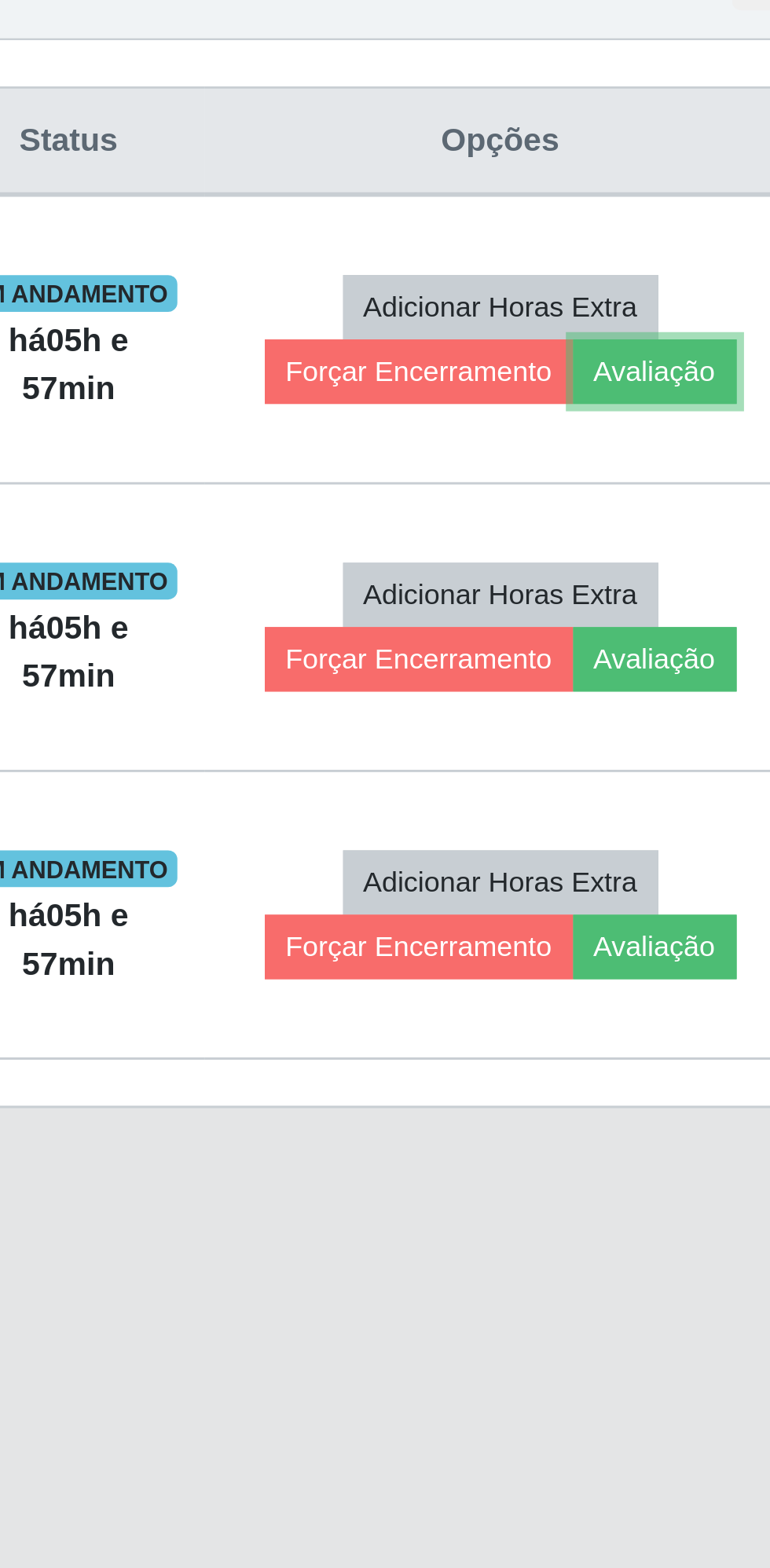
click at [679, 737] on button "Avaliação" at bounding box center [681, 748] width 55 height 22
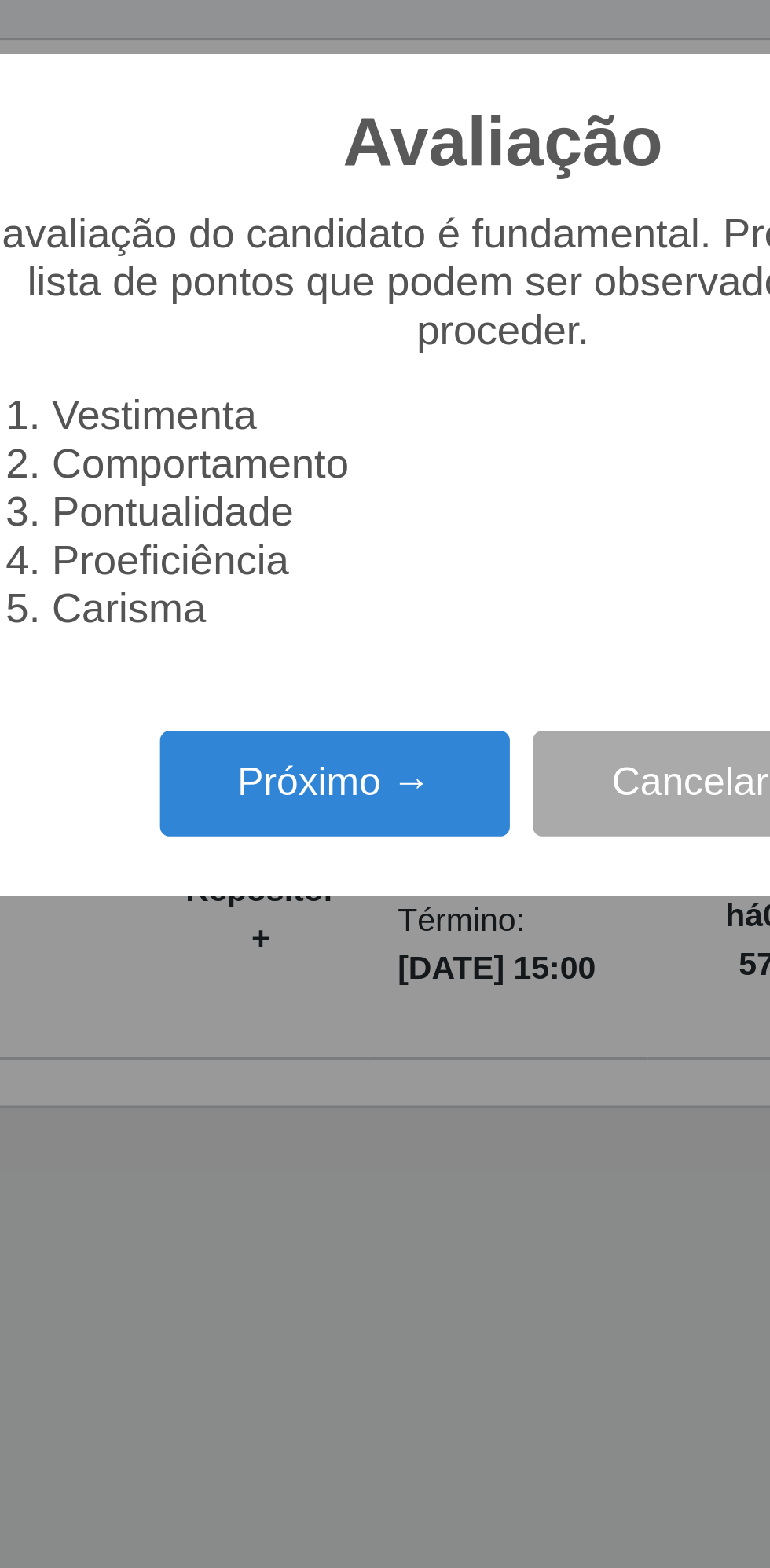
click at [332, 889] on button "Próximo →" at bounding box center [327, 889] width 119 height 37
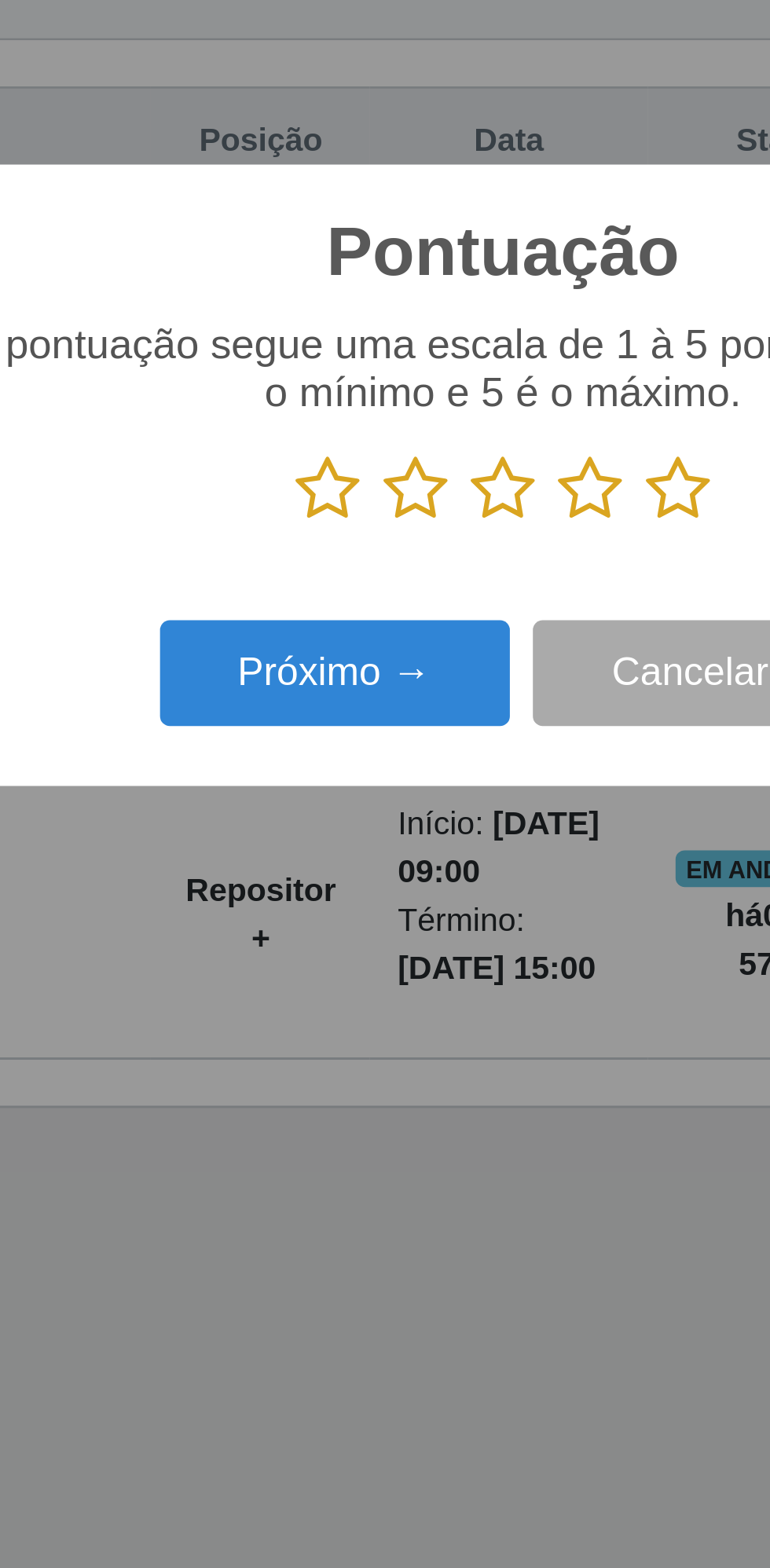
click at [448, 795] on icon at bounding box center [445, 788] width 22 height 24
click at [434, 800] on input "radio" at bounding box center [434, 800] width 0 height 0
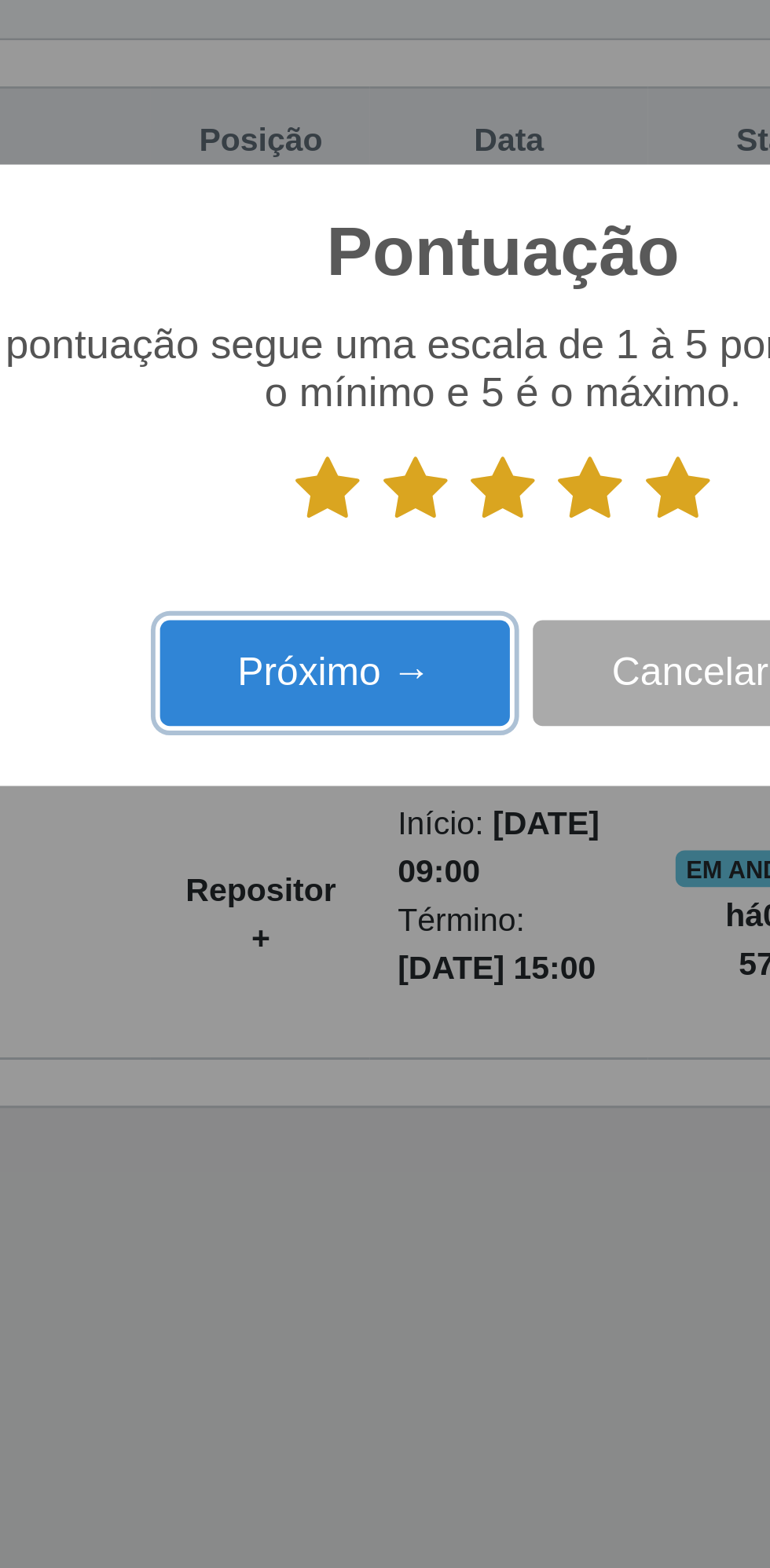
click at [325, 856] on button "Próximo →" at bounding box center [327, 852] width 119 height 37
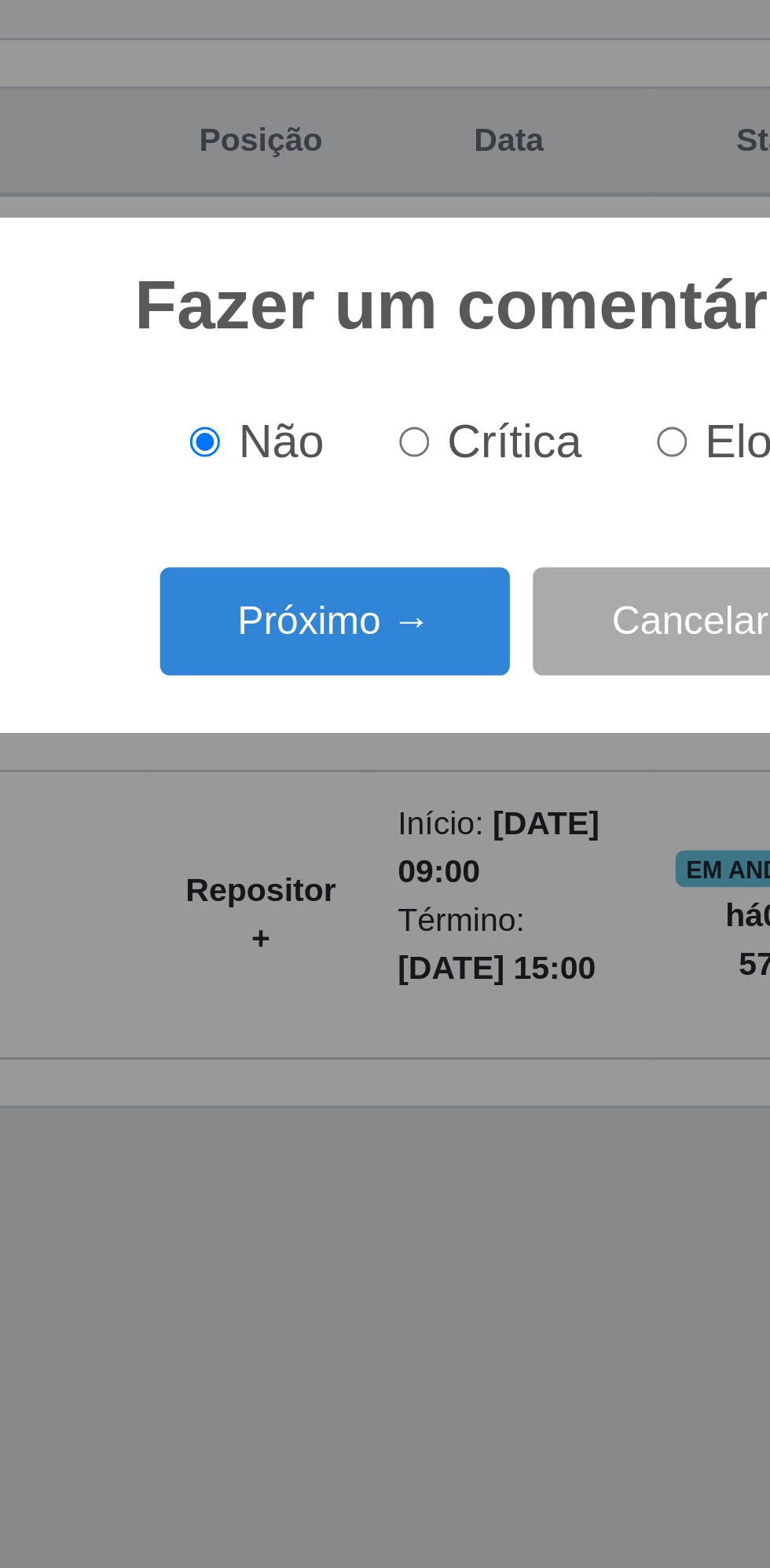
click at [331, 831] on button "Próximo →" at bounding box center [327, 834] width 119 height 37
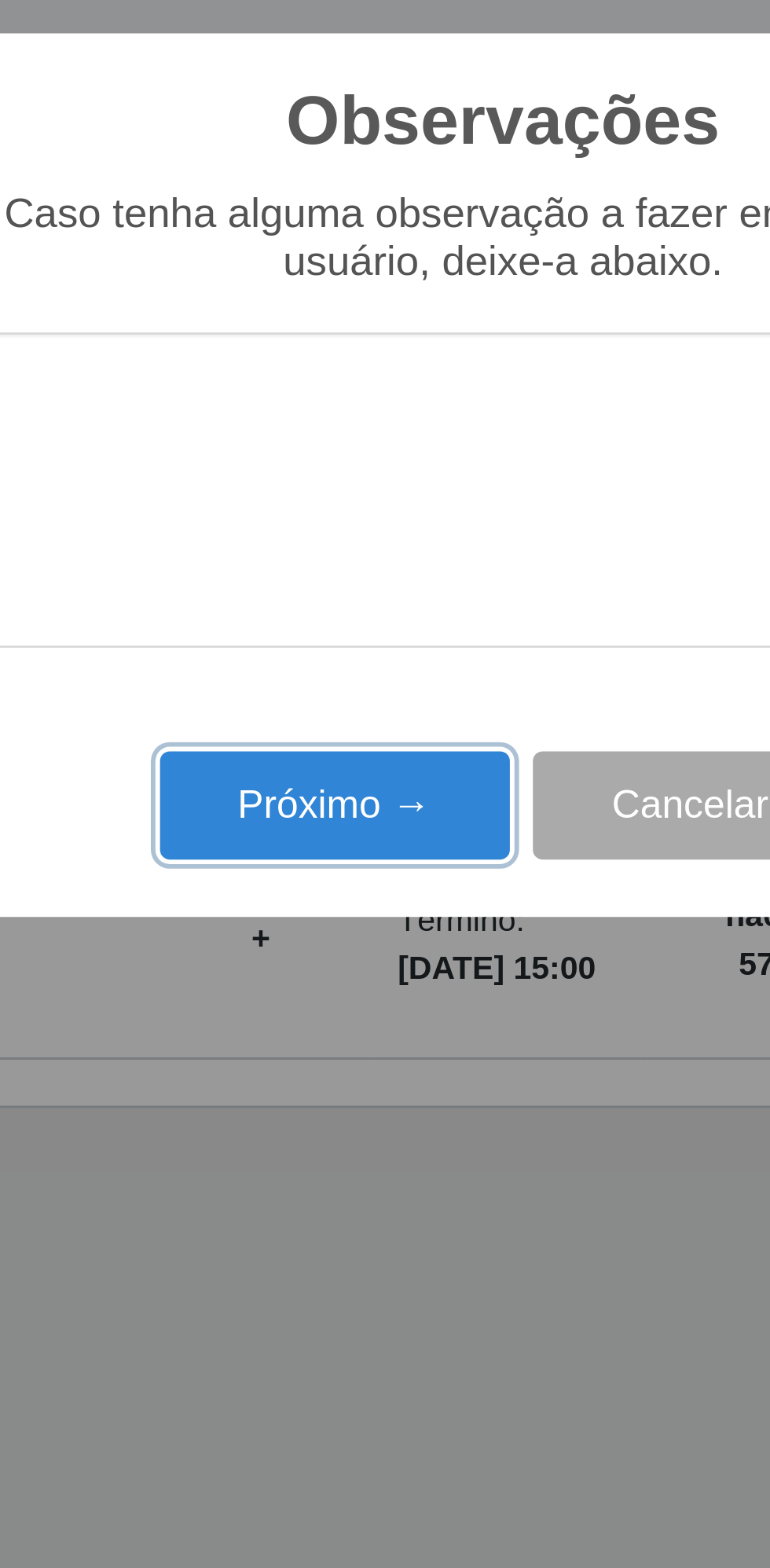
click at [320, 897] on button "Próximo →" at bounding box center [327, 897] width 119 height 37
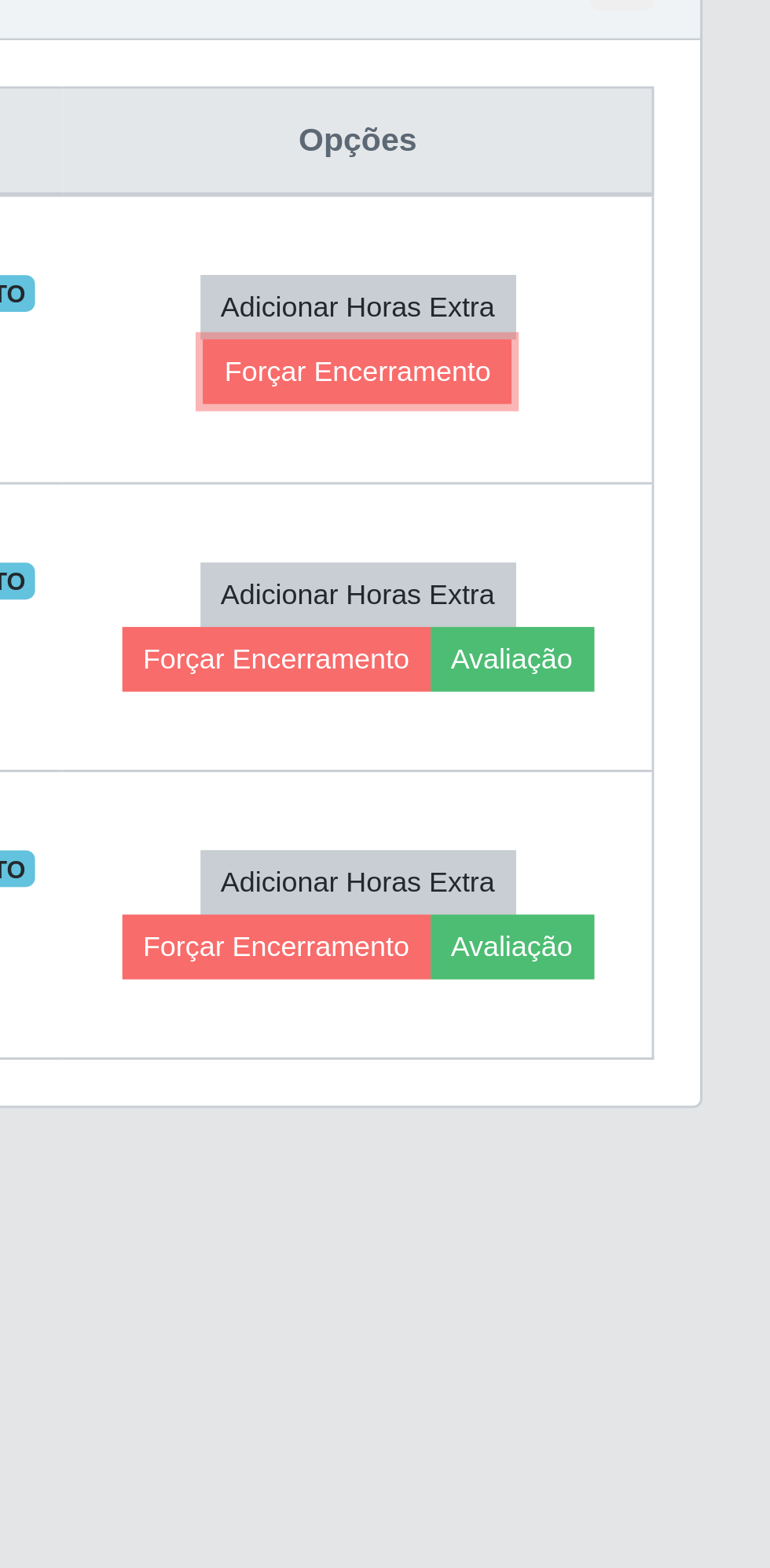
click at [622, 748] on button "Forçar Encerramento" at bounding box center [628, 748] width 105 height 22
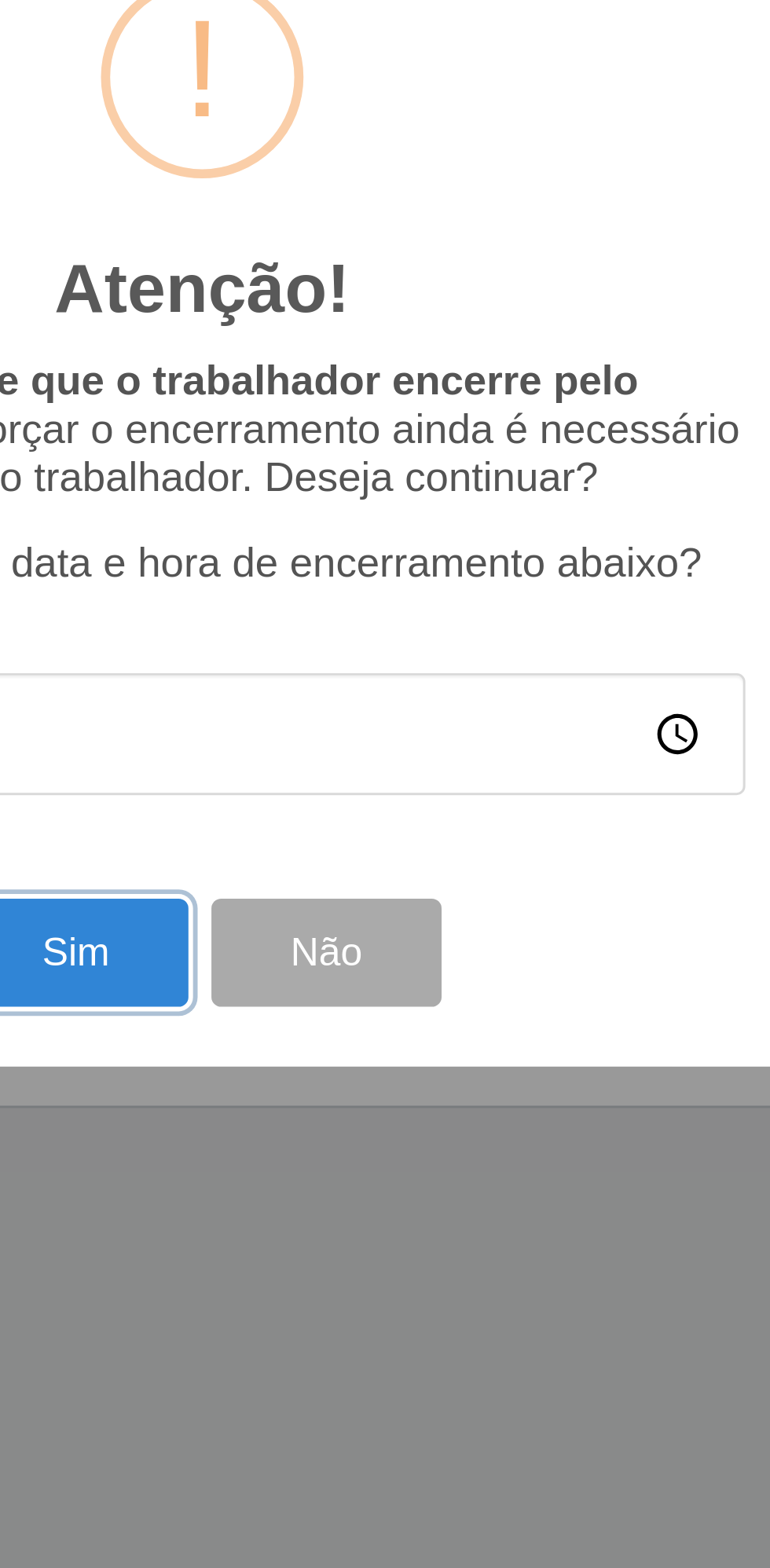
click at [351, 947] on button "Sim" at bounding box center [341, 946] width 76 height 37
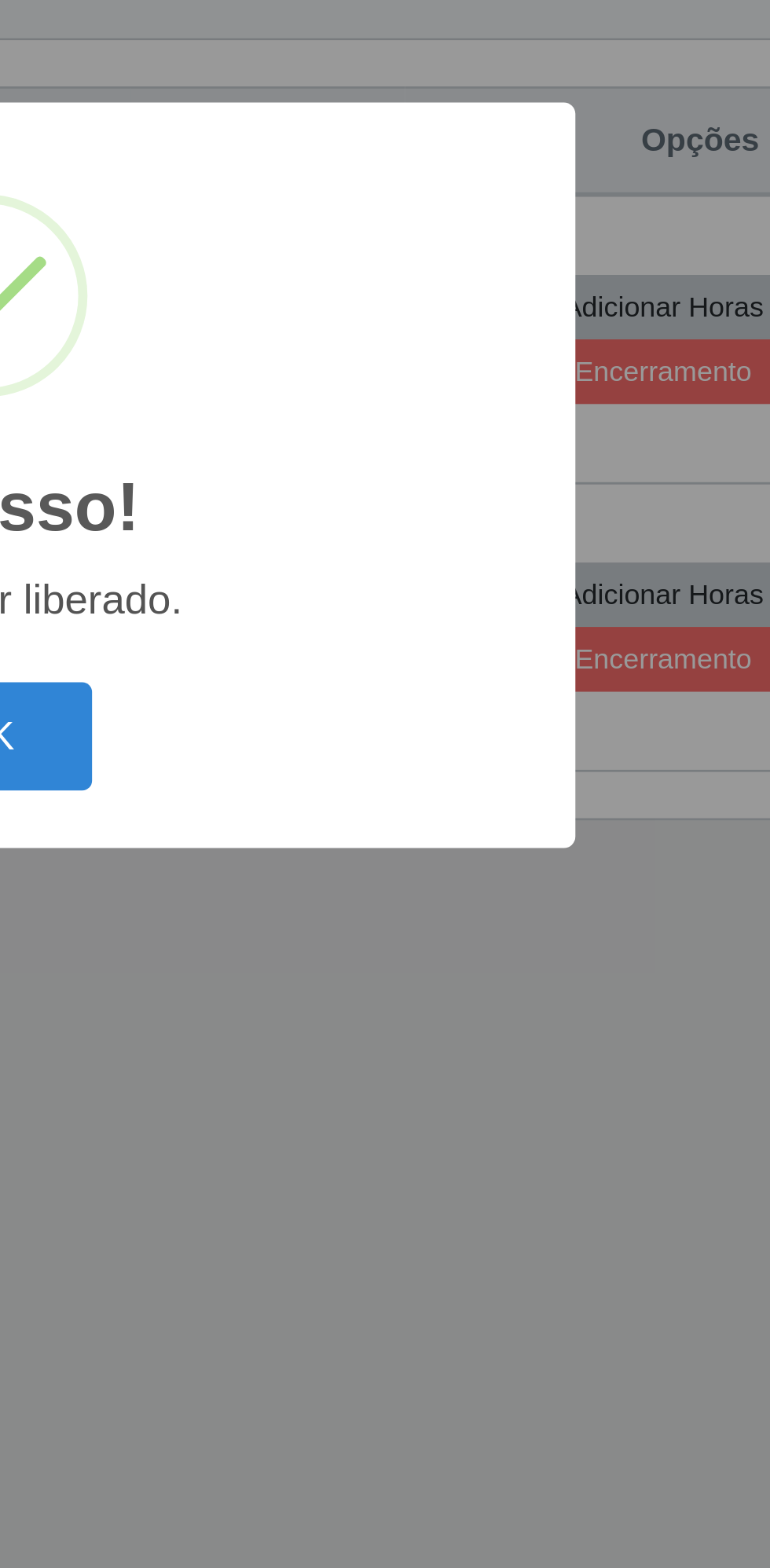
click at [407, 870] on button "OK" at bounding box center [386, 873] width 73 height 37
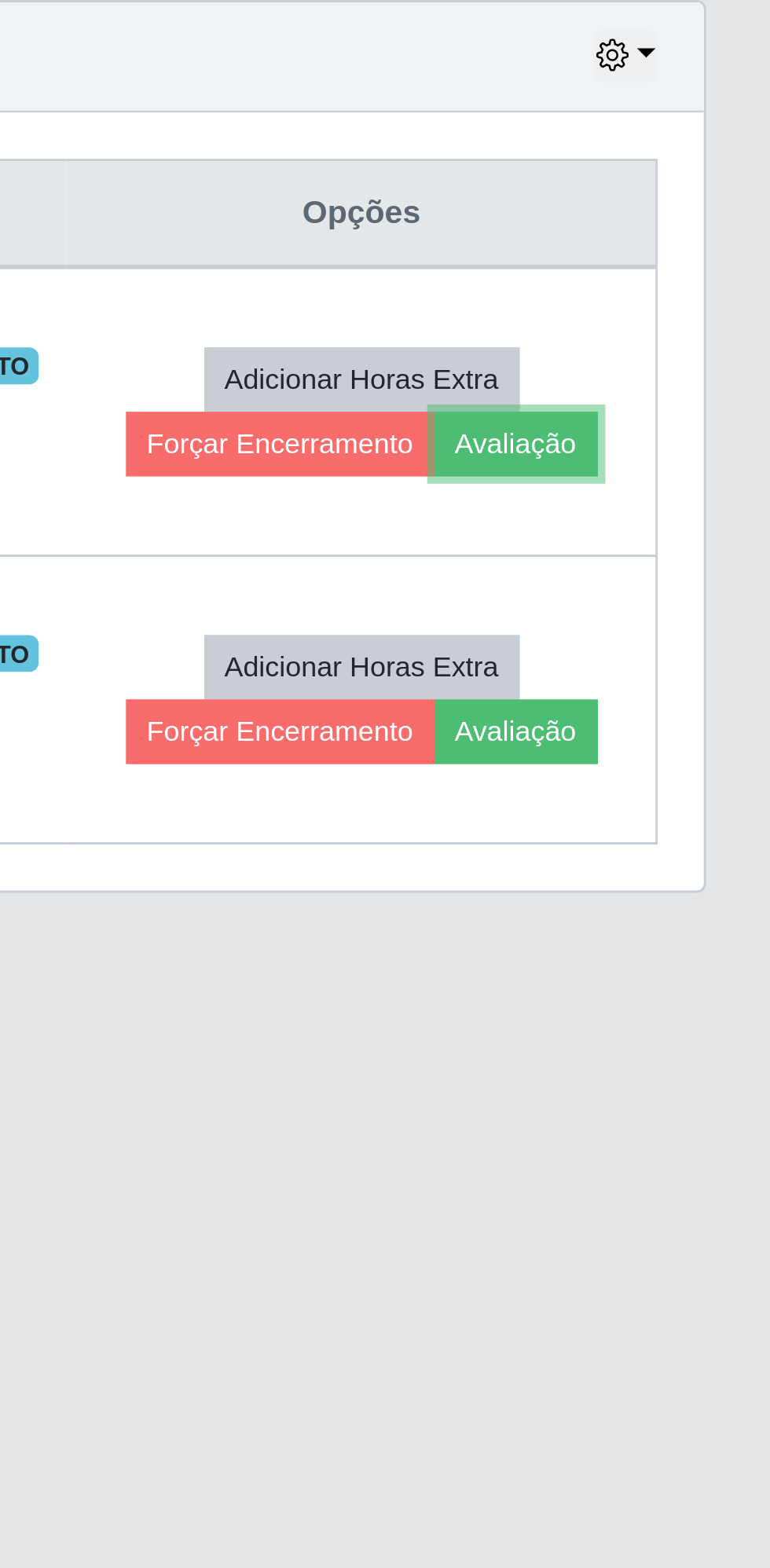
click at [680, 746] on button "Avaliação" at bounding box center [681, 748] width 55 height 22
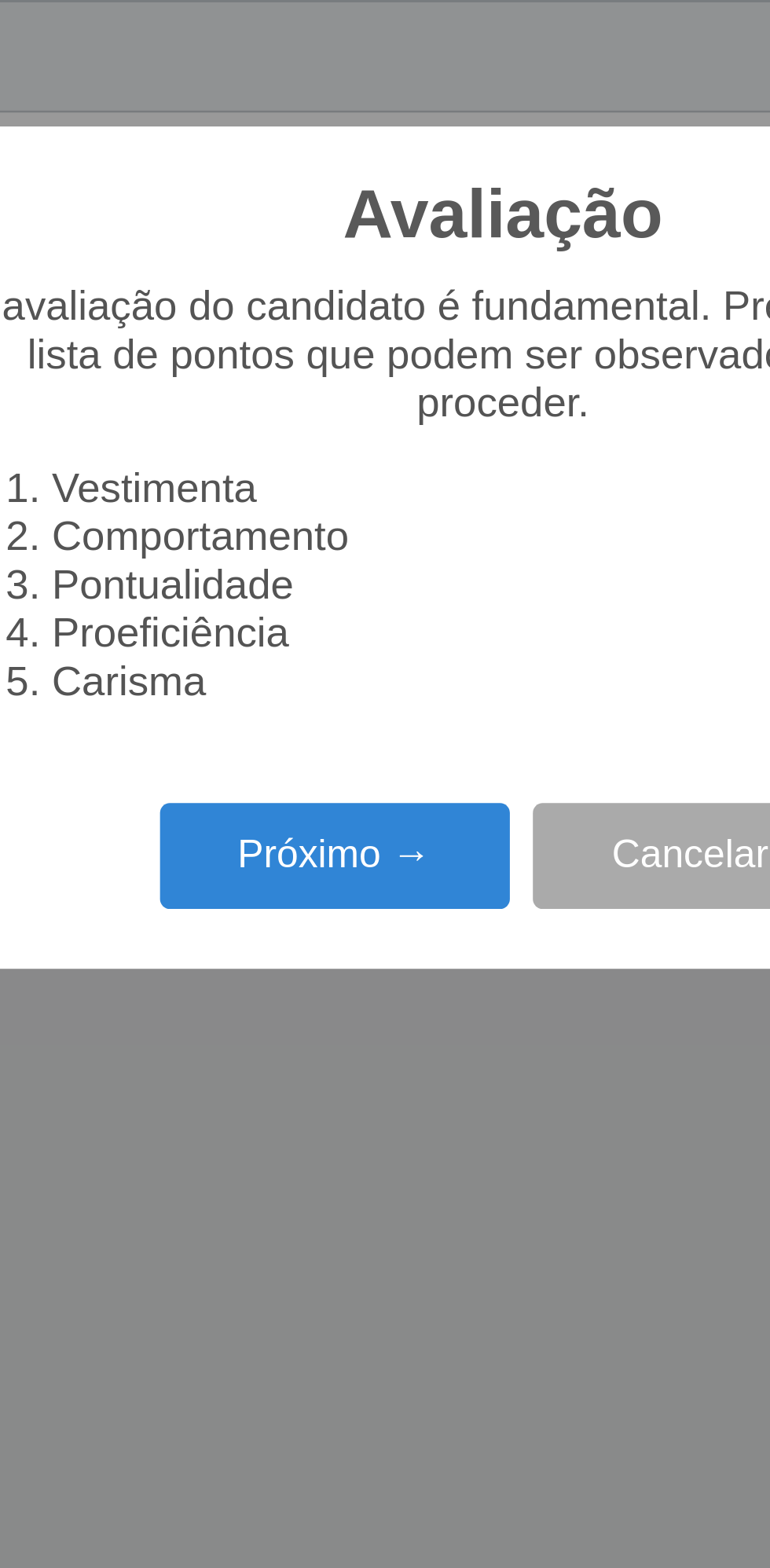
click at [330, 891] on button "Próximo →" at bounding box center [327, 889] width 119 height 37
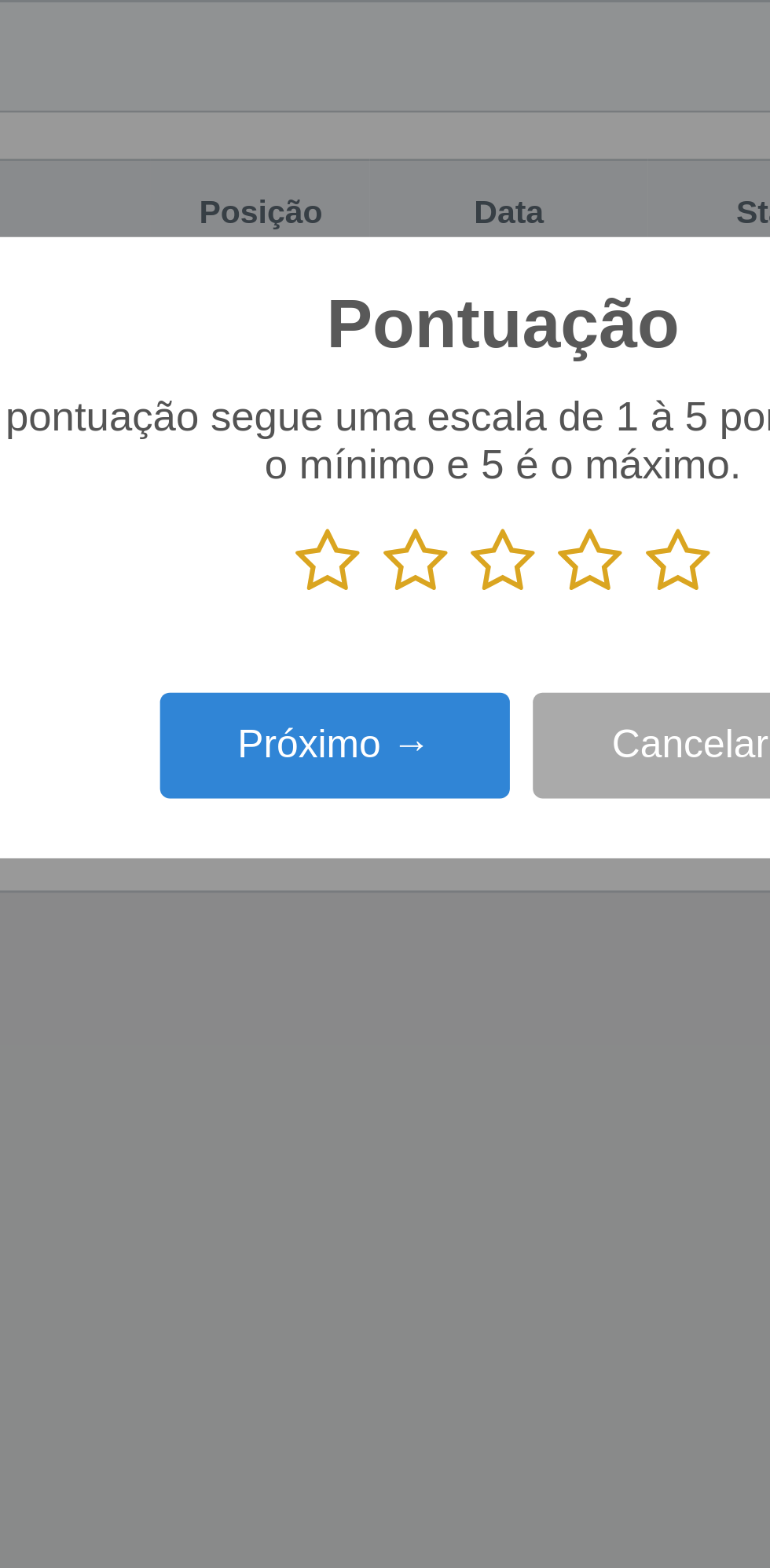
click at [445, 793] on icon at bounding box center [445, 788] width 22 height 24
click at [434, 800] on input "radio" at bounding box center [434, 800] width 0 height 0
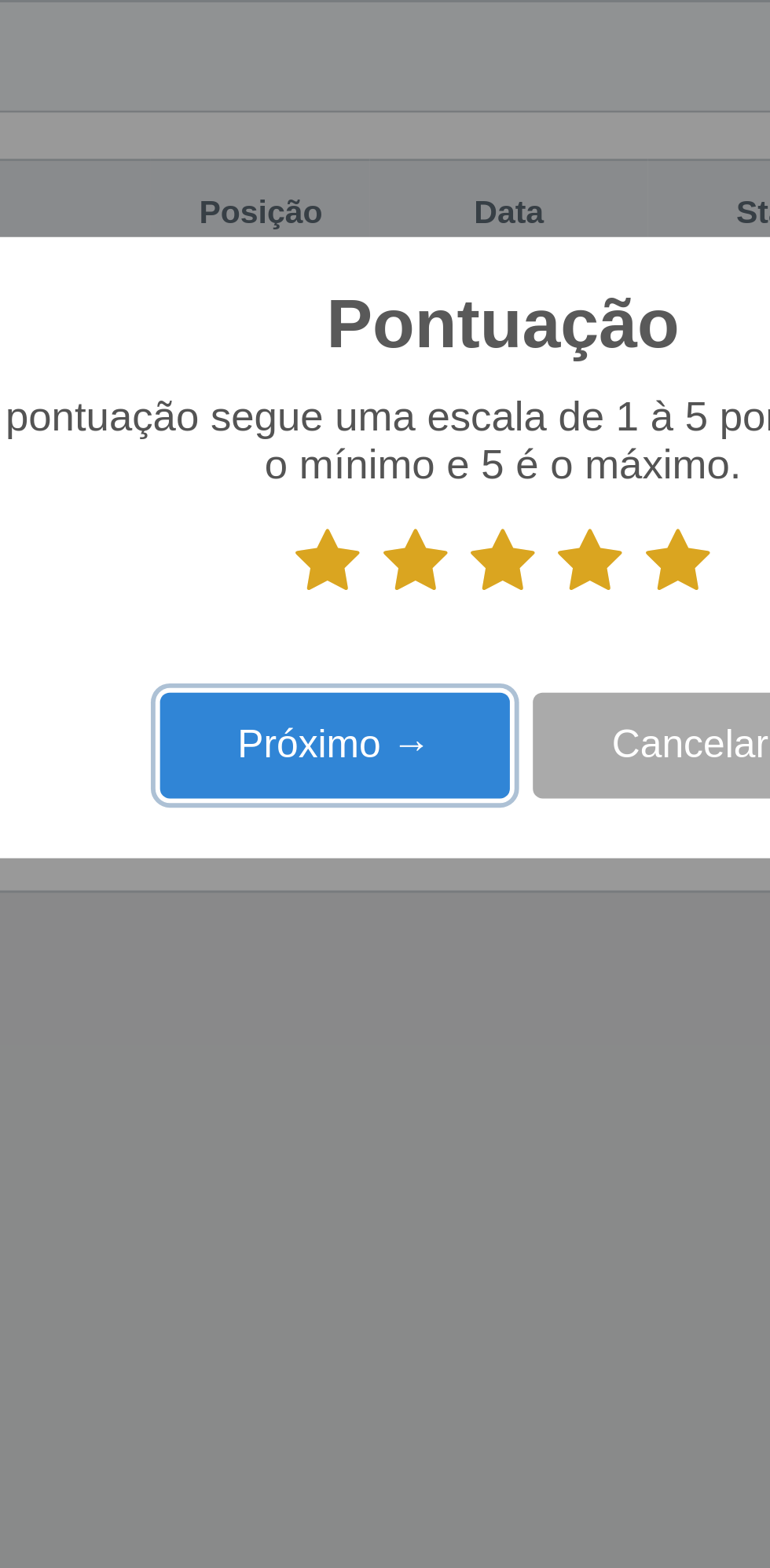
click at [330, 853] on button "Próximo →" at bounding box center [327, 852] width 119 height 37
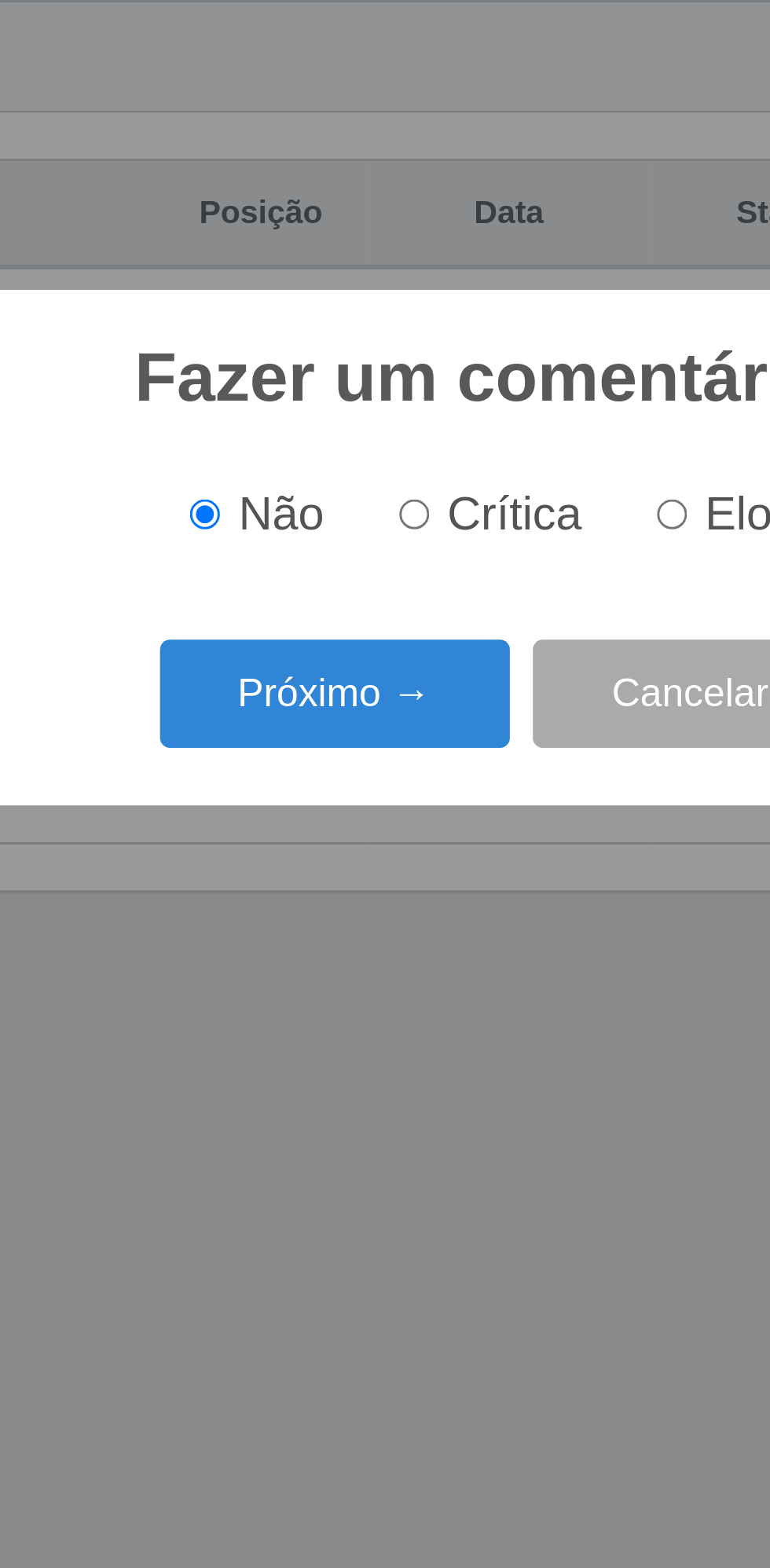
click at [335, 839] on button "Próximo →" at bounding box center [327, 834] width 119 height 37
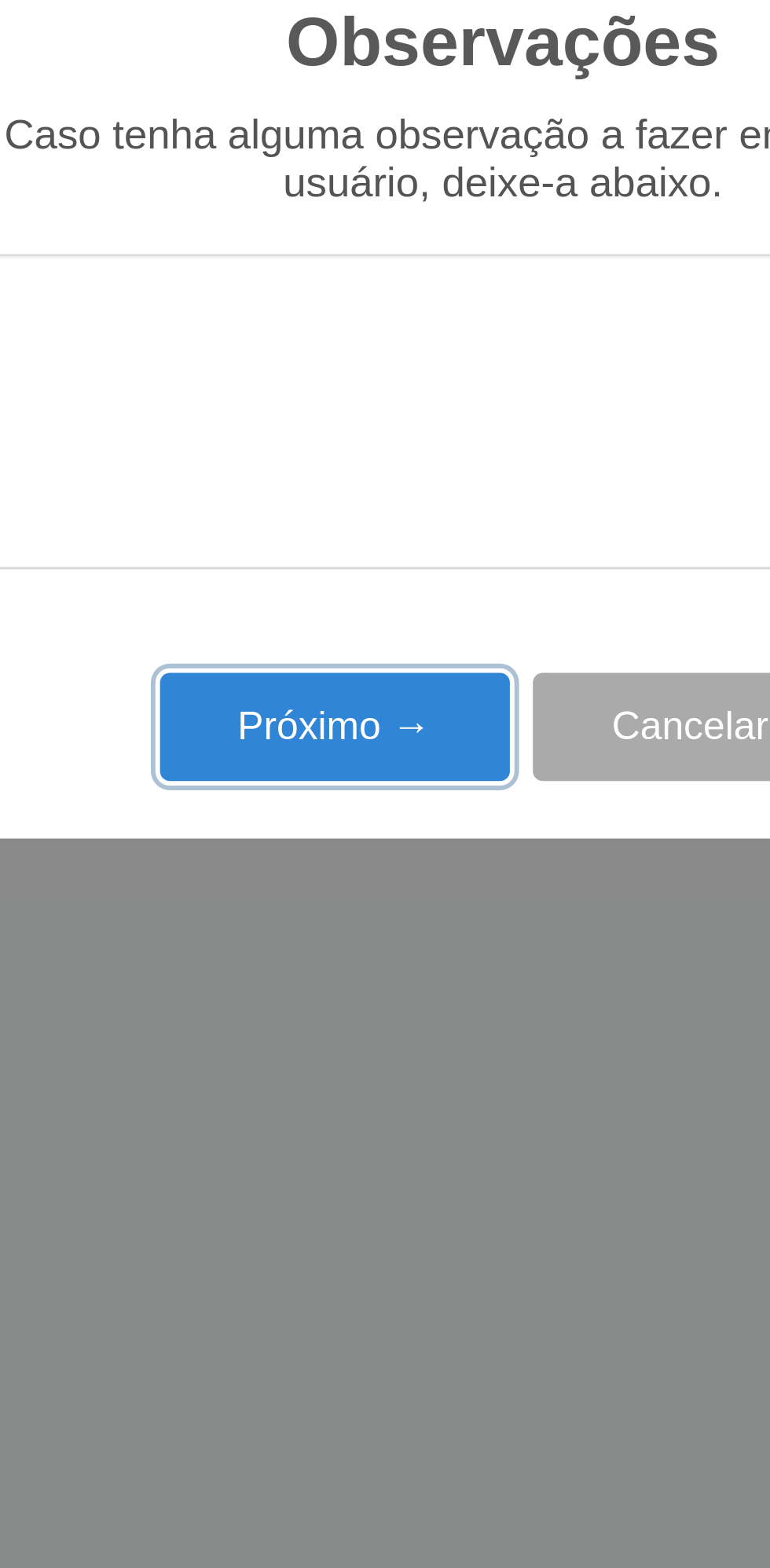
click at [335, 902] on button "Próximo →" at bounding box center [327, 897] width 119 height 37
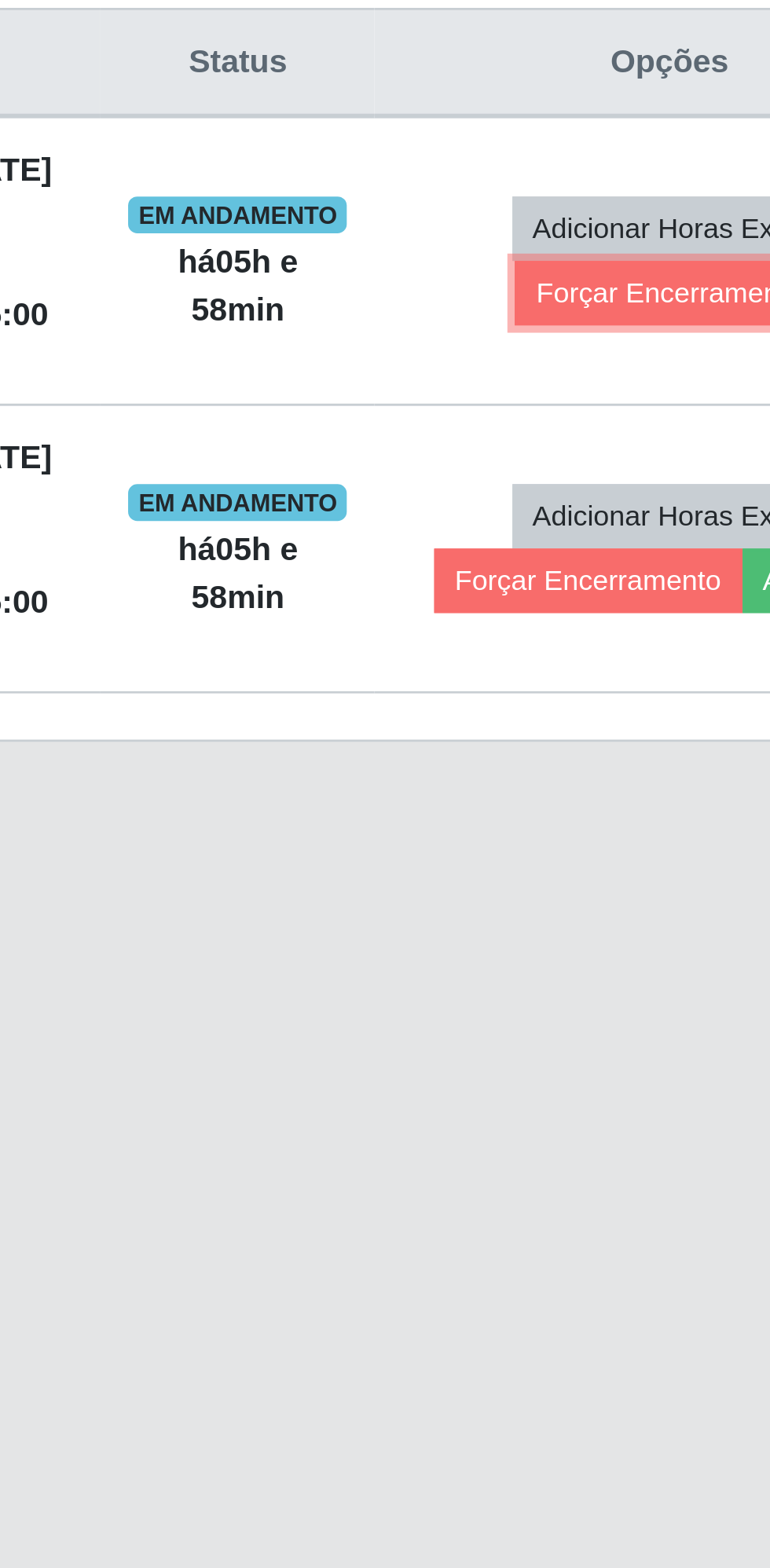
click at [620, 744] on button "Forçar Encerramento" at bounding box center [628, 748] width 105 height 22
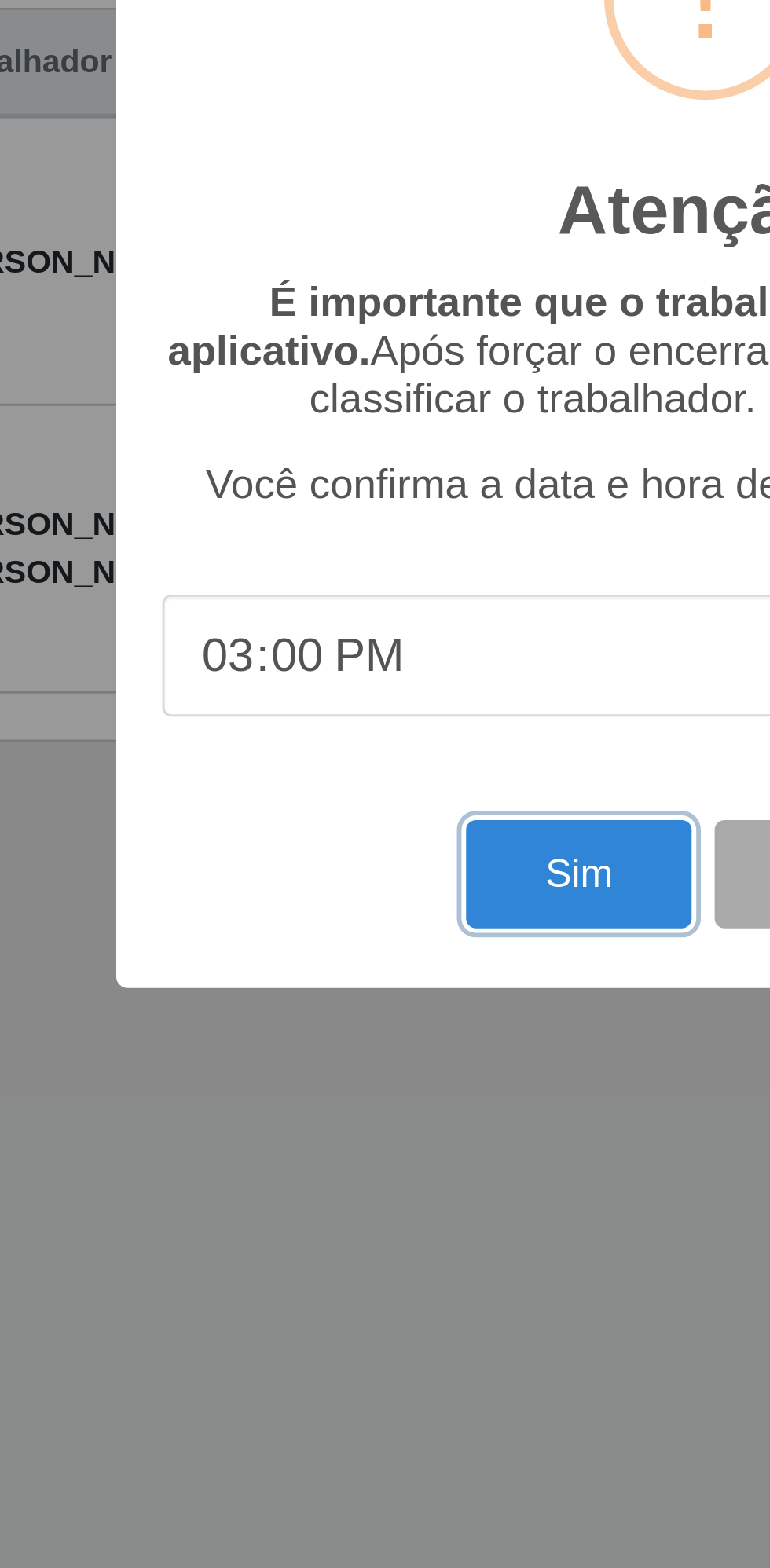
click at [338, 951] on button "Sim" at bounding box center [341, 946] width 76 height 37
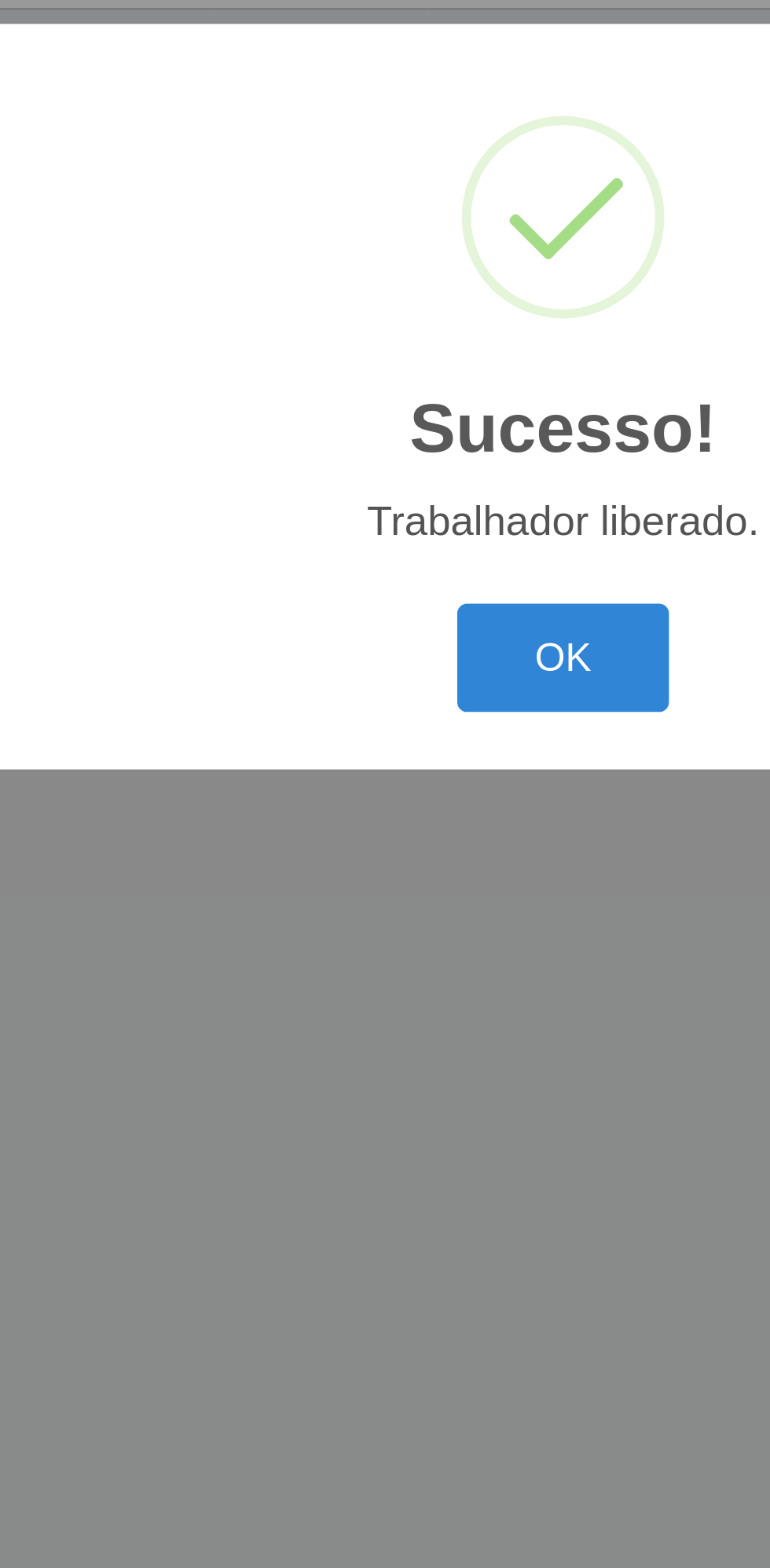
click at [381, 871] on button "OK" at bounding box center [386, 873] width 73 height 37
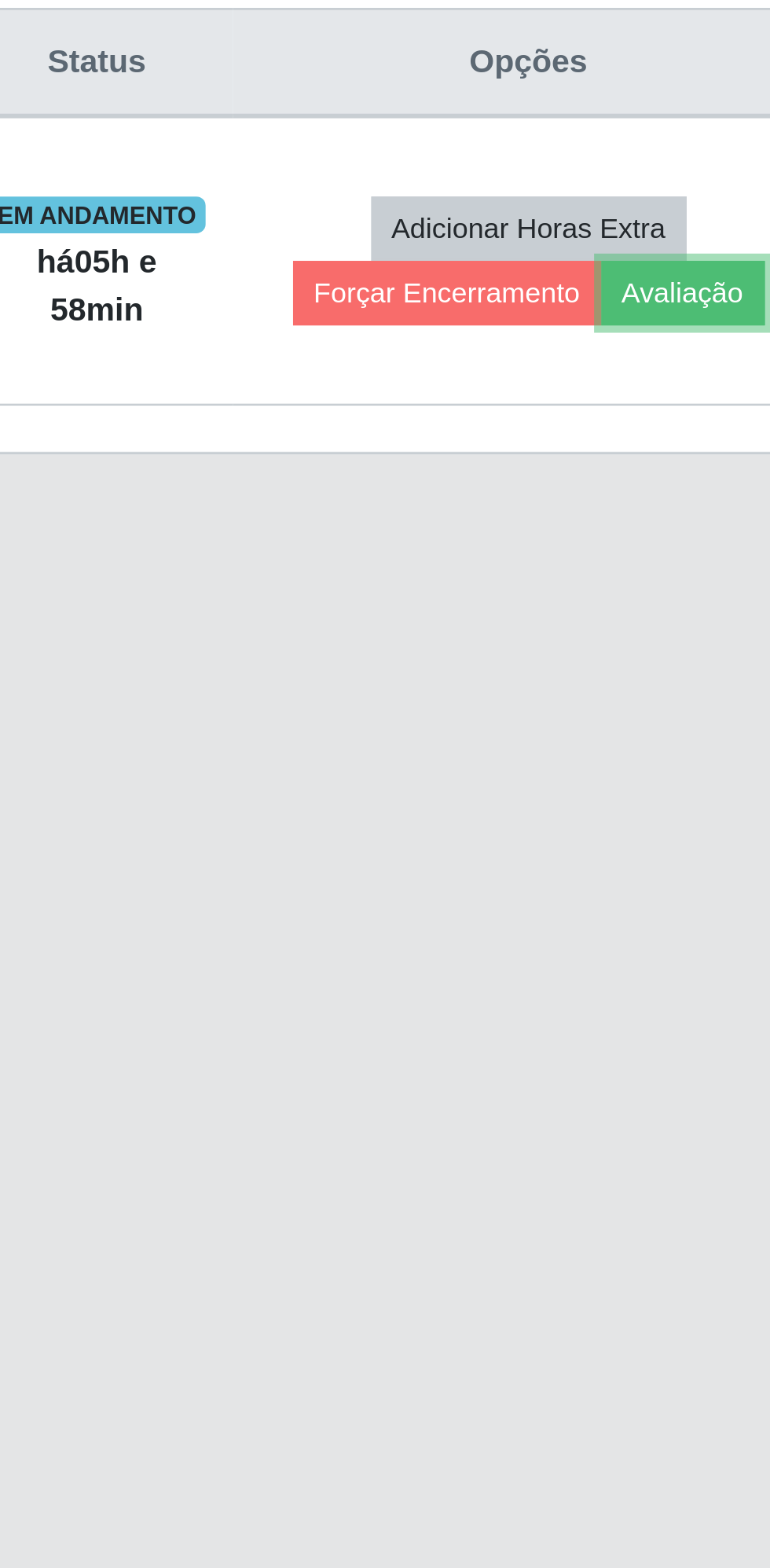
click at [679, 751] on button "Avaliação" at bounding box center [681, 748] width 55 height 22
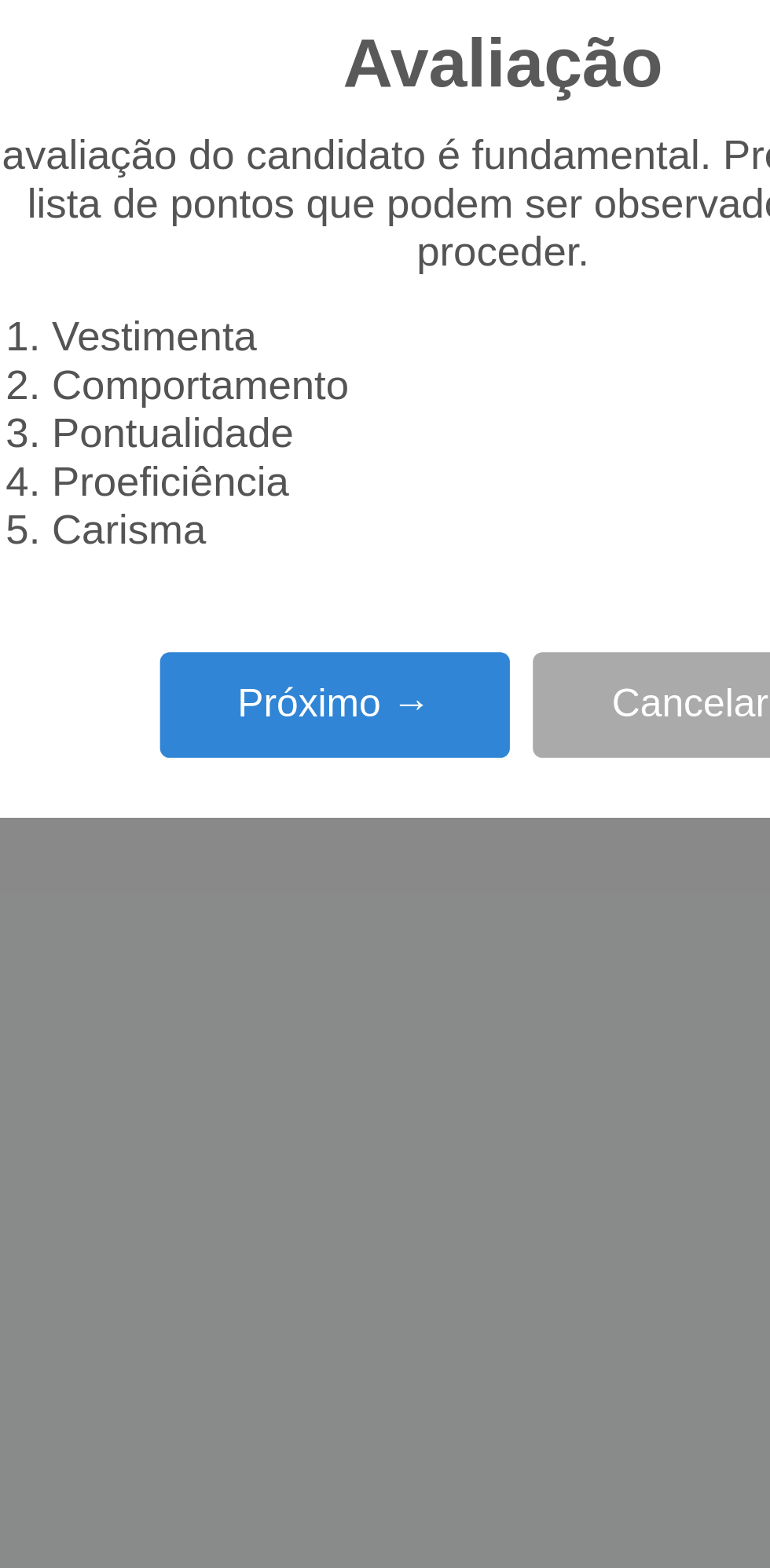
click at [330, 886] on button "Próximo →" at bounding box center [327, 889] width 119 height 37
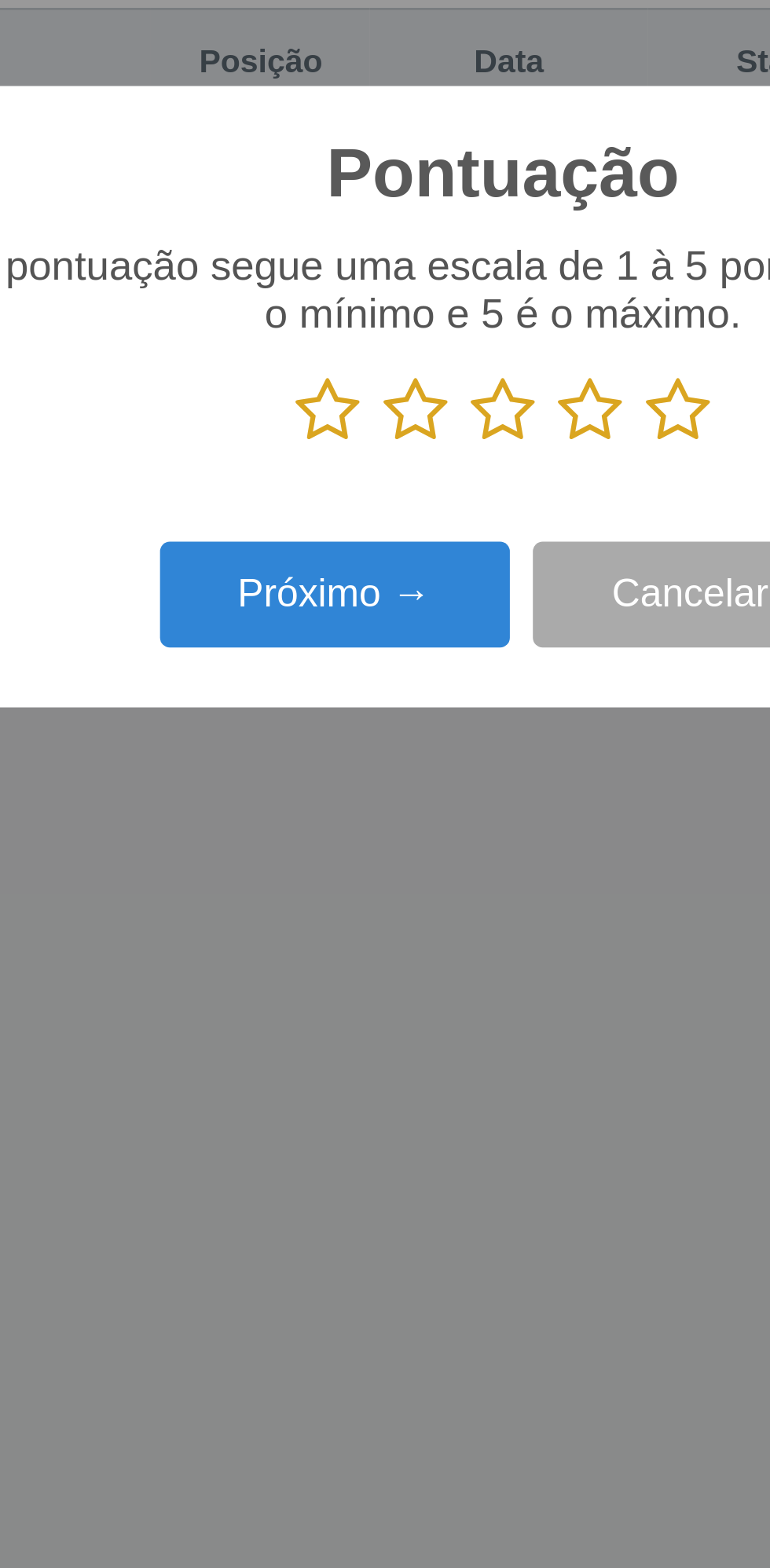
click at [454, 791] on icon at bounding box center [445, 788] width 22 height 24
click at [434, 800] on input "radio" at bounding box center [434, 800] width 0 height 0
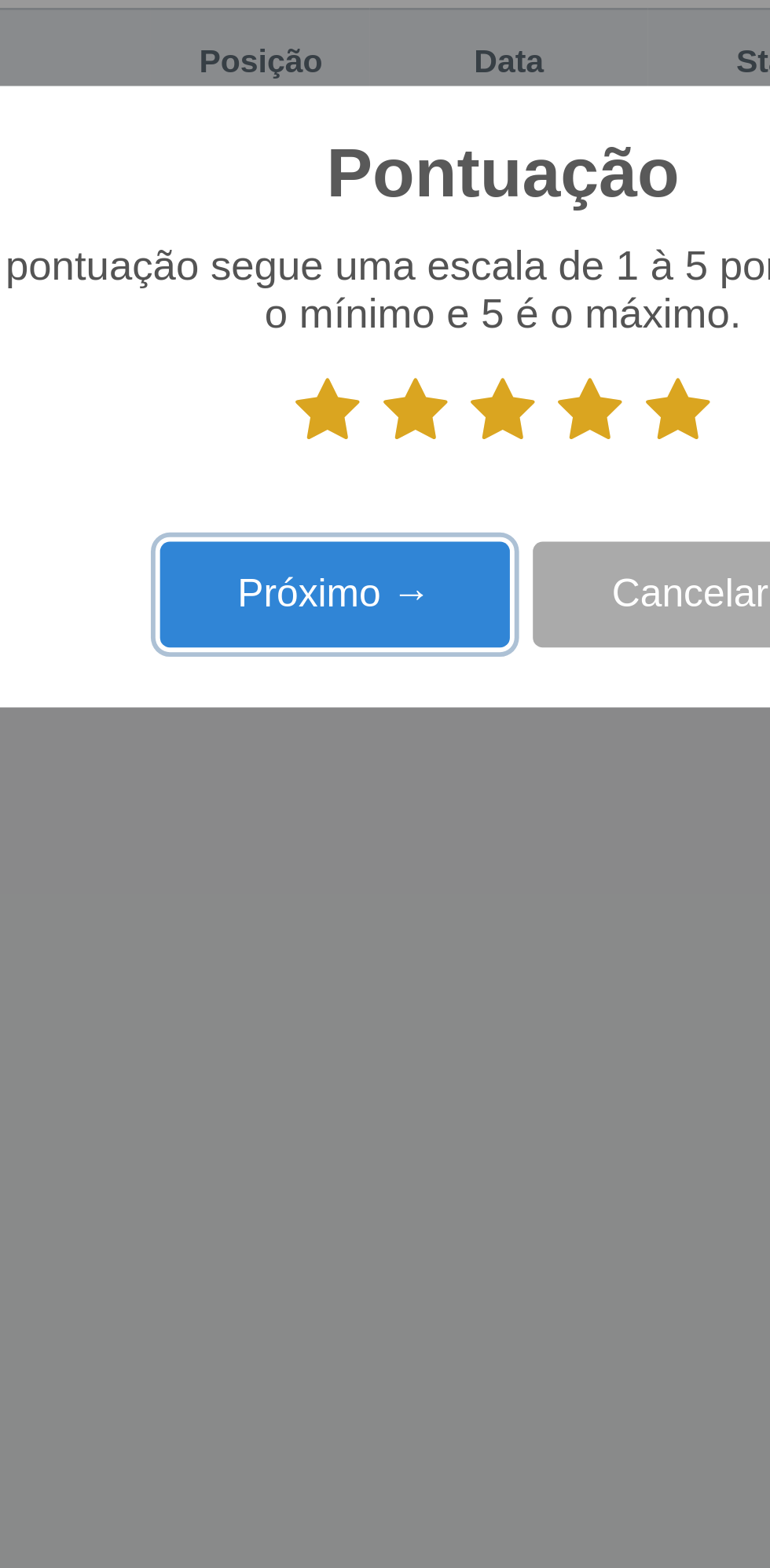
click at [330, 853] on button "Próximo →" at bounding box center [327, 852] width 119 height 37
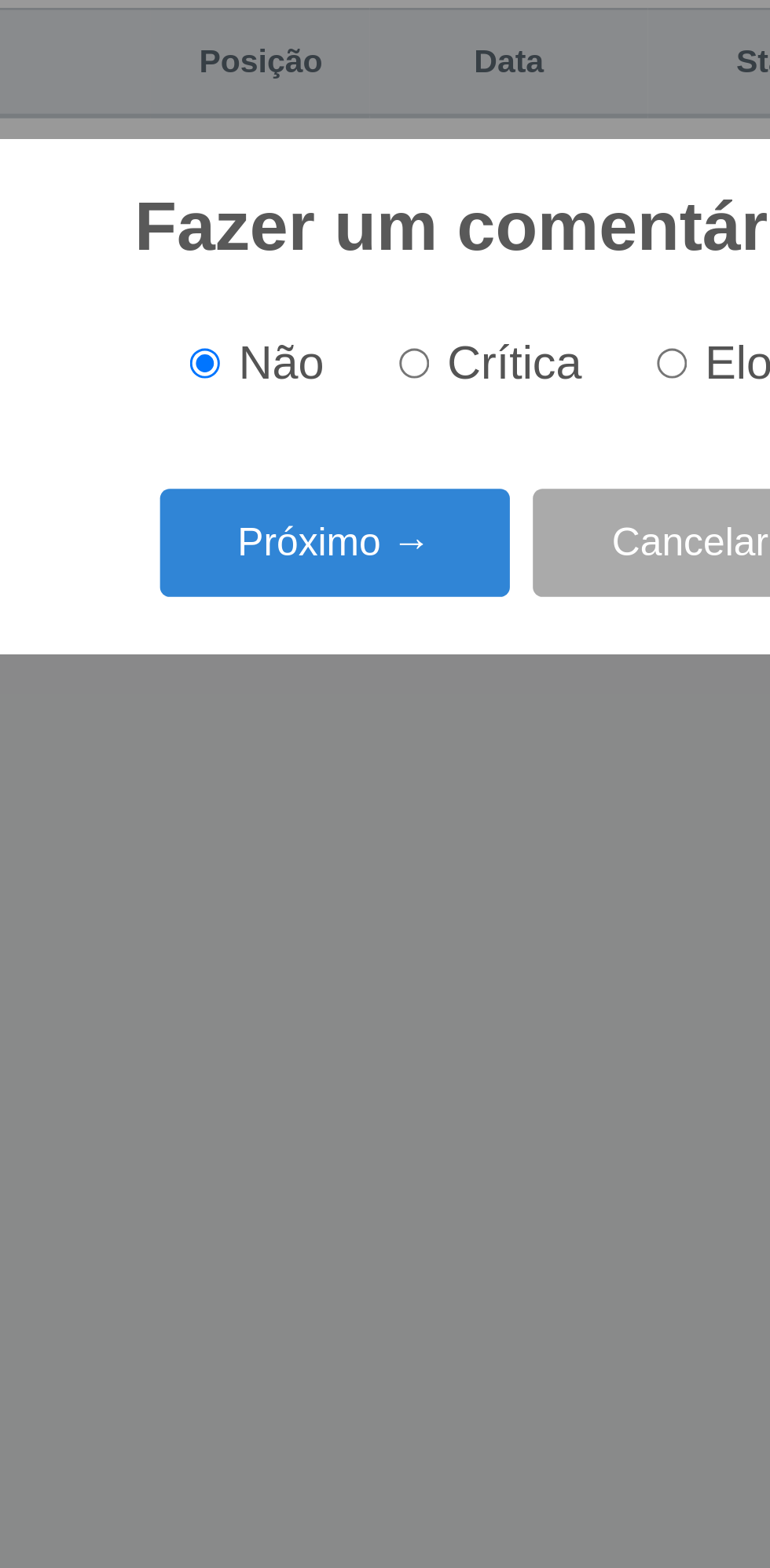
click at [334, 837] on button "Próximo →" at bounding box center [327, 834] width 119 height 37
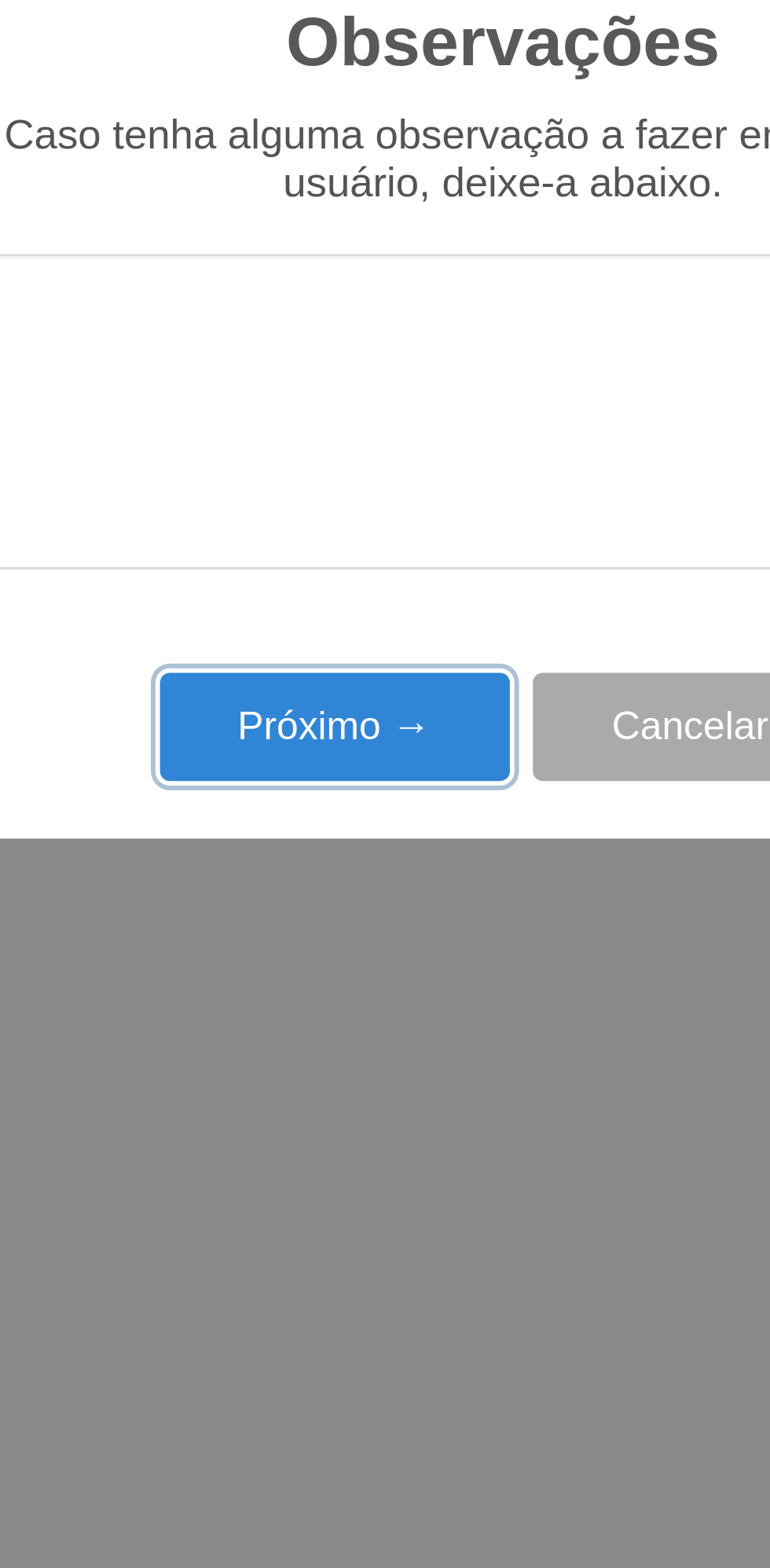
click at [323, 908] on button "Próximo →" at bounding box center [327, 897] width 119 height 37
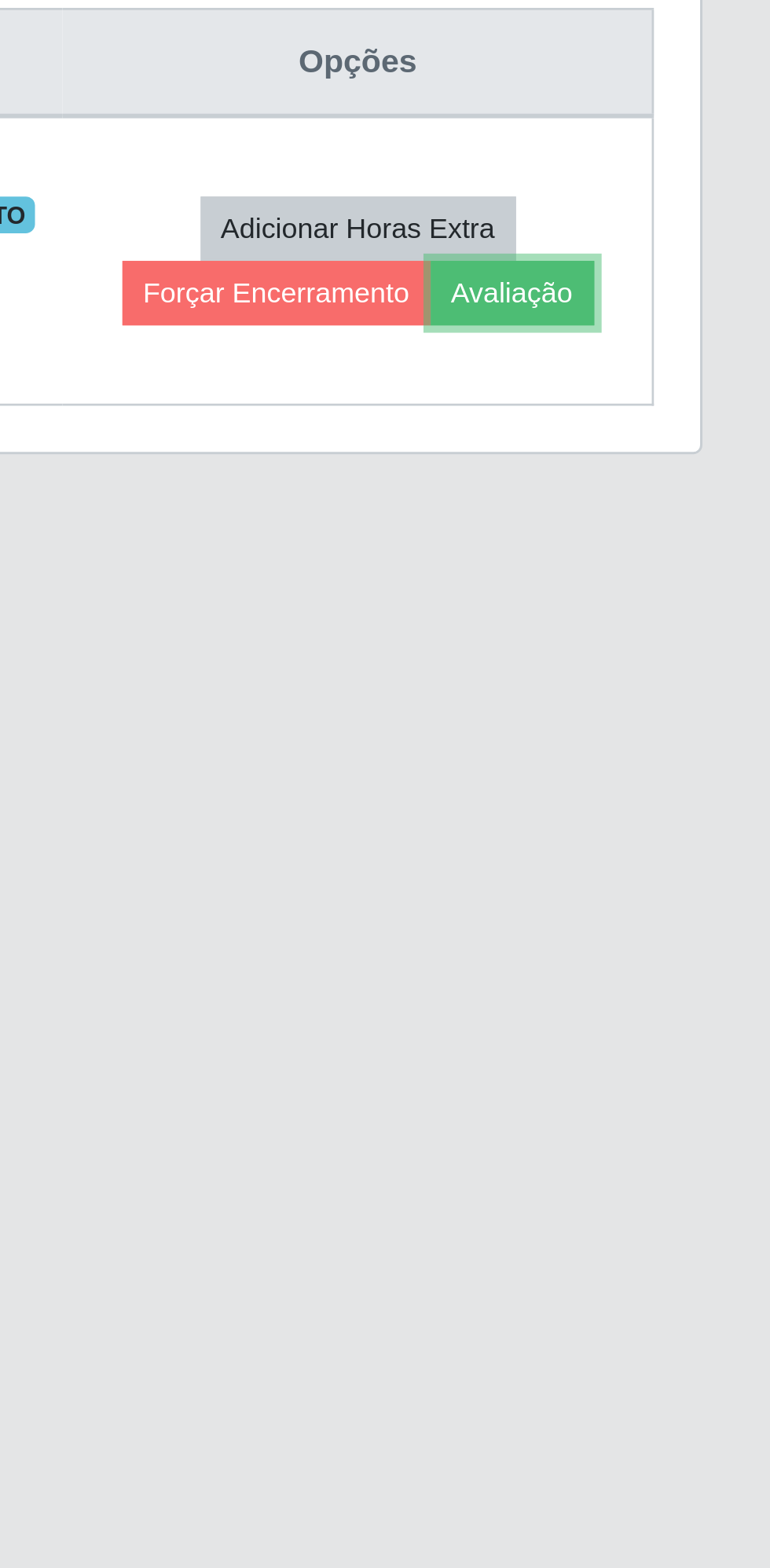
click at [687, 737] on button "Avaliação" at bounding box center [681, 748] width 55 height 22
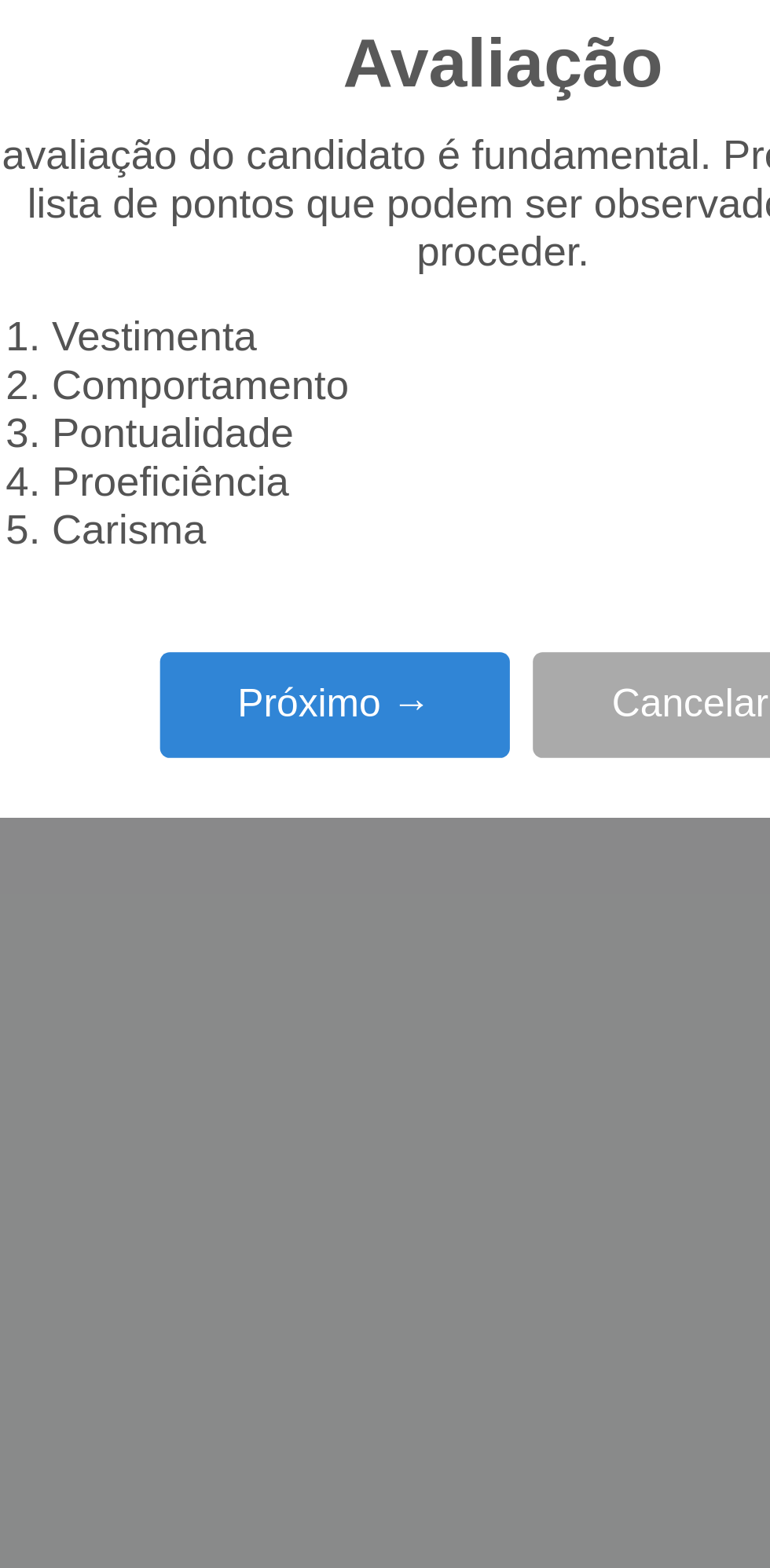
click at [323, 891] on button "Próximo →" at bounding box center [327, 889] width 119 height 37
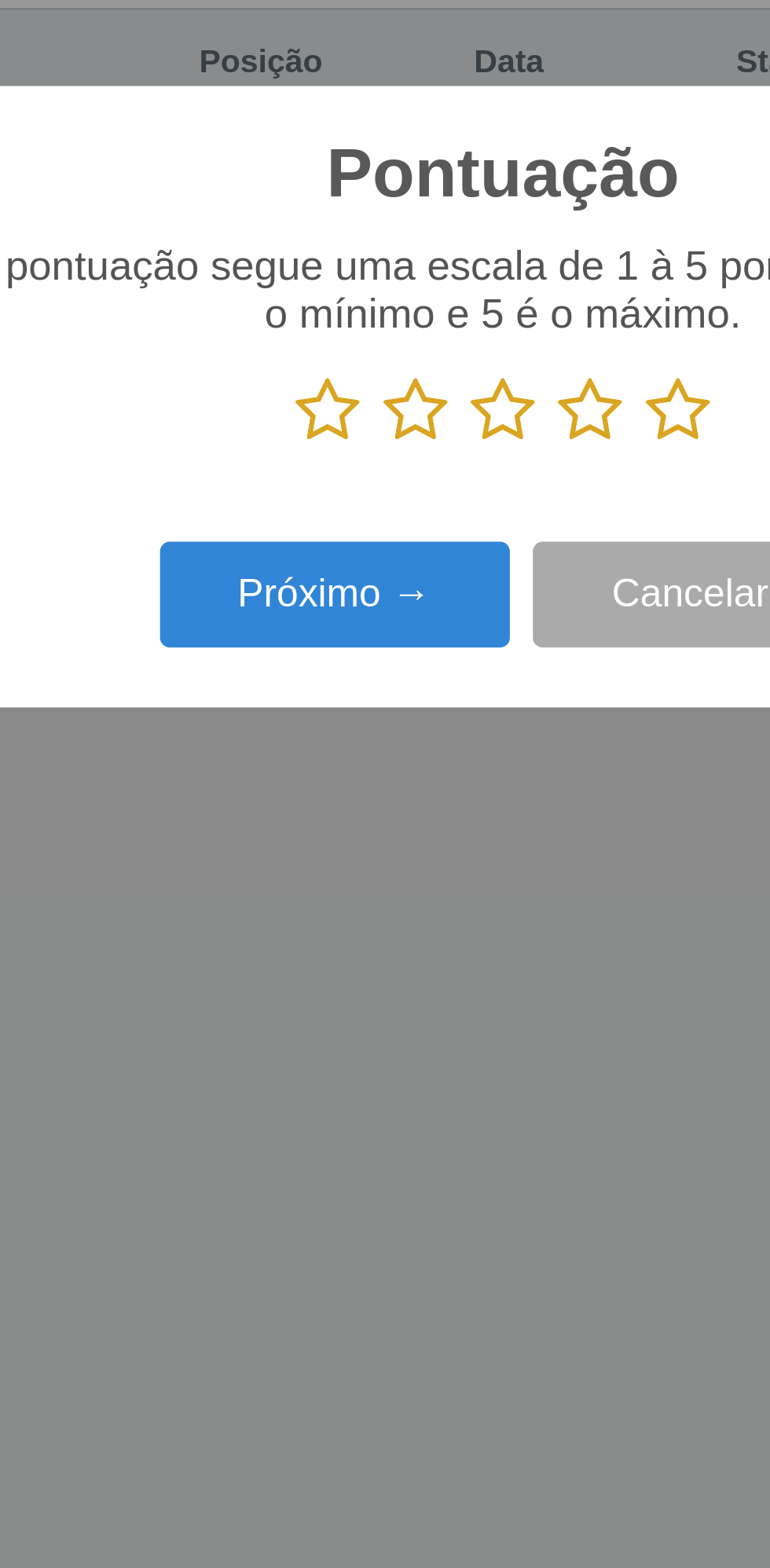
click at [453, 787] on icon at bounding box center [445, 788] width 22 height 24
click at [434, 800] on input "radio" at bounding box center [434, 800] width 0 height 0
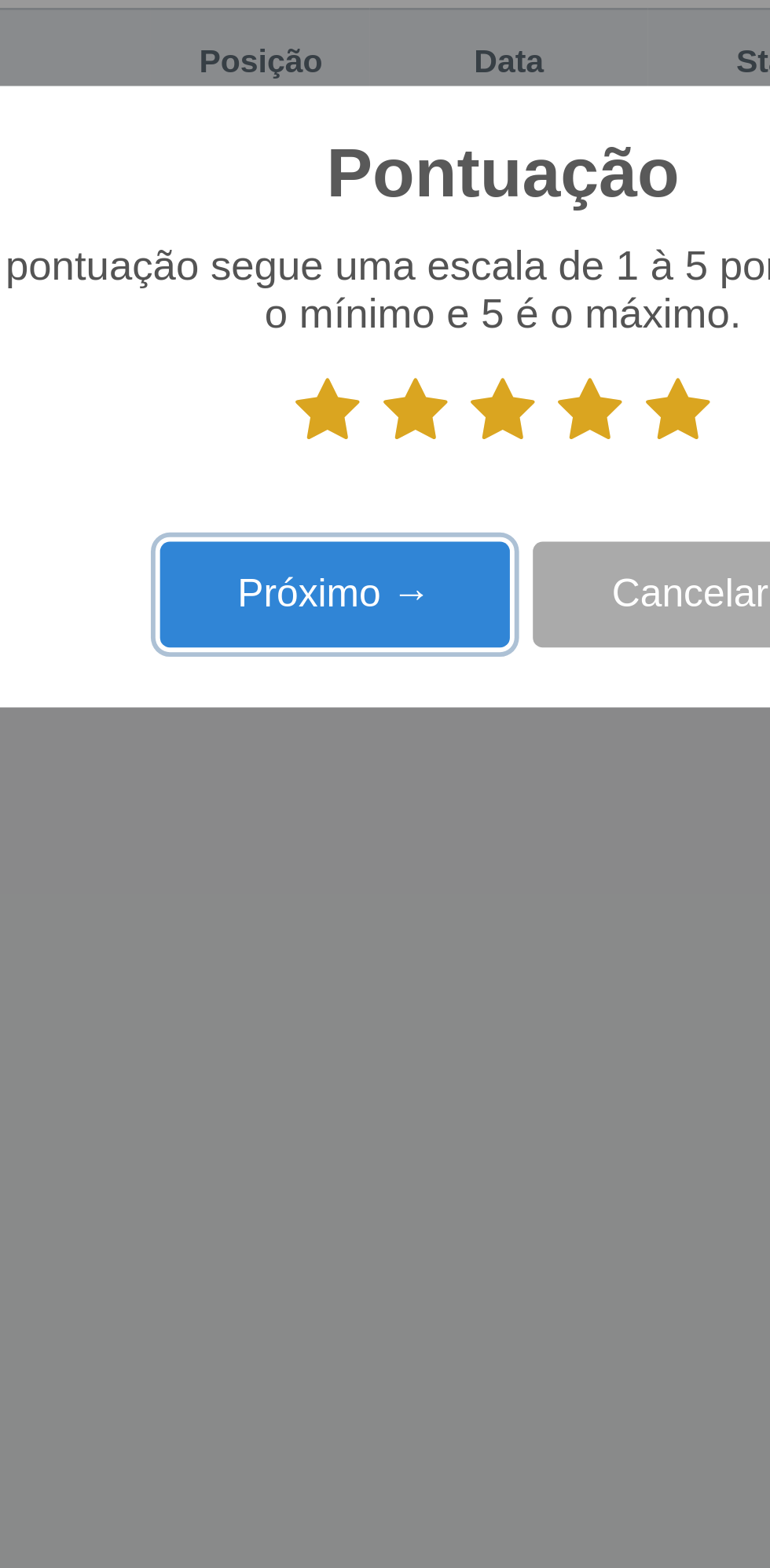
click at [330, 850] on button "Próximo →" at bounding box center [327, 852] width 119 height 37
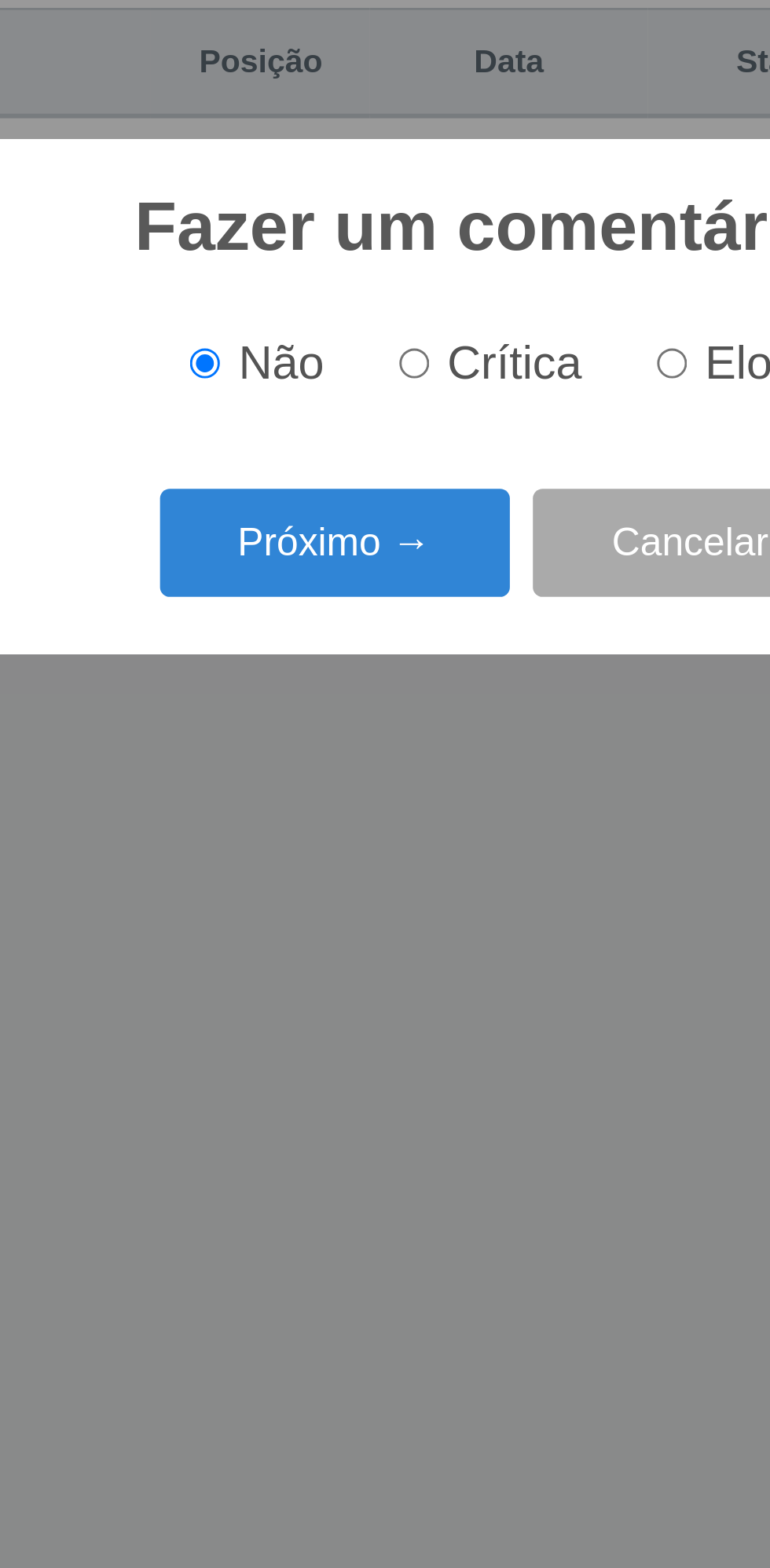
click at [314, 831] on button "Próximo →" at bounding box center [327, 834] width 119 height 37
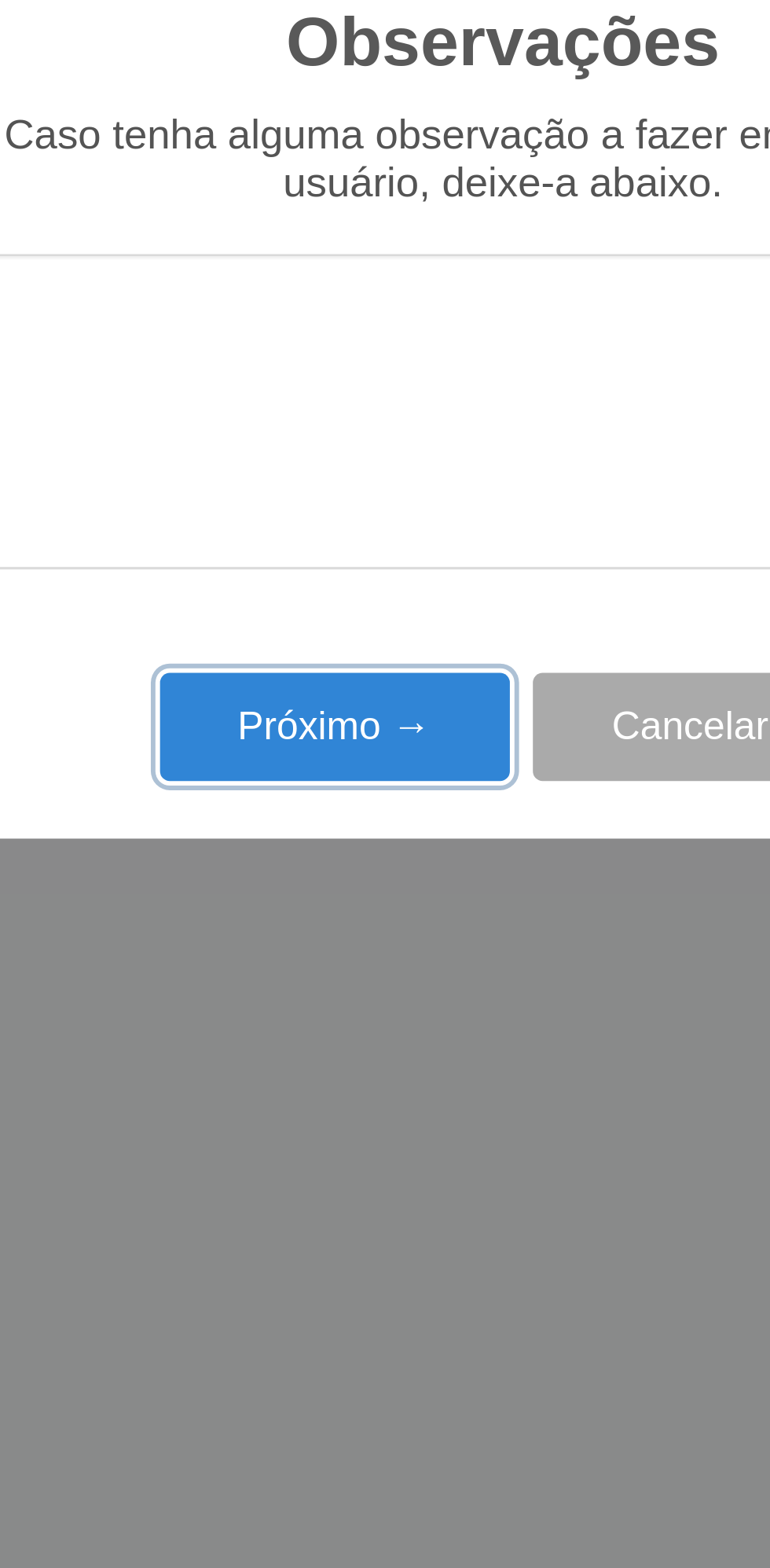
click at [311, 898] on button "Próximo →" at bounding box center [327, 897] width 119 height 37
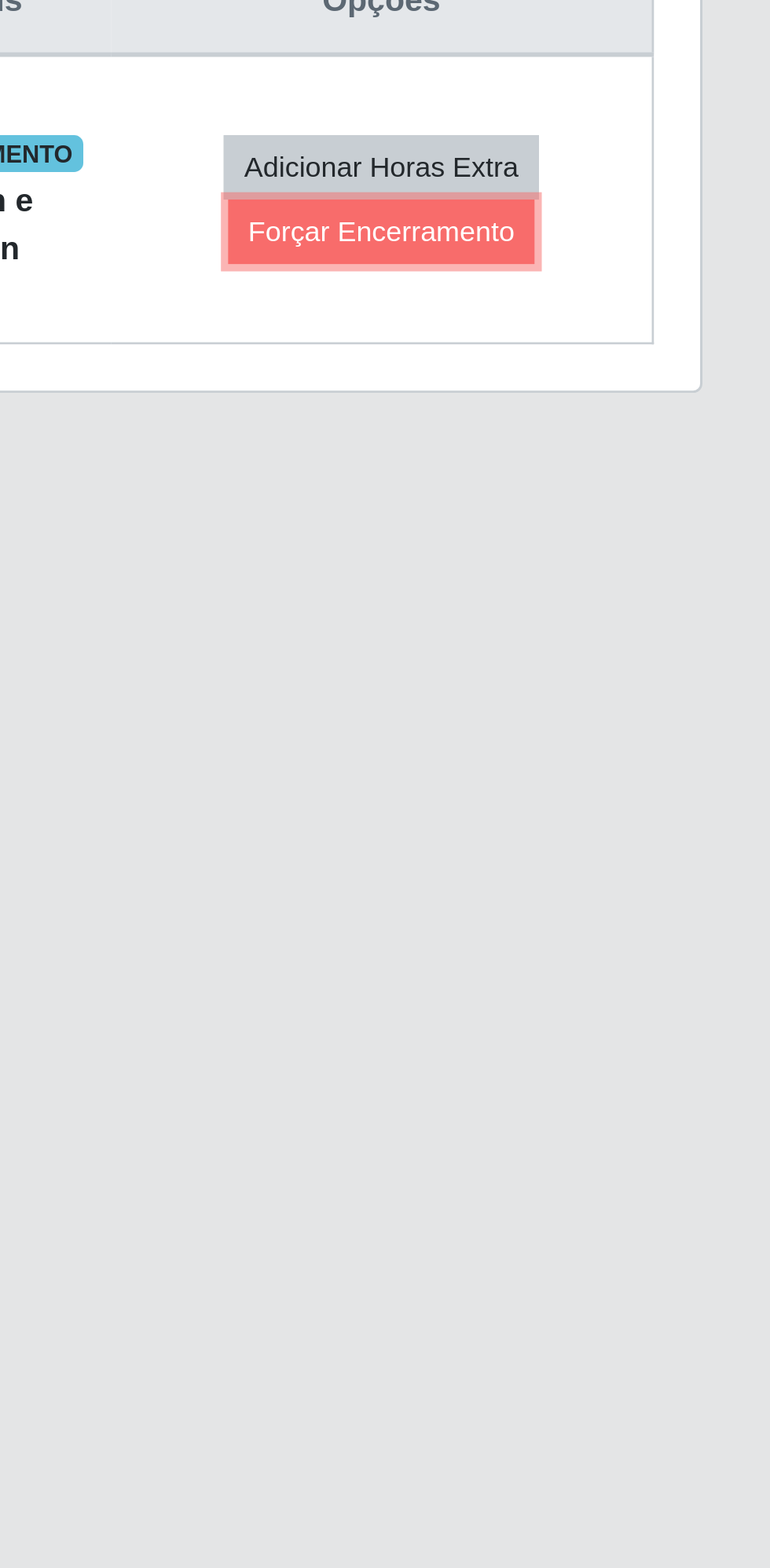
click at [629, 744] on button "Forçar Encerramento" at bounding box center [637, 748] width 105 height 22
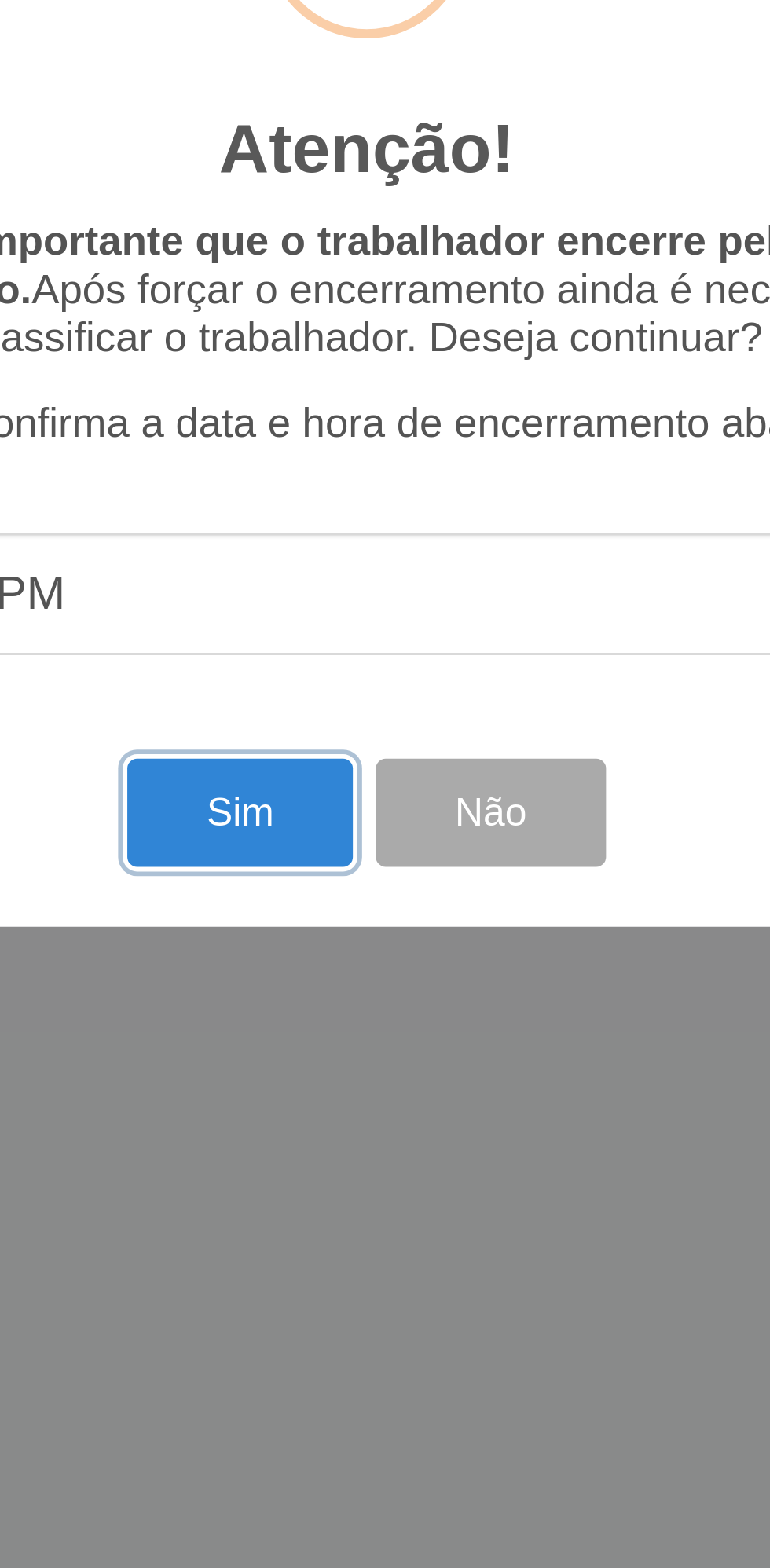
click at [338, 953] on button "Sim" at bounding box center [341, 946] width 76 height 37
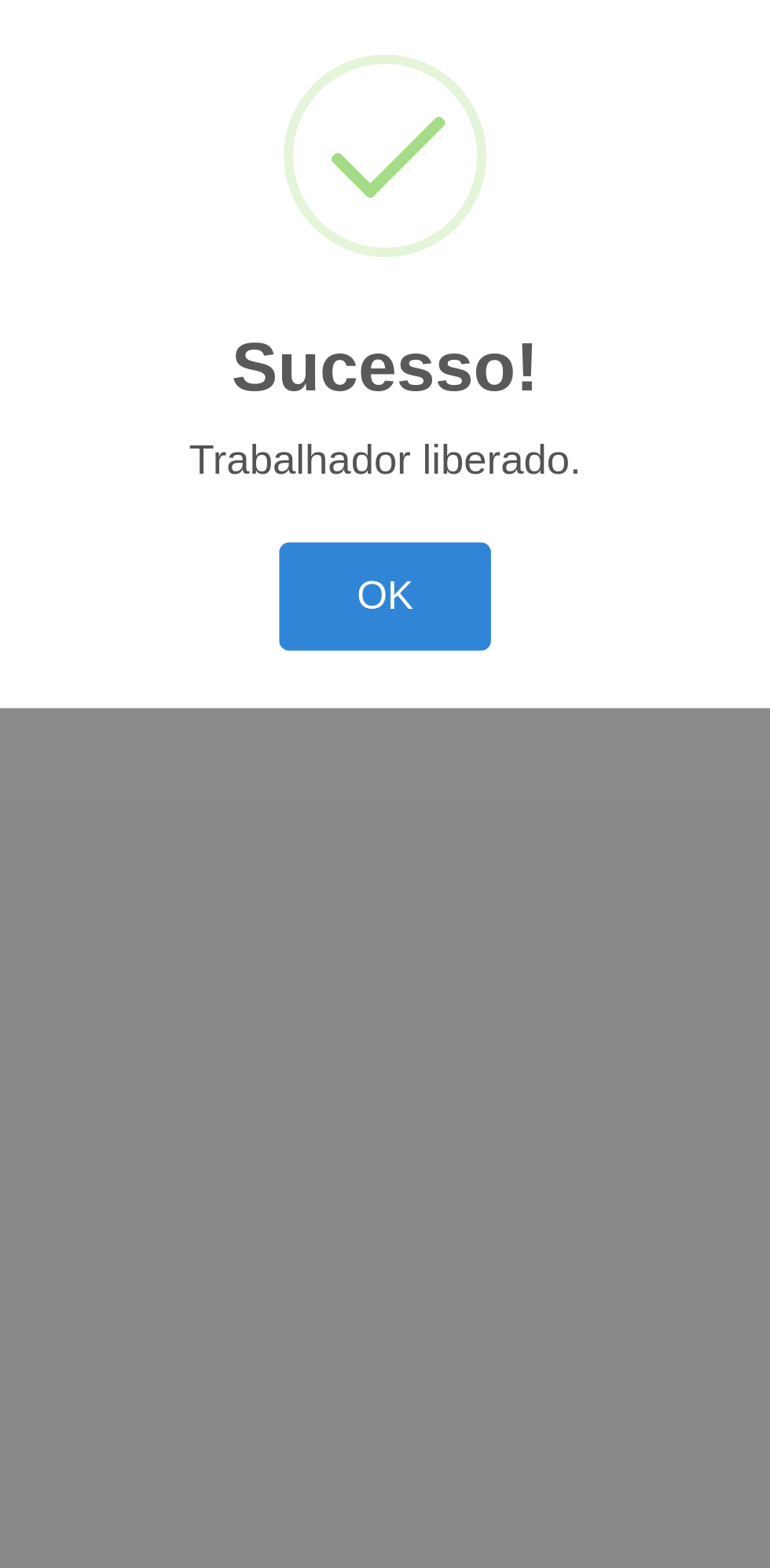
click at [386, 872] on button "OK" at bounding box center [386, 873] width 73 height 37
